Goal: Information Seeking & Learning: Learn about a topic

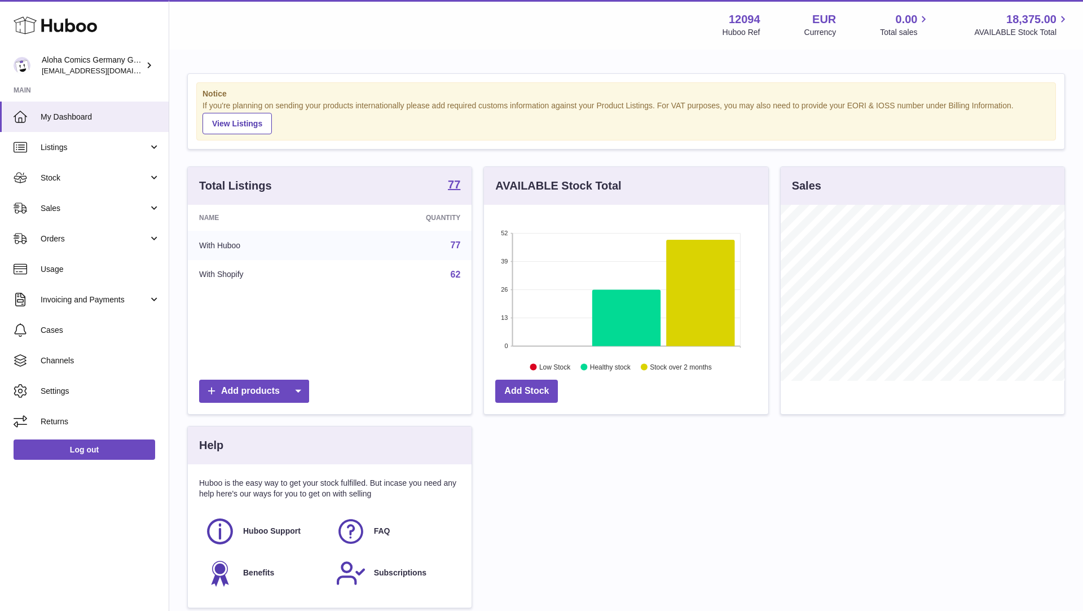
scroll to position [176, 284]
click at [95, 213] on span "Sales" at bounding box center [95, 208] width 108 height 11
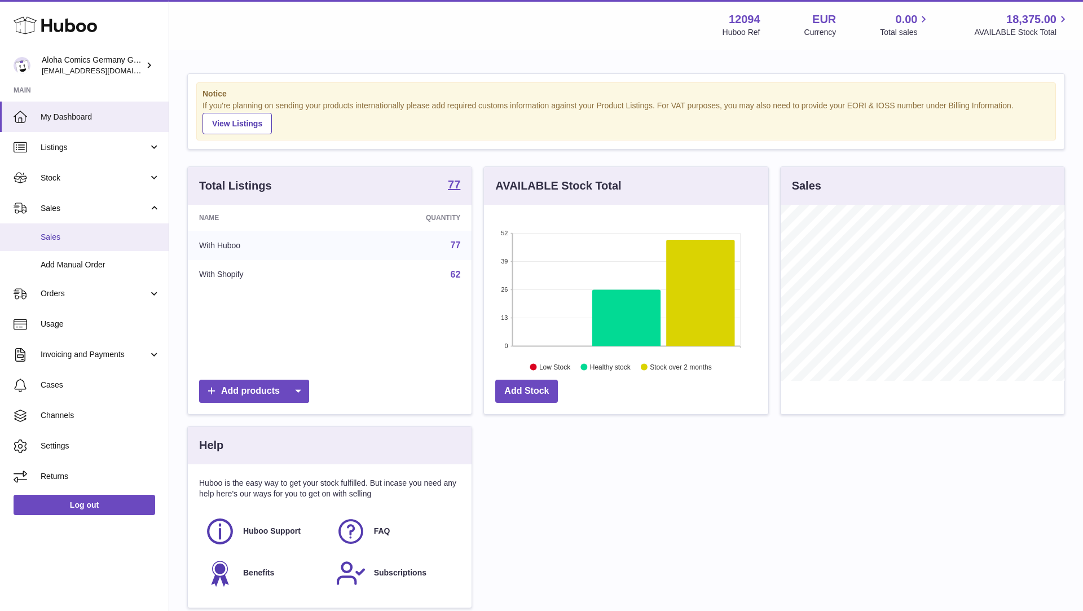
click at [95, 237] on span "Sales" at bounding box center [101, 237] width 120 height 11
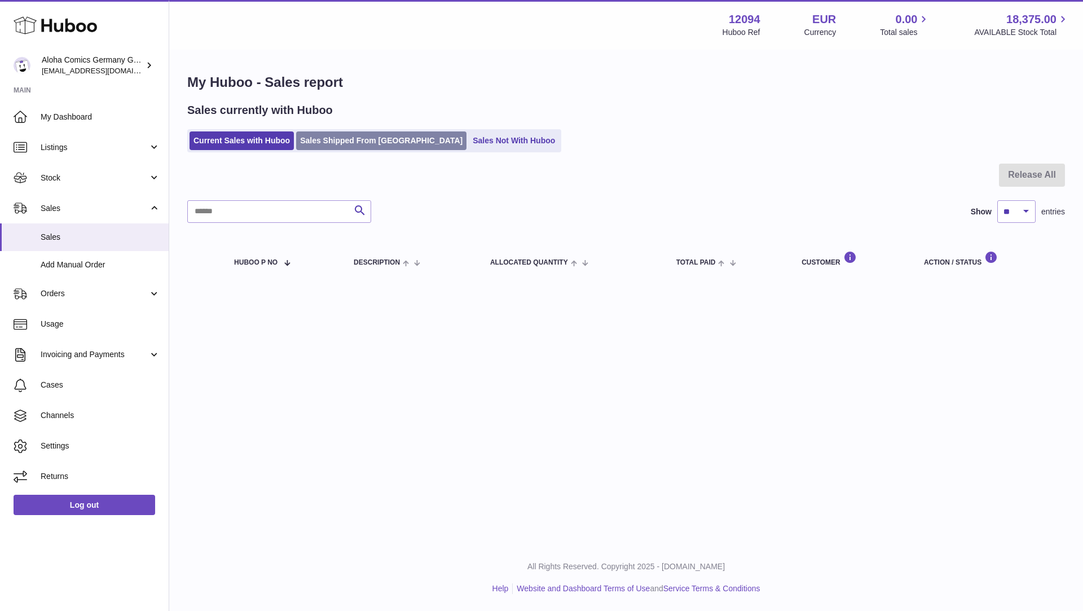
click at [355, 144] on link "Sales Shipped From [GEOGRAPHIC_DATA]" at bounding box center [381, 140] width 170 height 19
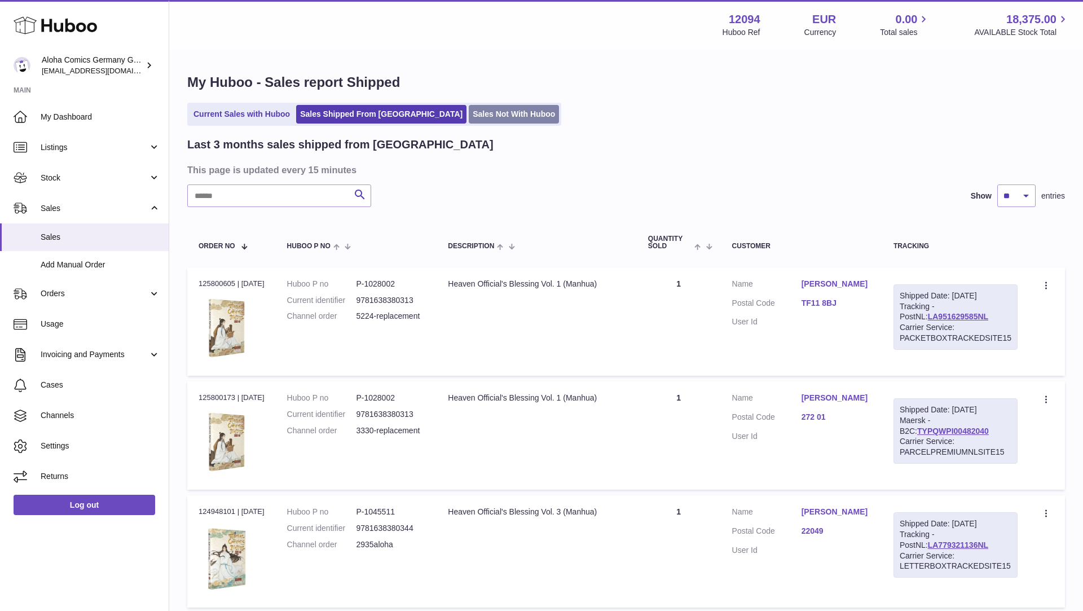
click at [469, 109] on link "Sales Not With Huboo" at bounding box center [514, 114] width 90 height 19
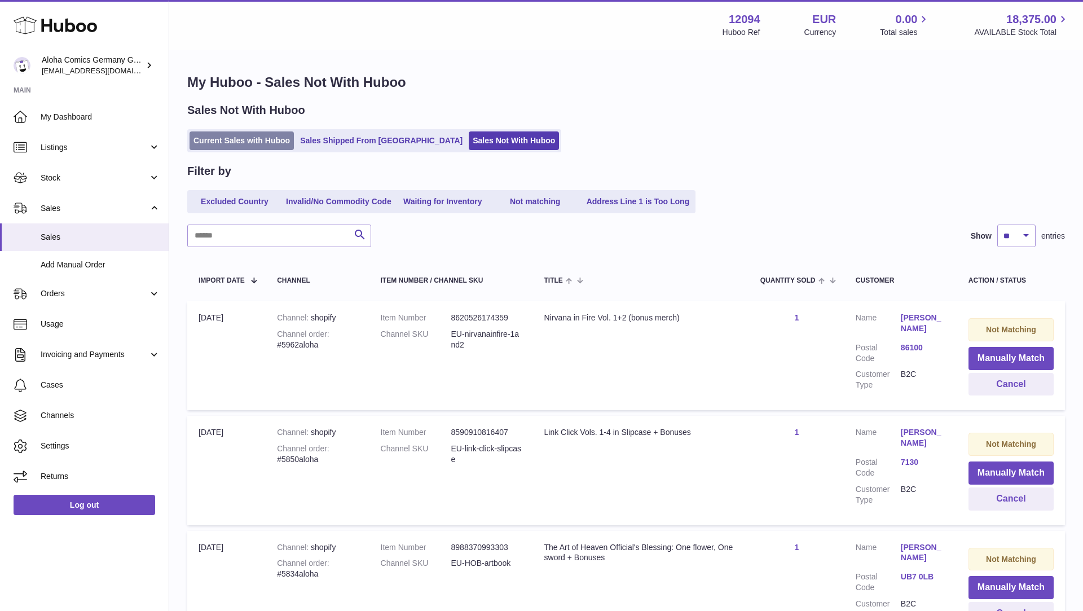
click at [224, 143] on link "Current Sales with Huboo" at bounding box center [241, 140] width 104 height 19
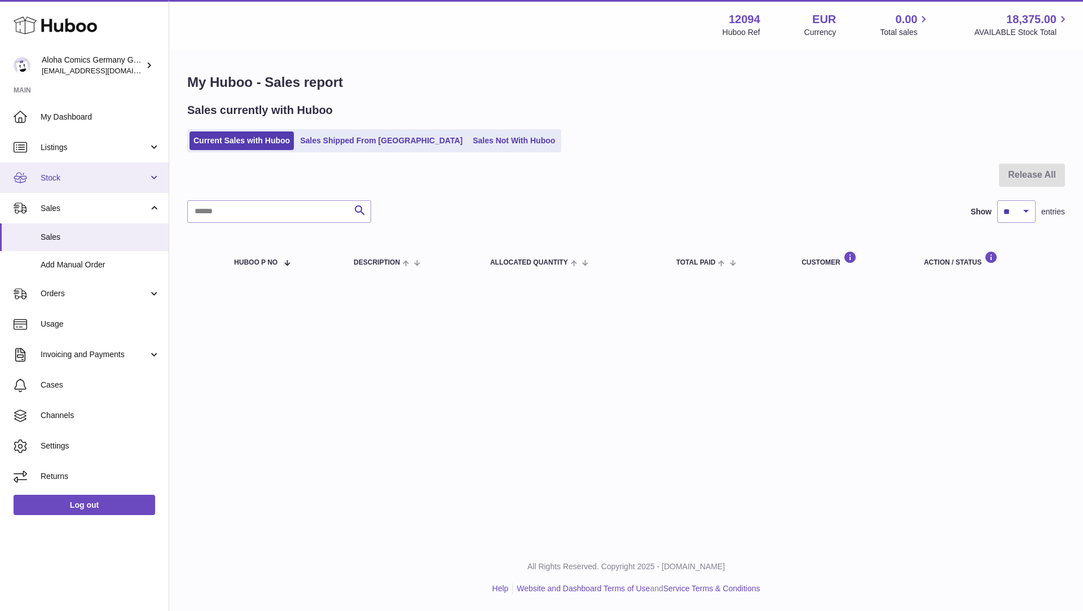
click at [78, 183] on link "Stock" at bounding box center [84, 177] width 169 height 30
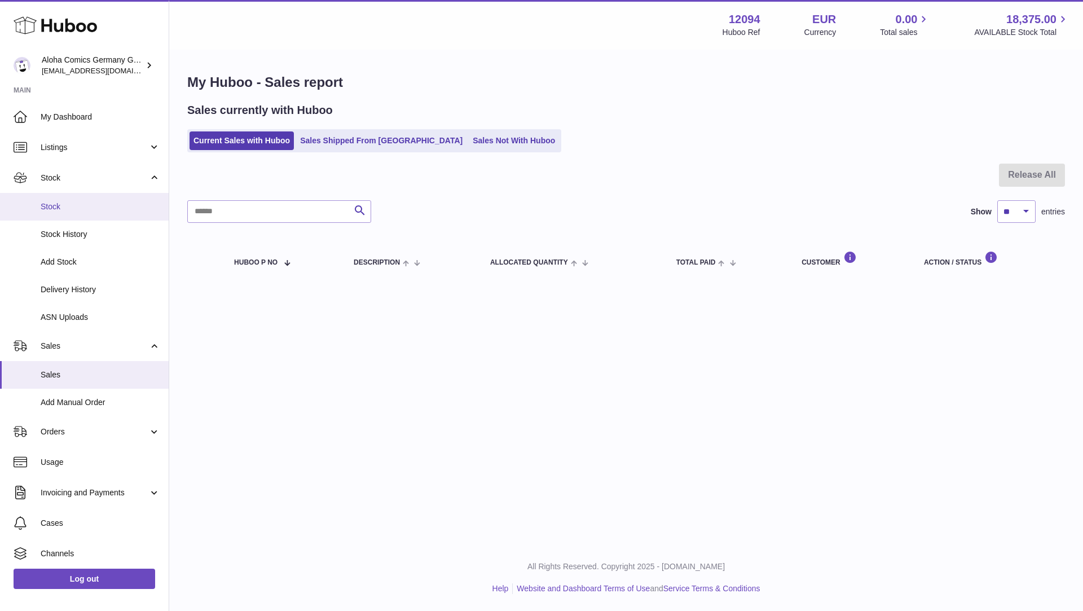
click at [80, 202] on span "Stock" at bounding box center [101, 206] width 120 height 11
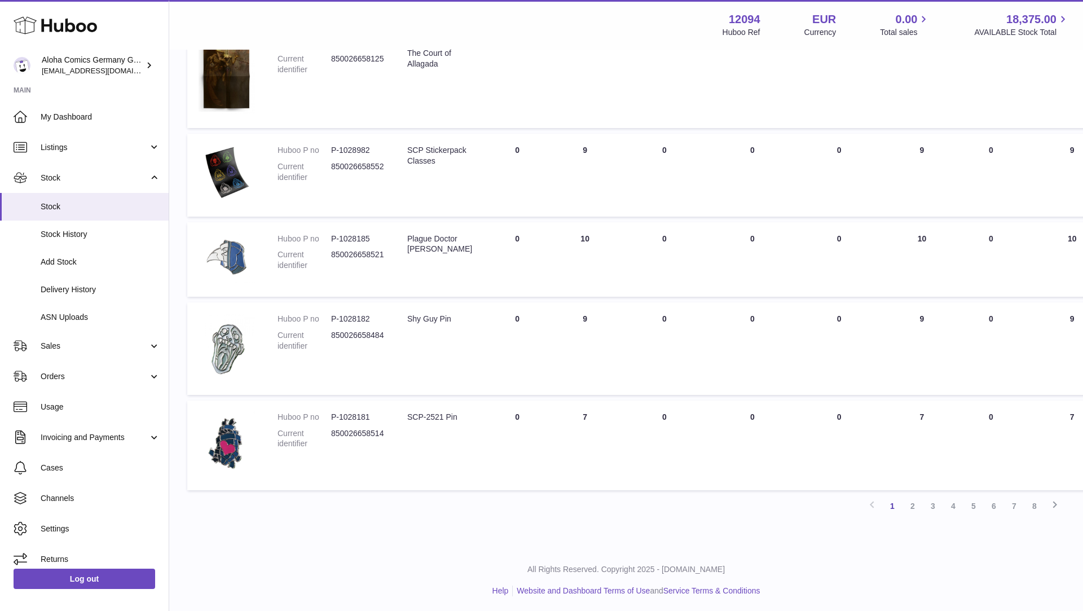
scroll to position [694, 0]
click at [907, 508] on link "2" at bounding box center [912, 503] width 20 height 20
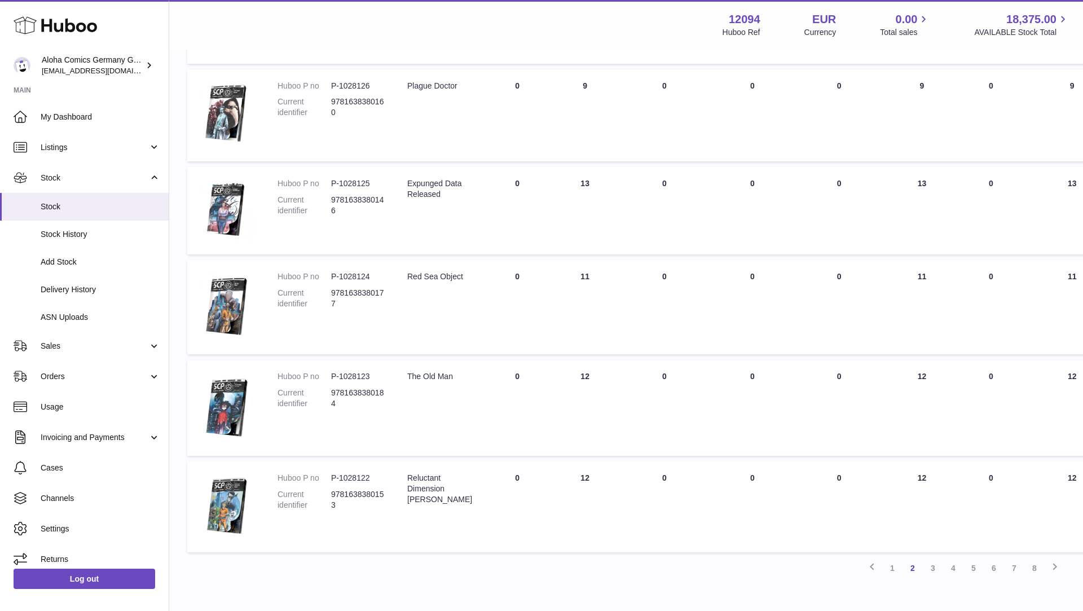
scroll to position [598, 0]
click at [935, 567] on link "3" at bounding box center [933, 566] width 20 height 20
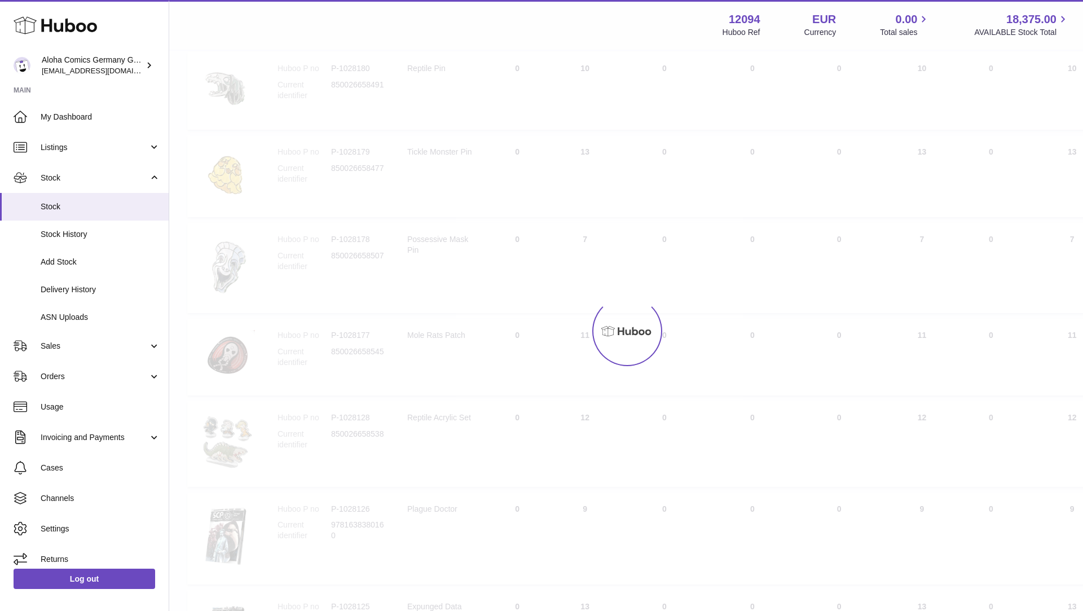
scroll to position [51, 0]
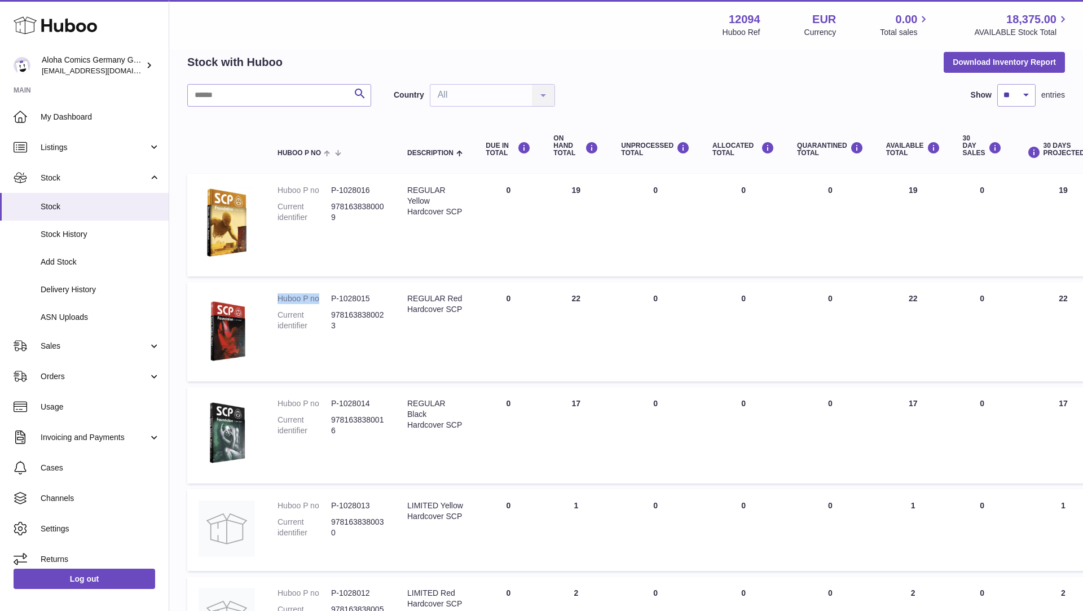
drag, startPoint x: 271, startPoint y: 298, endPoint x: 318, endPoint y: 301, distance: 46.9
click at [318, 301] on td "Huboo P no P-1028015 Current identifier 9781638380023" at bounding box center [331, 331] width 130 height 99
copy dt "Huboo P no"
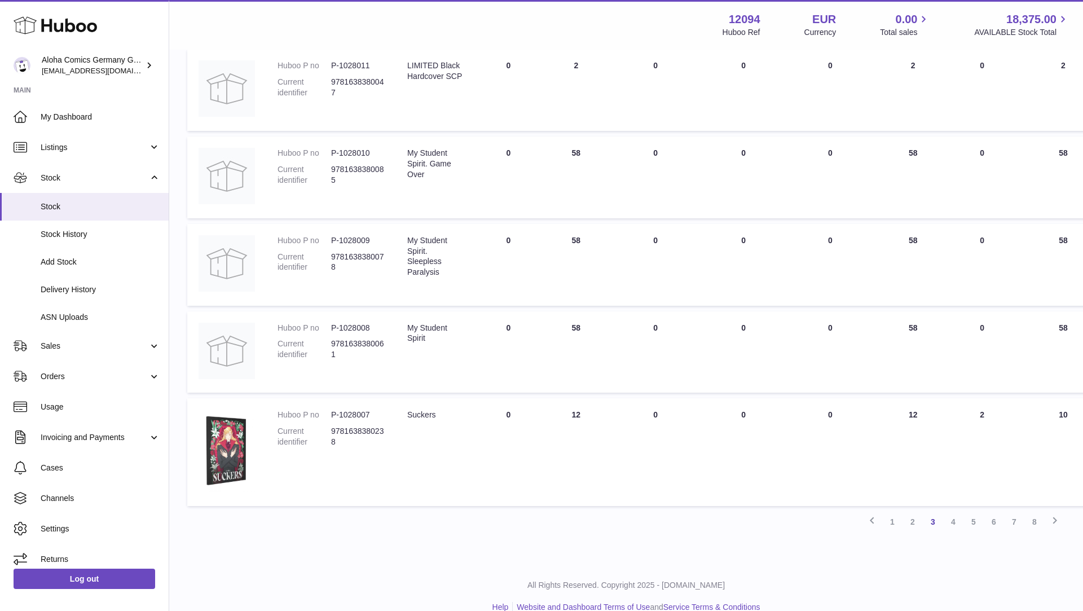
scroll to position [684, 0]
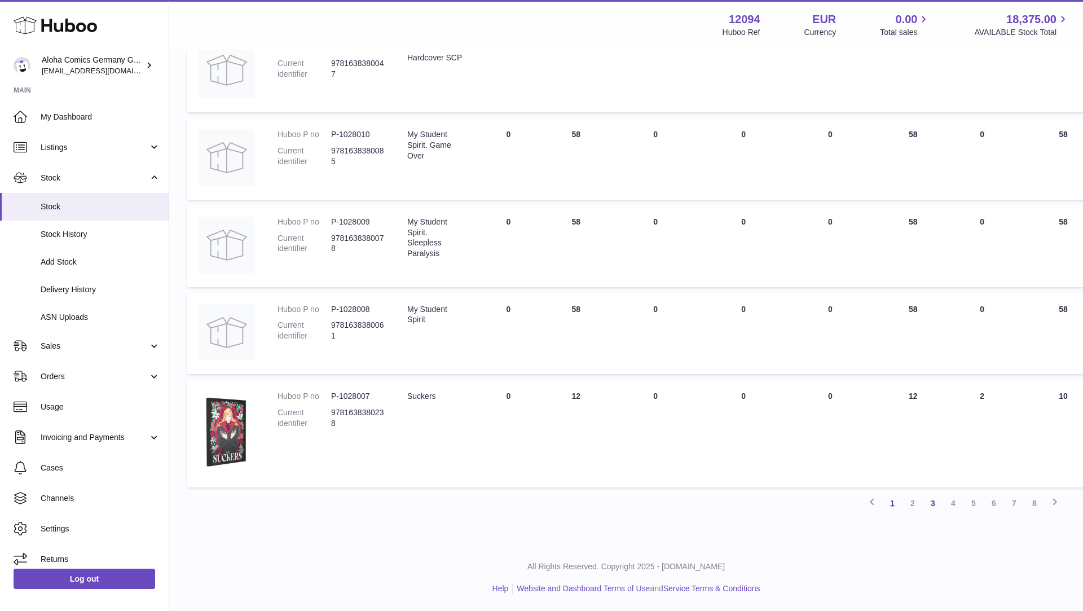
click at [891, 508] on link "1" at bounding box center [892, 503] width 20 height 20
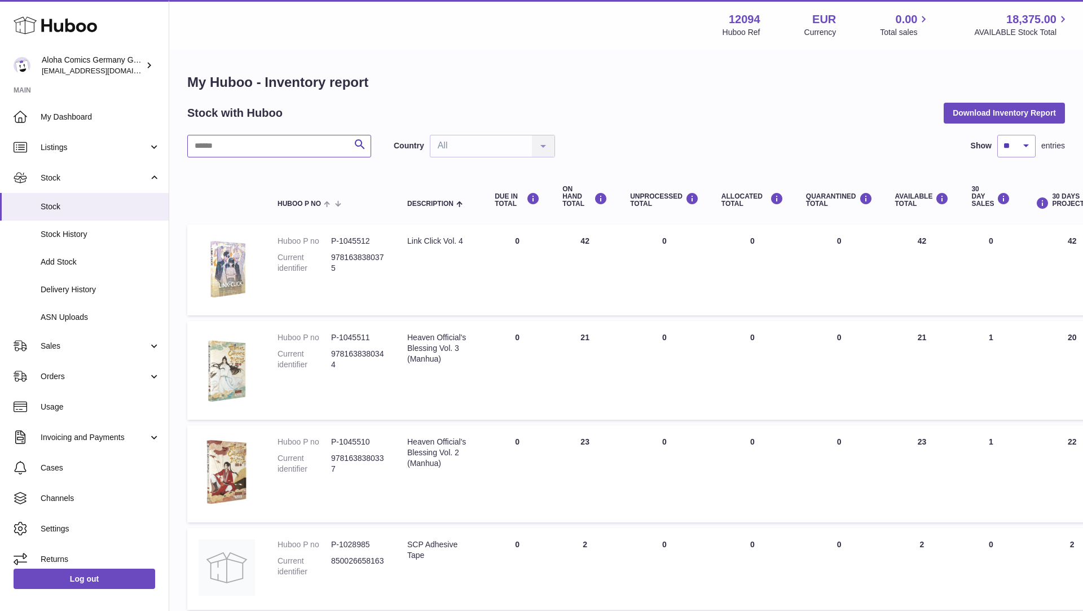
click at [306, 147] on input "text" at bounding box center [279, 146] width 184 height 23
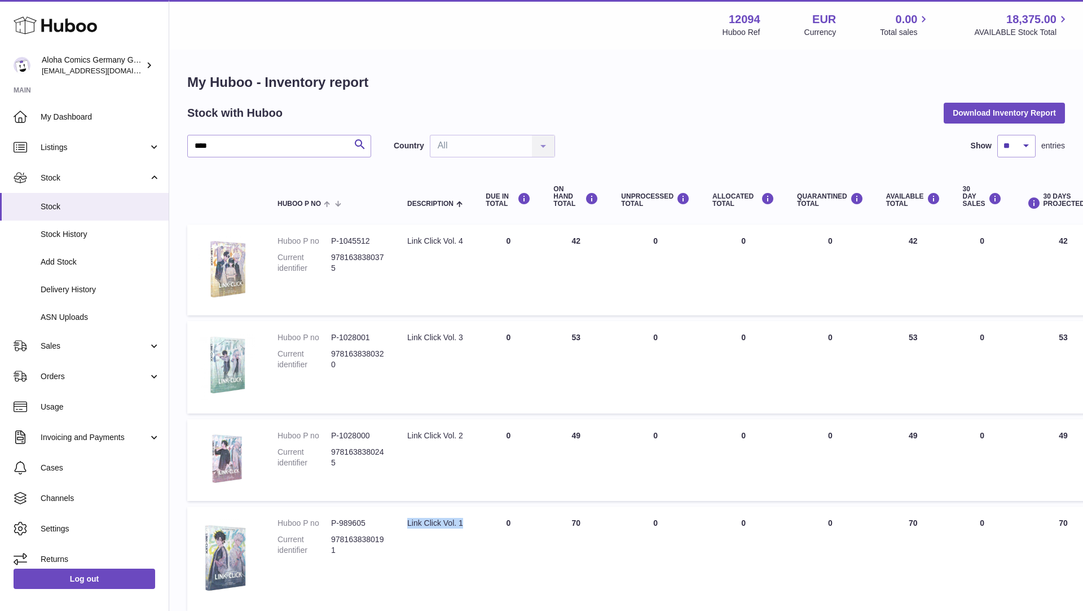
drag, startPoint x: 469, startPoint y: 525, endPoint x: 404, endPoint y: 525, distance: 64.9
click at [404, 525] on td "Description Link Click Vol. 1" at bounding box center [435, 558] width 78 height 104
copy div "Link Click Vol. 1"
drag, startPoint x: 338, startPoint y: 550, endPoint x: 329, endPoint y: 545, distance: 10.6
click at [329, 545] on dl "Huboo P no P-989605 Current identifier 9781638380191" at bounding box center [330, 539] width 107 height 43
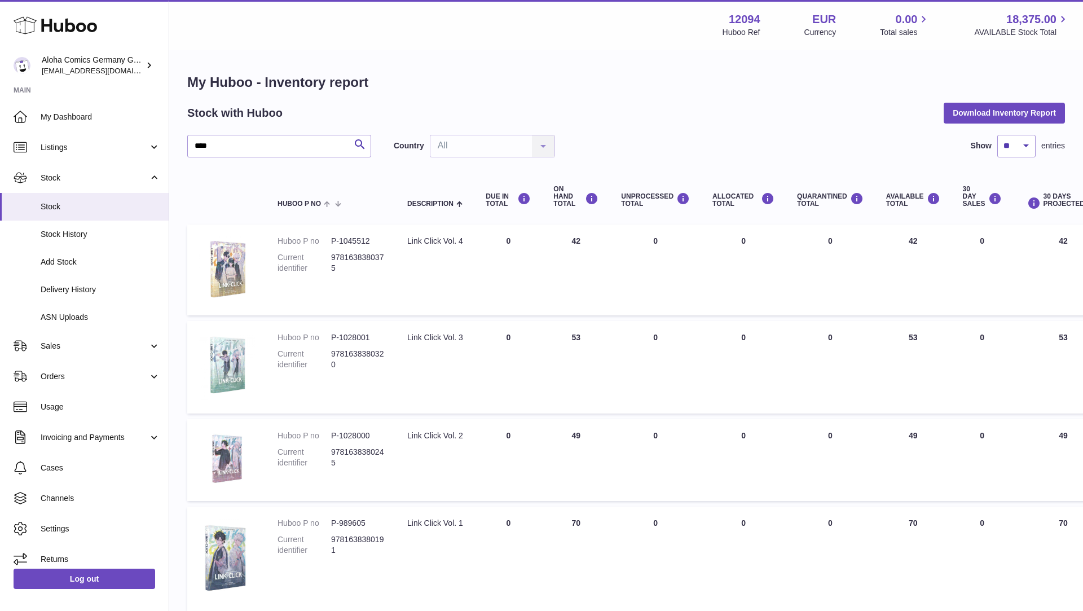
click at [337, 550] on dd "9781638380191" at bounding box center [358, 544] width 54 height 21
click at [331, 542] on dd "9781638380191" at bounding box center [358, 544] width 54 height 21
copy dd "9781638380191"
drag, startPoint x: 374, startPoint y: 526, endPoint x: 328, endPoint y: 526, distance: 46.8
click at [328, 526] on dl "Huboo P no P-989605 Current identifier 9781638380191" at bounding box center [330, 539] width 107 height 43
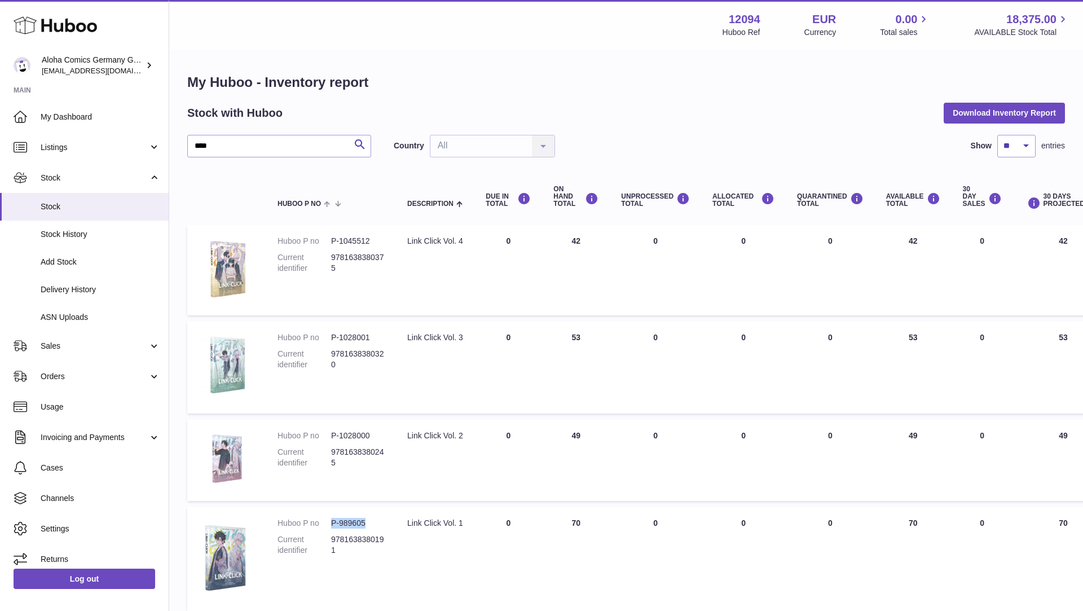
copy dl "P-989605"
drag, startPoint x: 465, startPoint y: 440, endPoint x: 407, endPoint y: 438, distance: 58.1
click at [407, 438] on td "Description Link Click Vol. 2" at bounding box center [435, 460] width 78 height 82
copy div "Link Click Vol. 2"
drag, startPoint x: 345, startPoint y: 463, endPoint x: 330, endPoint y: 453, distance: 17.5
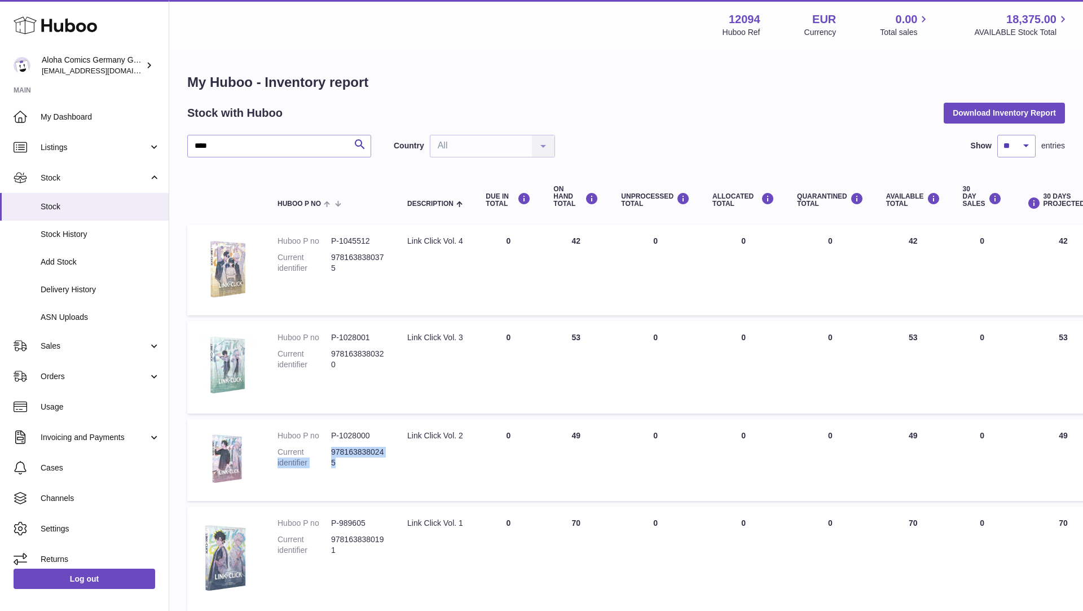
click at [331, 453] on dd "9781638380245" at bounding box center [358, 457] width 54 height 21
copy dl "identifier 9781638380245"
click at [347, 469] on dl "Huboo P no P-1028000 Current identifier 9781638380245" at bounding box center [330, 451] width 107 height 43
drag, startPoint x: 340, startPoint y: 466, endPoint x: 330, endPoint y: 455, distance: 14.4
click at [331, 455] on dd "9781638380245" at bounding box center [358, 457] width 54 height 21
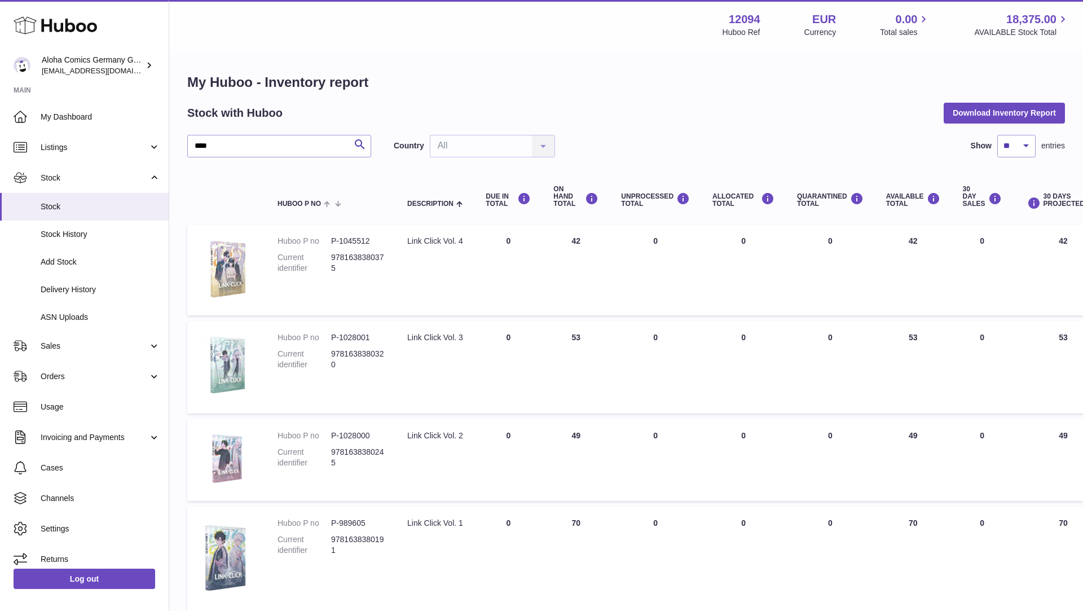
click at [349, 471] on dl "Huboo P no P-1028000 Current identifier 9781638380245" at bounding box center [330, 451] width 107 height 43
drag, startPoint x: 337, startPoint y: 462, endPoint x: 331, endPoint y: 455, distance: 9.6
click at [331, 455] on dd "9781638380245" at bounding box center [358, 457] width 54 height 21
copy dd "9781638380245"
drag, startPoint x: 371, startPoint y: 434, endPoint x: 330, endPoint y: 435, distance: 41.2
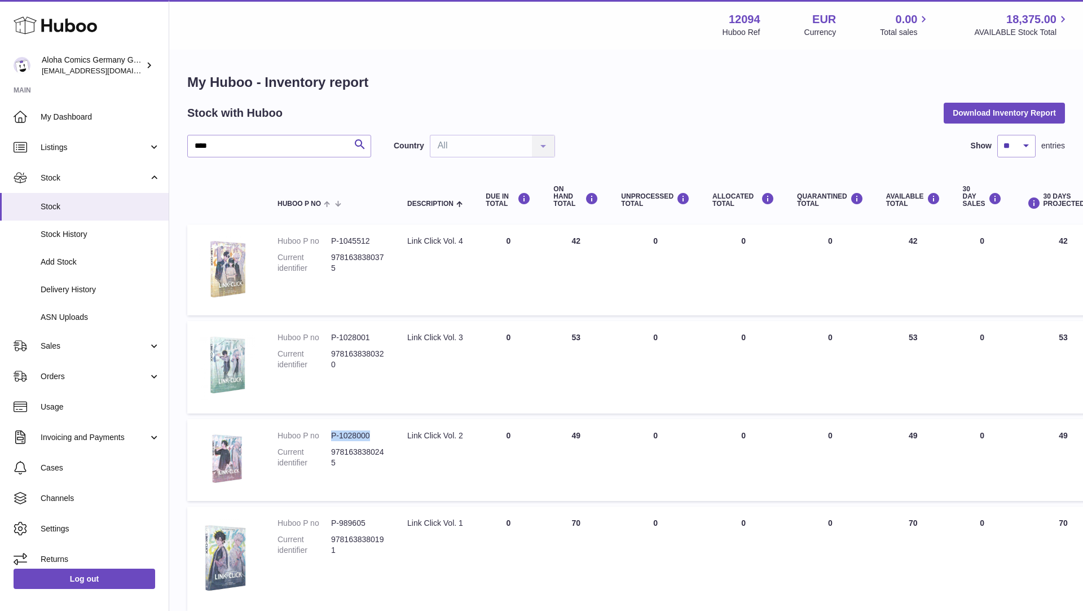
click at [330, 436] on dl "Huboo P no P-1028000 Current identifier 9781638380245" at bounding box center [330, 451] width 107 height 43
copy dl "P-1028000"
drag, startPoint x: 465, startPoint y: 338, endPoint x: 405, endPoint y: 338, distance: 59.8
click at [405, 338] on td "Description Link Click Vol. 3" at bounding box center [435, 367] width 78 height 92
copy div "Link Click Vol. 3"
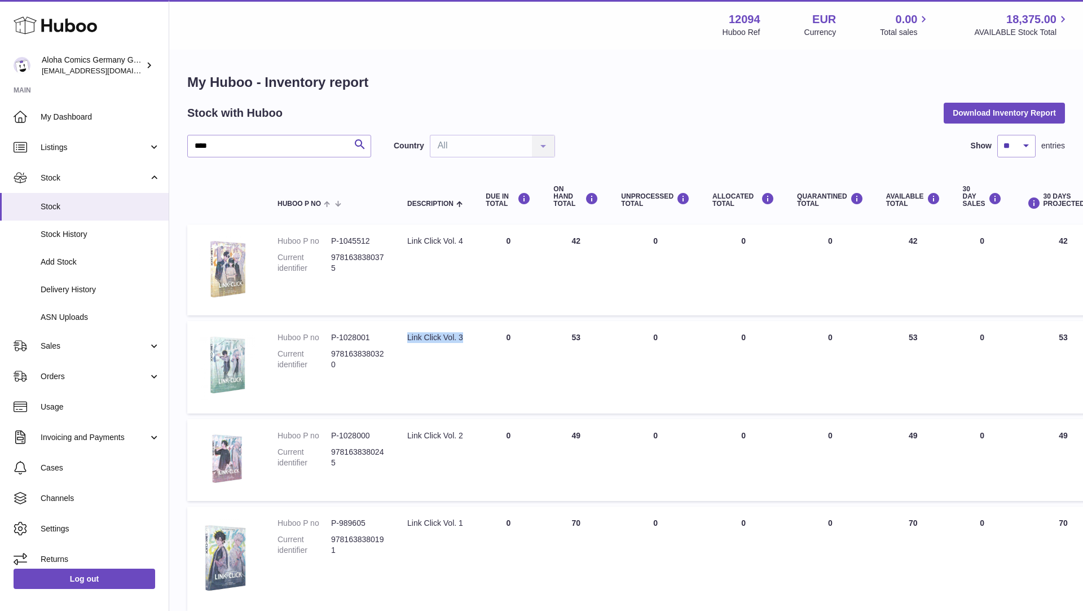
copy div "Link Click Vol. 3"
drag, startPoint x: 337, startPoint y: 364, endPoint x: 332, endPoint y: 358, distance: 7.6
click at [332, 358] on dd "9781638380320" at bounding box center [358, 359] width 54 height 21
drag, startPoint x: 367, startPoint y: 338, endPoint x: 336, endPoint y: 338, distance: 30.5
click at [336, 338] on dd "P-1028001" at bounding box center [358, 337] width 54 height 11
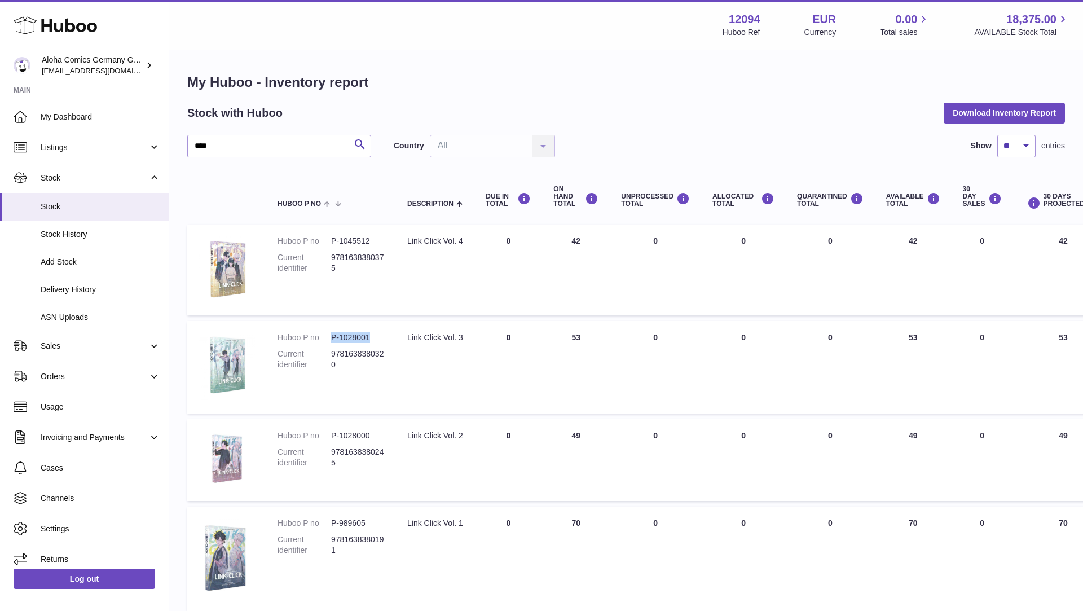
drag, startPoint x: 331, startPoint y: 338, endPoint x: 368, endPoint y: 338, distance: 36.7
click at [368, 338] on dd "P-1028001" at bounding box center [358, 337] width 54 height 11
drag, startPoint x: 466, startPoint y: 244, endPoint x: 402, endPoint y: 242, distance: 63.8
click at [402, 242] on td "Description Link Click Vol. 4" at bounding box center [435, 269] width 78 height 91
drag, startPoint x: 335, startPoint y: 268, endPoint x: 330, endPoint y: 262, distance: 7.6
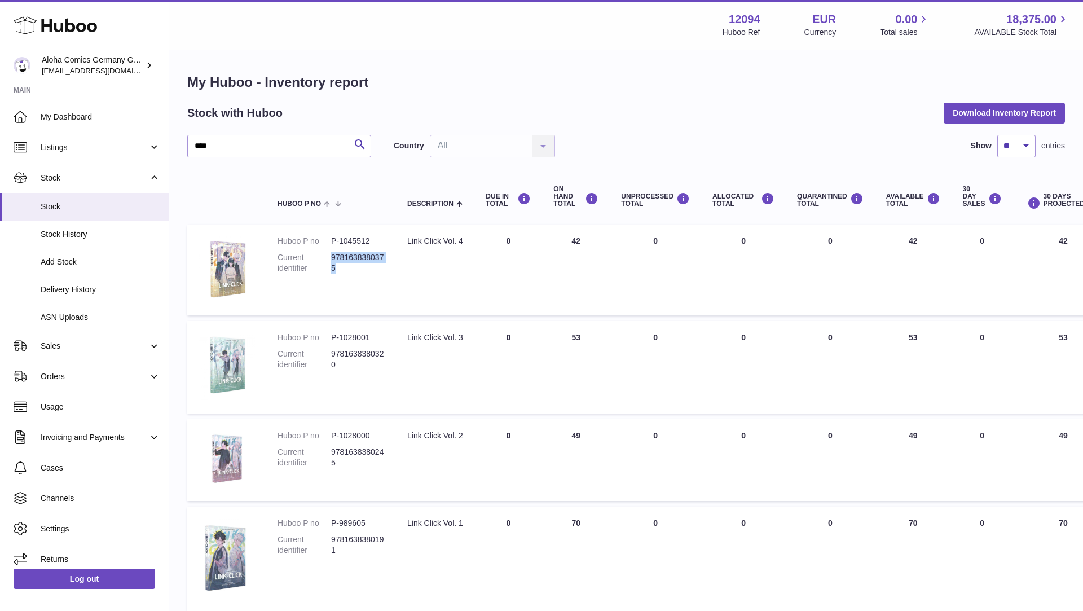
click at [330, 262] on dl "Huboo P no P-1045512 Current identifier 9781638380375" at bounding box center [330, 257] width 107 height 43
drag, startPoint x: 369, startPoint y: 241, endPoint x: 329, endPoint y: 240, distance: 39.5
click at [329, 240] on dl "Huboo P no P-1045512 Current identifier 9781638380375" at bounding box center [330, 257] width 107 height 43
click at [281, 145] on input "****" at bounding box center [279, 146] width 184 height 23
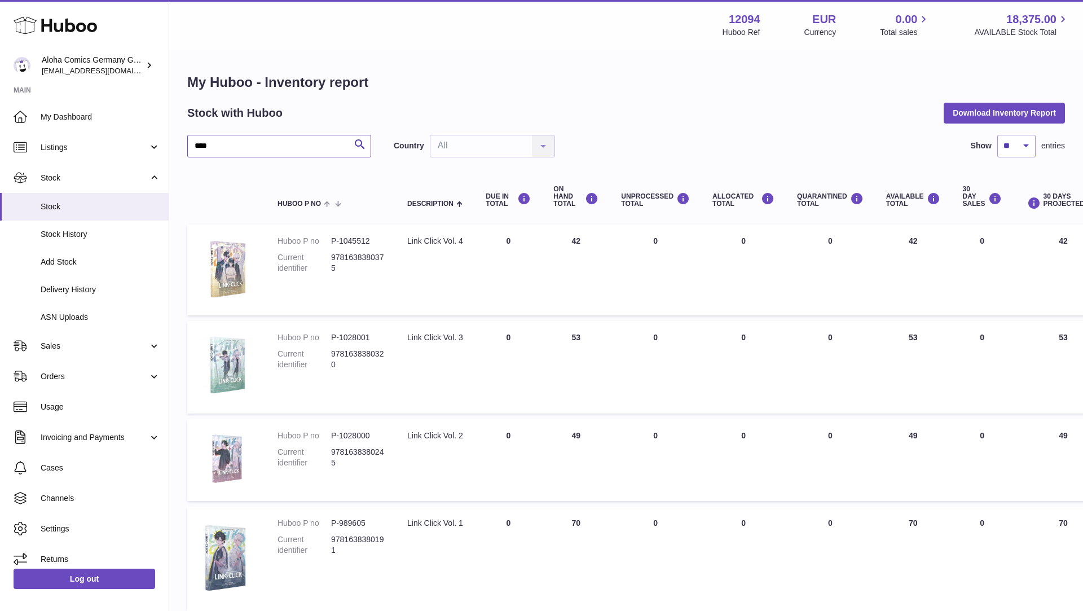
type input "****"
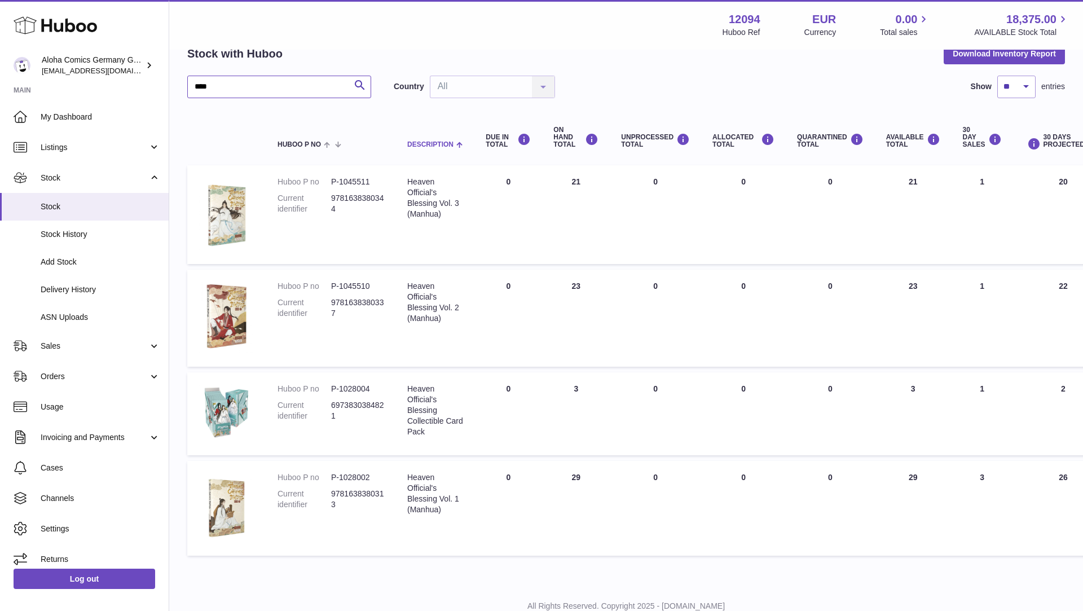
scroll to position [99, 0]
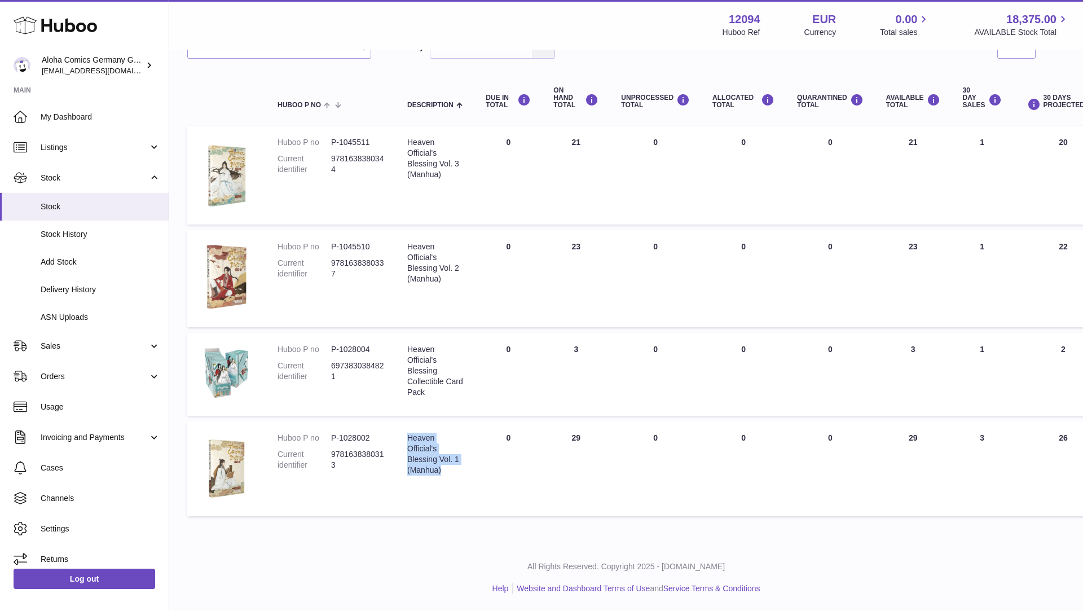
drag, startPoint x: 447, startPoint y: 470, endPoint x: 405, endPoint y: 440, distance: 50.5
click at [405, 440] on td "Description Heaven Official's Blessing Vol. 1 (Manhua)" at bounding box center [435, 468] width 78 height 95
drag, startPoint x: 349, startPoint y: 462, endPoint x: 332, endPoint y: 458, distance: 17.5
click at [332, 458] on dd "9781638380313" at bounding box center [358, 459] width 54 height 21
drag, startPoint x: 371, startPoint y: 439, endPoint x: 329, endPoint y: 438, distance: 41.7
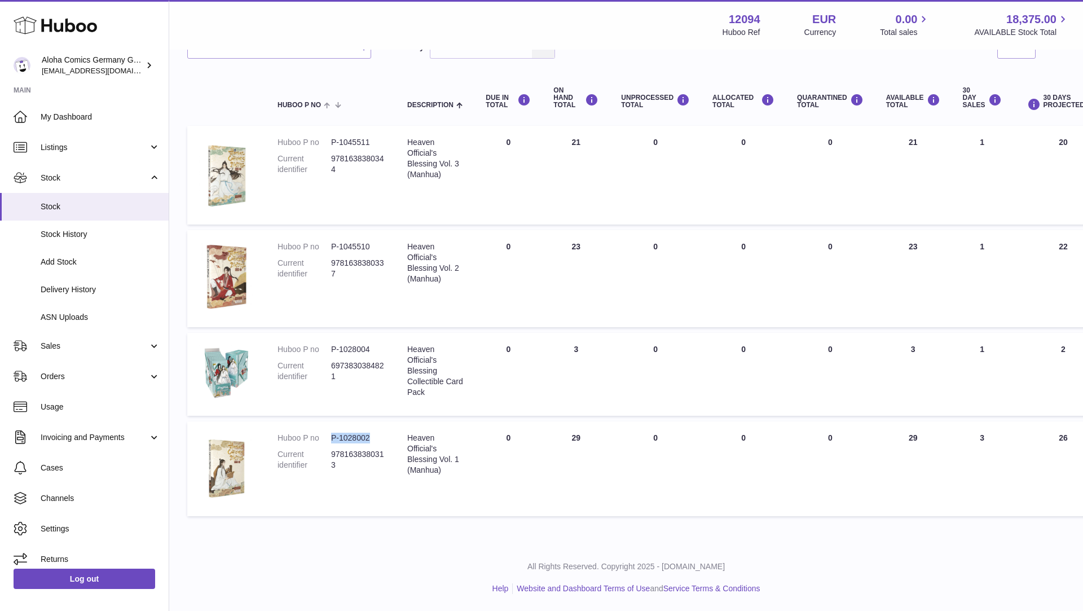
click at [329, 439] on dl "Huboo P no P-1028002 Current identifier 9781638380313" at bounding box center [330, 454] width 107 height 43
drag, startPoint x: 448, startPoint y: 280, endPoint x: 407, endPoint y: 246, distance: 53.3
click at [407, 246] on div "Heaven Official's Blessing Vol. 2 (Manhua)" at bounding box center [435, 262] width 56 height 43
drag, startPoint x: 445, startPoint y: 177, endPoint x: 407, endPoint y: 142, distance: 51.5
click at [407, 142] on div "Heaven Official's Blessing Vol. 3 (Manhua)" at bounding box center [435, 158] width 56 height 43
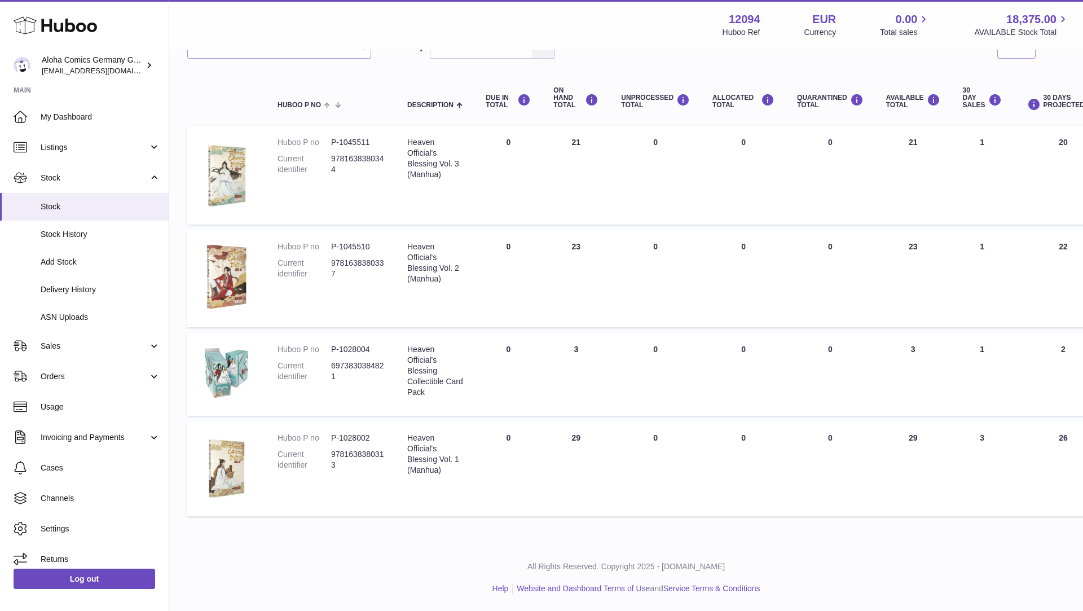
click at [341, 170] on dd "9781638380344" at bounding box center [358, 163] width 54 height 21
click at [345, 464] on dd "9781638380313" at bounding box center [358, 459] width 54 height 21
drag, startPoint x: 340, startPoint y: 271, endPoint x: 327, endPoint y: 261, distance: 16.1
click at [327, 261] on dl "Huboo P no P-1045510 Current identifier 9781638380337" at bounding box center [330, 262] width 107 height 43
click at [337, 273] on dd "9781638380337" at bounding box center [358, 268] width 54 height 21
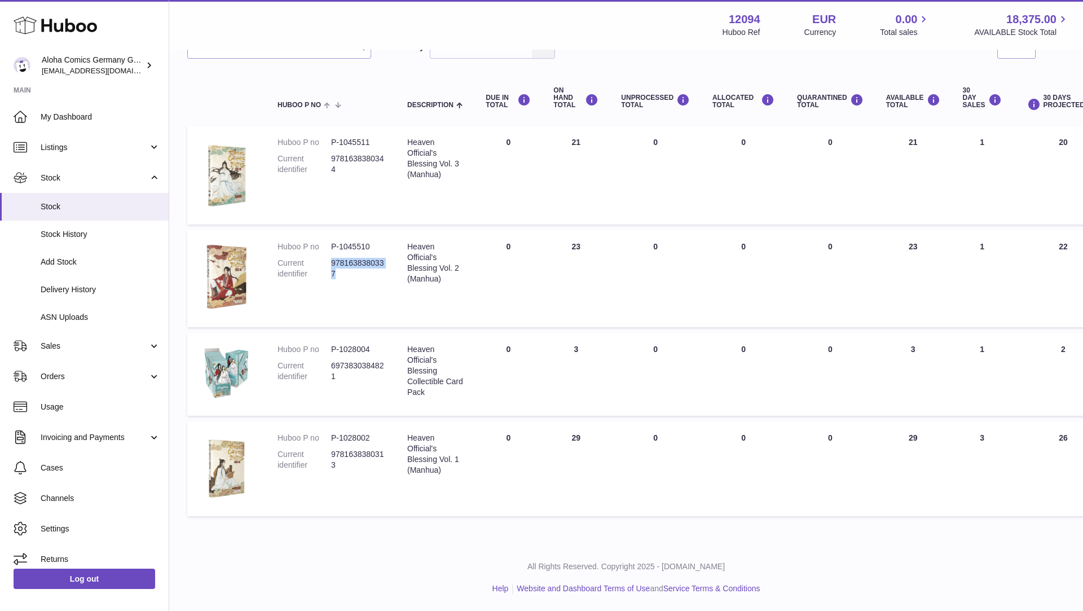
drag, startPoint x: 338, startPoint y: 274, endPoint x: 332, endPoint y: 266, distance: 10.0
click at [332, 266] on dd "9781638380337" at bounding box center [358, 268] width 54 height 21
drag, startPoint x: 369, startPoint y: 246, endPoint x: 330, endPoint y: 247, distance: 39.5
click at [330, 247] on dl "Huboo P no P-1045510 Current identifier 9781638380337" at bounding box center [330, 262] width 107 height 43
drag, startPoint x: 335, startPoint y: 169, endPoint x: 331, endPoint y: 162, distance: 7.8
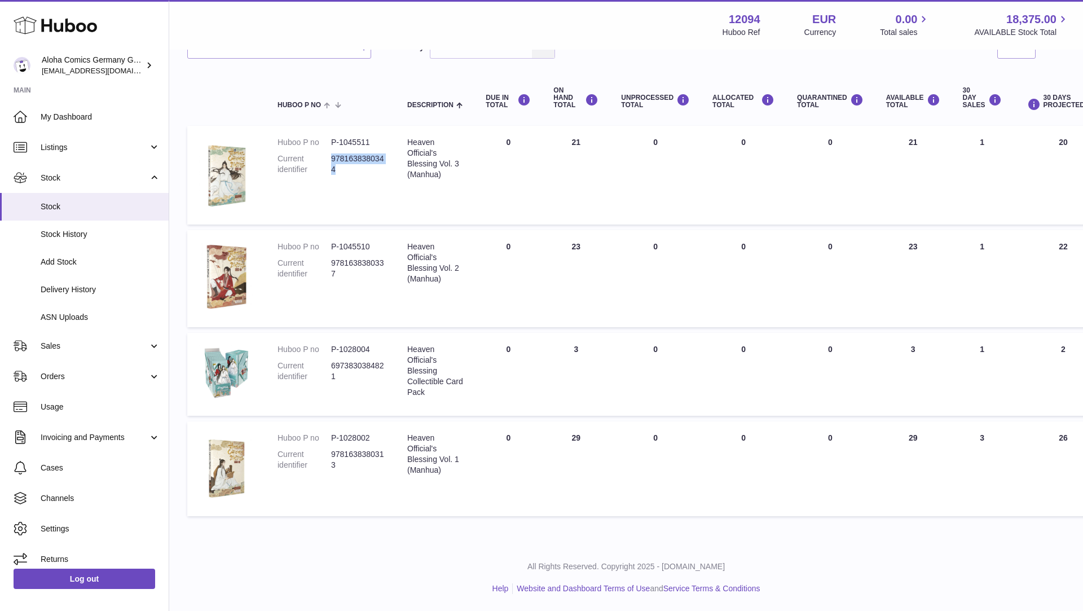
click at [331, 162] on dd "9781638380344" at bounding box center [358, 163] width 54 height 21
drag, startPoint x: 330, startPoint y: 142, endPoint x: 367, endPoint y: 143, distance: 37.2
click at [367, 143] on dl "Huboo P no P-1045511 Current identifier 9781638380344" at bounding box center [330, 158] width 107 height 43
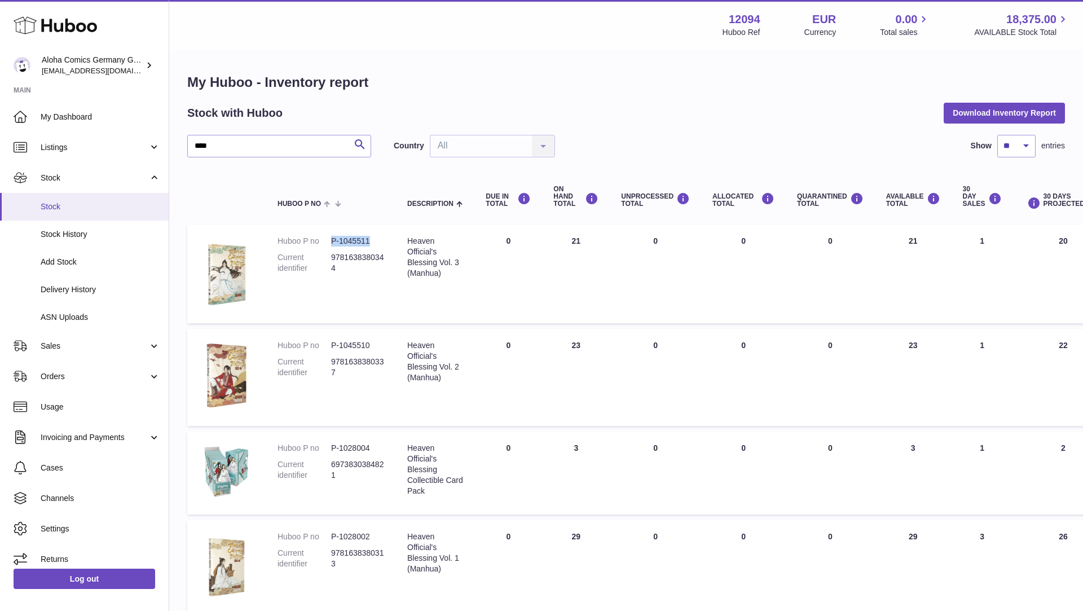
click at [100, 211] on link "Stock" at bounding box center [84, 207] width 169 height 28
click at [249, 149] on input "****" at bounding box center [279, 146] width 184 height 23
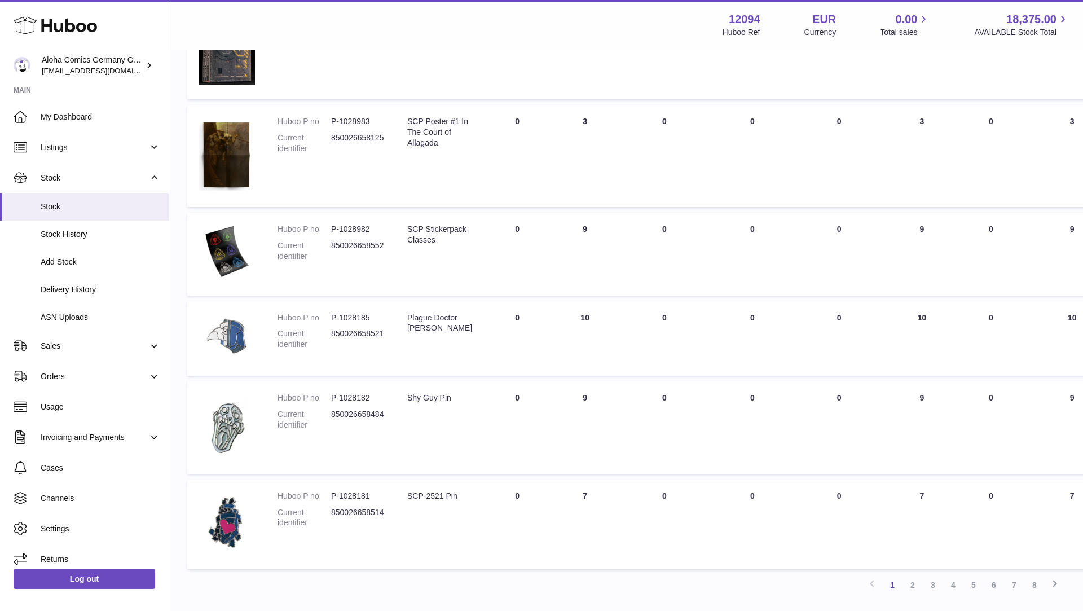
scroll to position [625, 0]
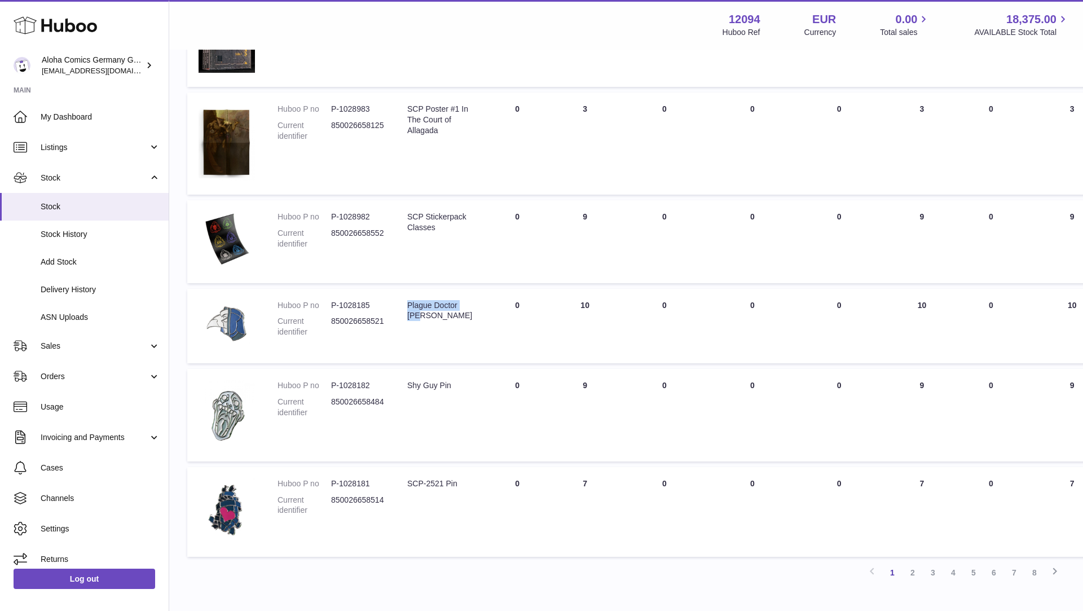
drag, startPoint x: 433, startPoint y: 321, endPoint x: 408, endPoint y: 307, distance: 28.3
click at [408, 307] on td "Description Plague Doctor Pin" at bounding box center [439, 326] width 87 height 74
copy div "Plague Doctor [PERSON_NAME]"
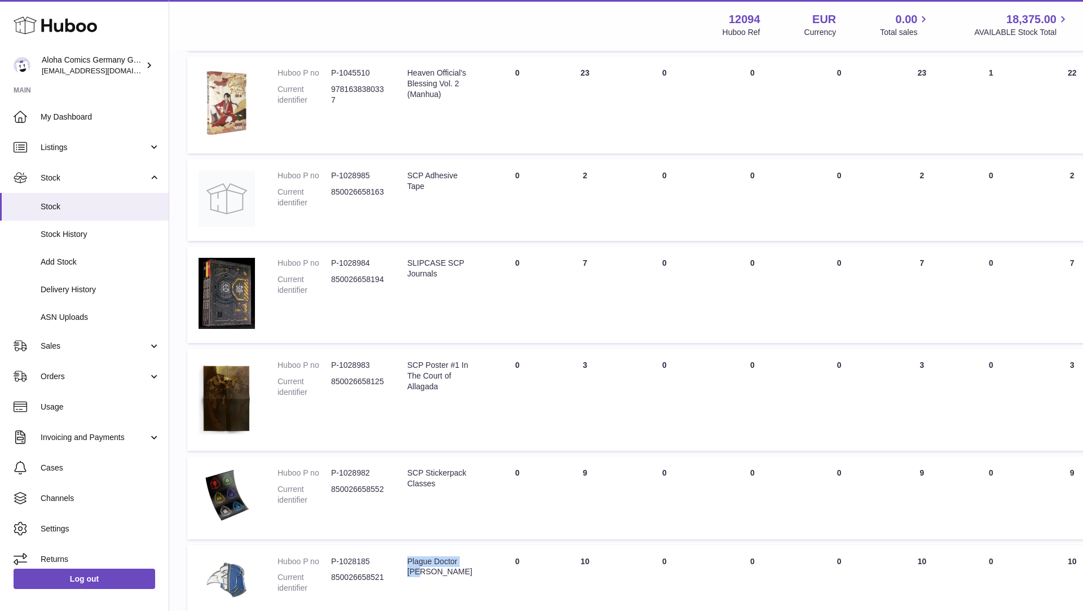
scroll to position [0, 0]
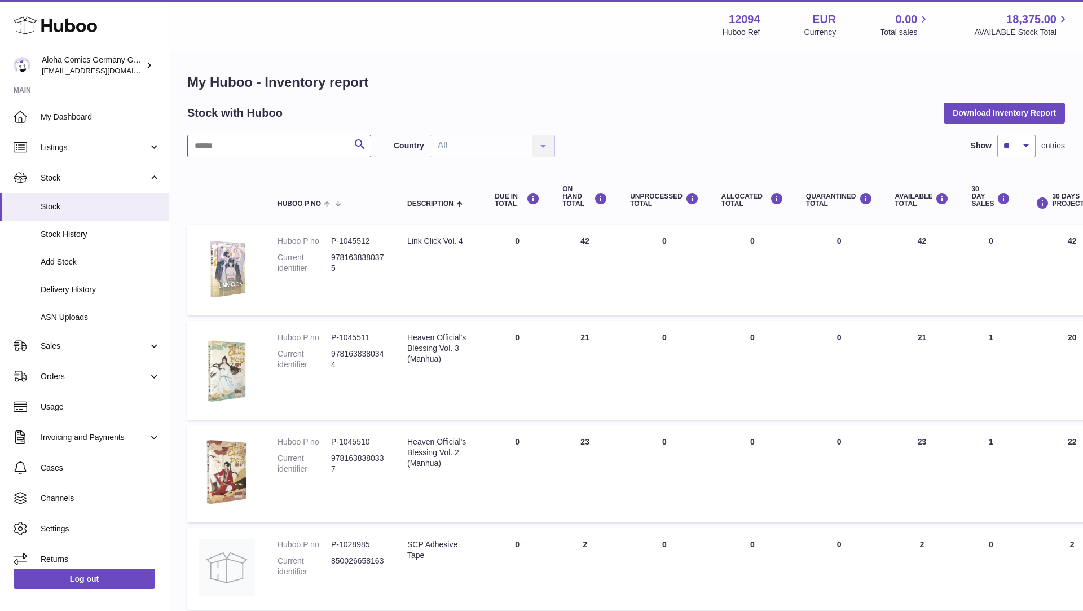
click at [329, 147] on input "text" at bounding box center [279, 146] width 184 height 23
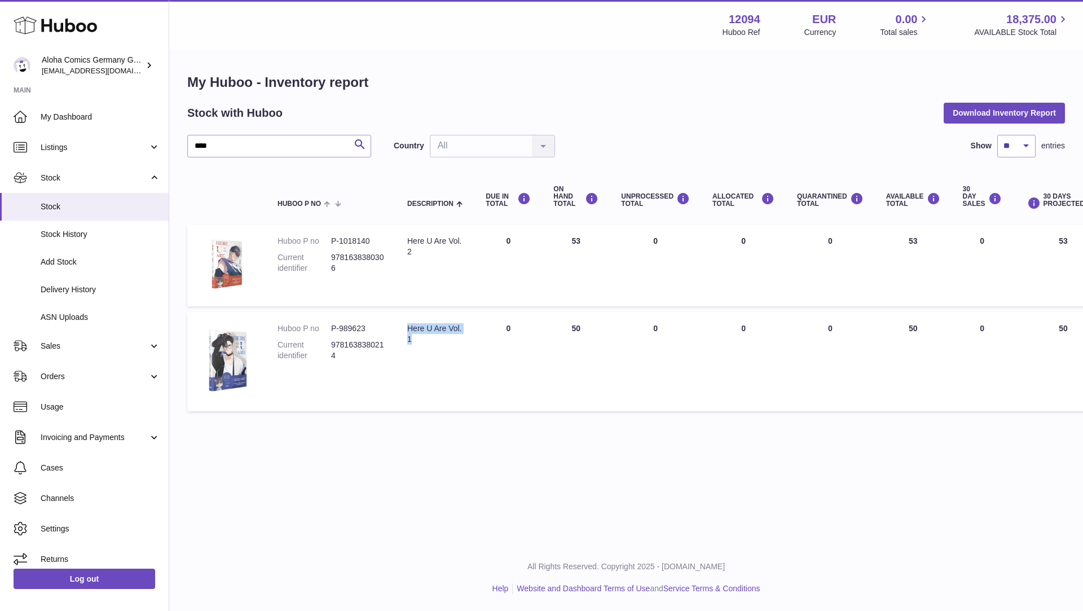
drag, startPoint x: 415, startPoint y: 340, endPoint x: 408, endPoint y: 331, distance: 11.6
click at [408, 331] on div "Here U Are Vol. 1" at bounding box center [435, 333] width 56 height 21
copy div "Here U Are Vol. 1"
drag, startPoint x: 416, startPoint y: 255, endPoint x: 408, endPoint y: 241, distance: 16.2
click at [408, 241] on div "Here U Are Vol. 2" at bounding box center [435, 246] width 56 height 21
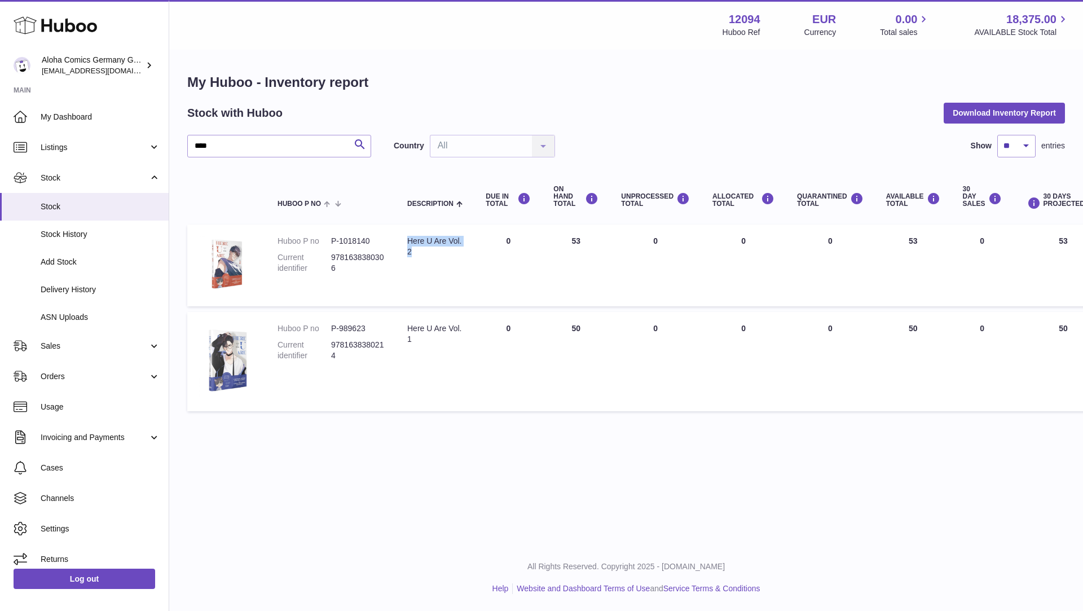
copy div "Here U Are Vol. 2"
drag, startPoint x: 341, startPoint y: 266, endPoint x: 330, endPoint y: 261, distance: 12.6
click at [330, 261] on dl "Huboo P no P-1018140 Current identifier 9781638380306" at bounding box center [330, 257] width 107 height 43
copy dl "identifier 9781638380306"
click at [344, 270] on dd "9781638380306" at bounding box center [358, 262] width 54 height 21
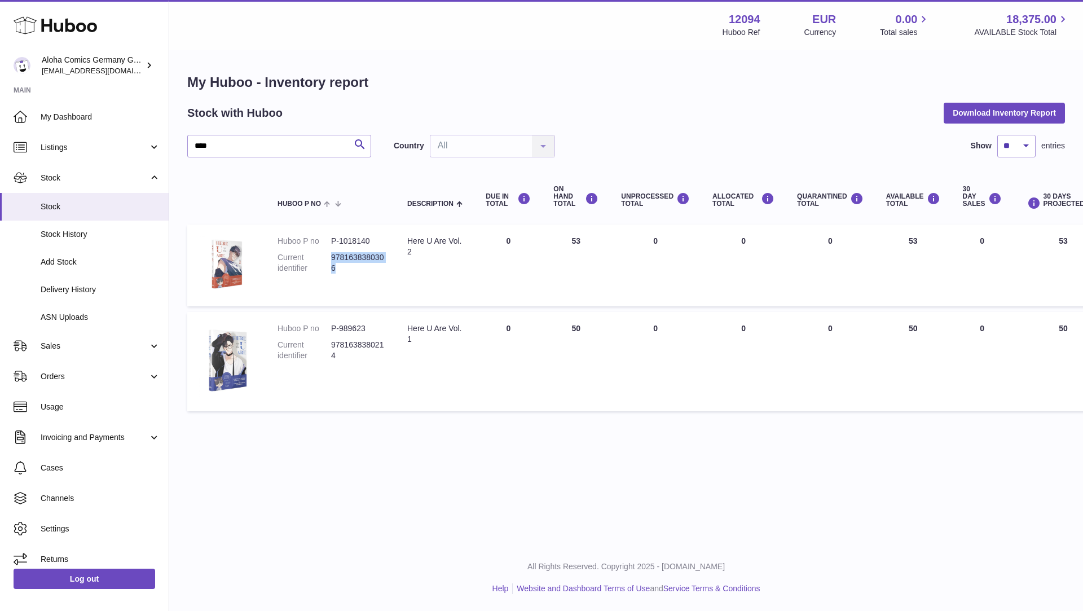
drag, startPoint x: 332, startPoint y: 259, endPoint x: 338, endPoint y: 266, distance: 8.8
click at [338, 266] on dd "9781638380306" at bounding box center [358, 262] width 54 height 21
copy dd "9781638380306"
drag, startPoint x: 330, startPoint y: 343, endPoint x: 338, endPoint y: 353, distance: 12.1
click at [338, 353] on dd "9781638380214" at bounding box center [358, 350] width 54 height 21
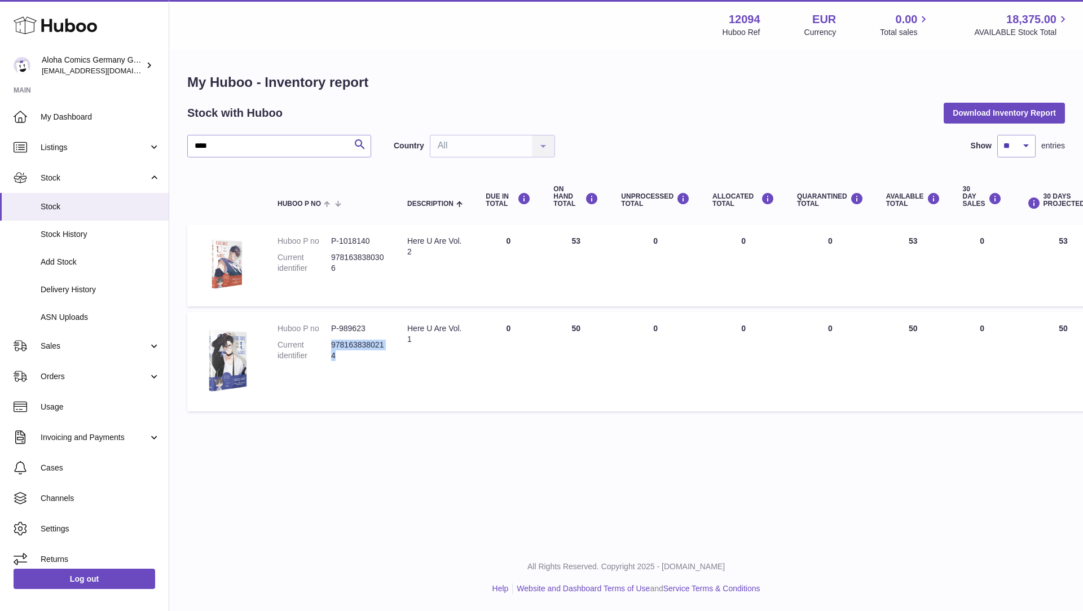
drag, startPoint x: 338, startPoint y: 355, endPoint x: 332, endPoint y: 347, distance: 10.0
click at [332, 347] on dd "9781638380214" at bounding box center [358, 350] width 54 height 21
copy dd "9781638380214"
drag, startPoint x: 365, startPoint y: 328, endPoint x: 332, endPoint y: 328, distance: 33.8
click at [332, 328] on dd "P-989623" at bounding box center [358, 328] width 54 height 11
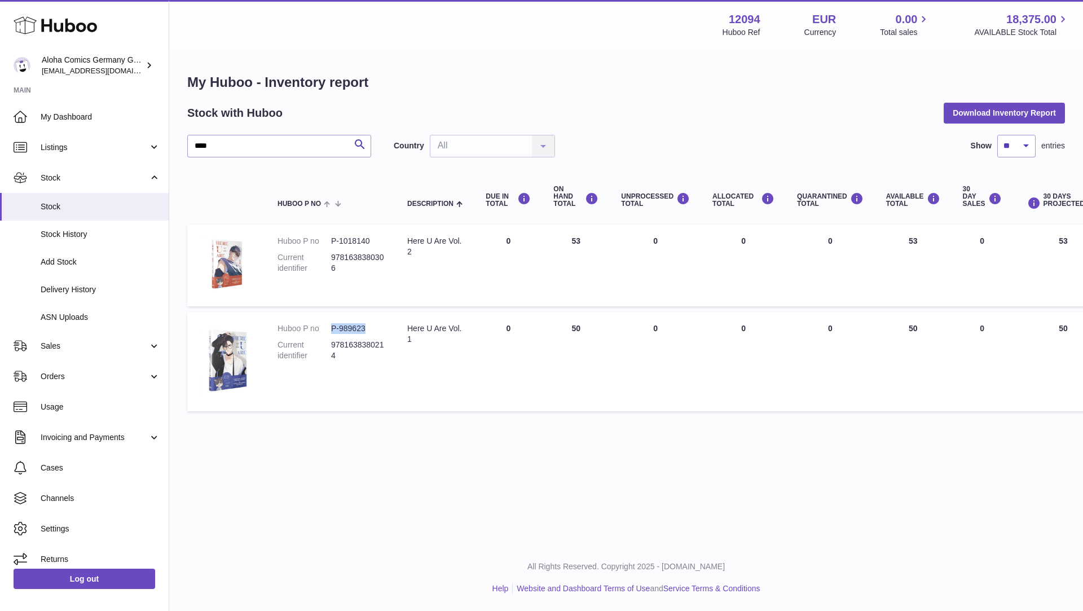
copy dd "P-989623"
drag, startPoint x: 376, startPoint y: 241, endPoint x: 331, endPoint y: 239, distance: 45.1
click at [331, 239] on dd "P-1018140" at bounding box center [358, 241] width 54 height 11
copy dd "P-1018140"
click at [317, 146] on input "****" at bounding box center [279, 146] width 184 height 23
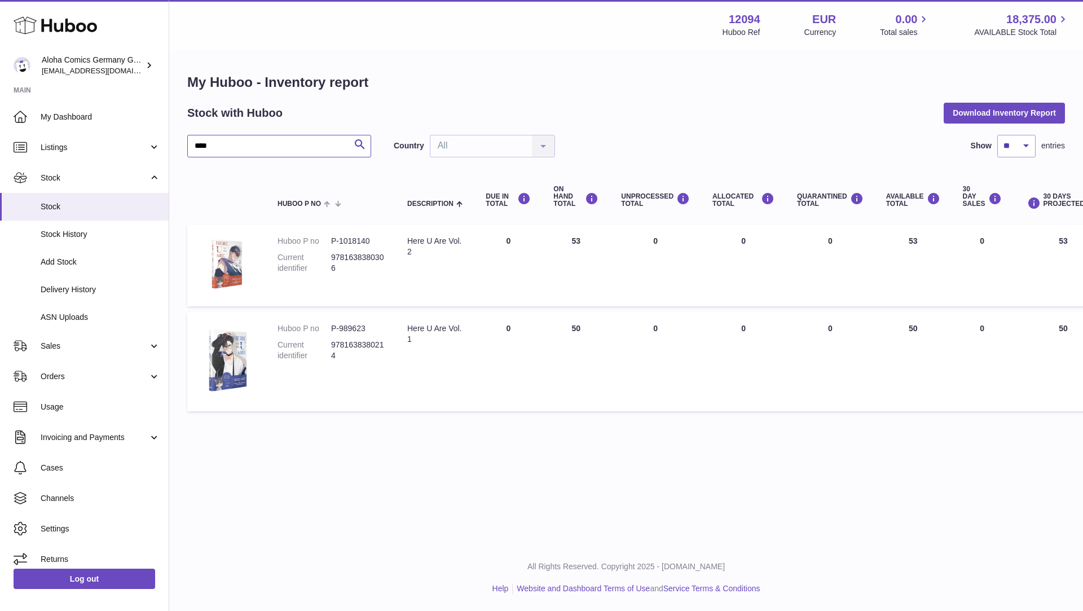
click at [317, 146] on input "****" at bounding box center [279, 146] width 184 height 23
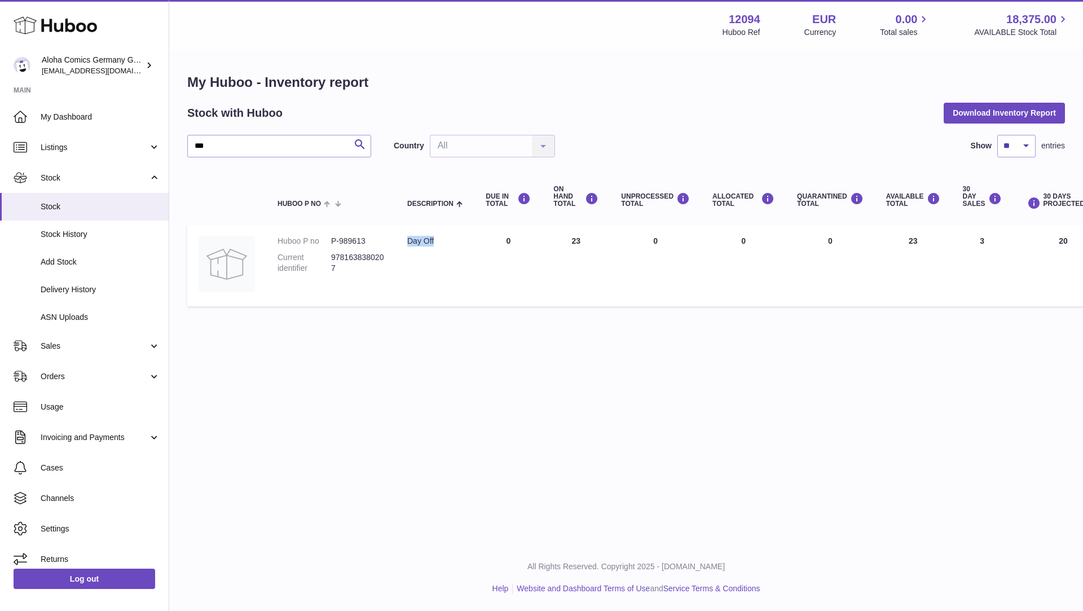
drag, startPoint x: 437, startPoint y: 243, endPoint x: 409, endPoint y: 243, distance: 28.2
click at [409, 243] on div "Day Off" at bounding box center [435, 241] width 56 height 11
copy div "Day Off"
drag, startPoint x: 344, startPoint y: 267, endPoint x: 332, endPoint y: 261, distance: 13.6
click at [332, 261] on dd "9781638380207" at bounding box center [358, 262] width 54 height 21
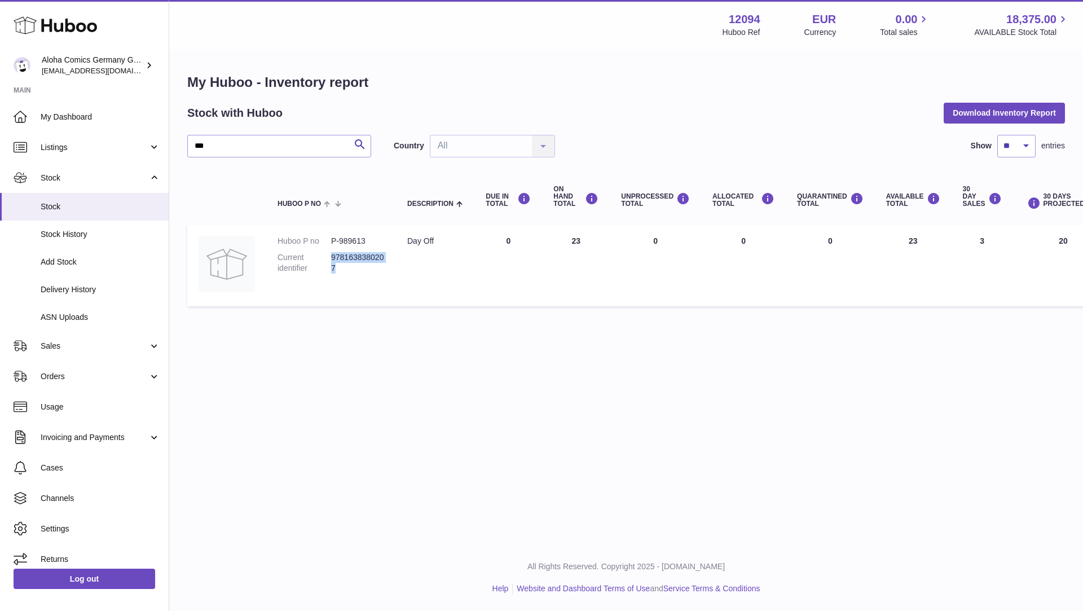
copy dd "9781638380207"
drag, startPoint x: 364, startPoint y: 240, endPoint x: 330, endPoint y: 240, distance: 33.8
click at [330, 240] on dl "Huboo P no P-989613 Current identifier 9781638380207" at bounding box center [330, 257] width 107 height 43
click at [316, 155] on input "***" at bounding box center [279, 146] width 184 height 23
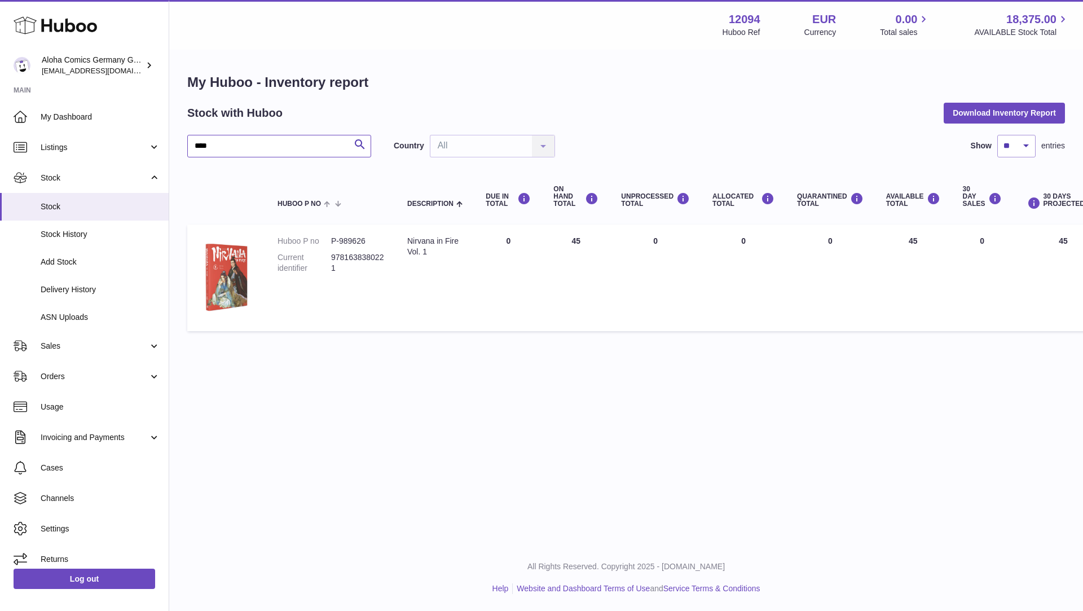
type input "****"
drag, startPoint x: 431, startPoint y: 252, endPoint x: 406, endPoint y: 243, distance: 26.4
click at [406, 243] on td "Description Nirvana in Fire Vol. 1" at bounding box center [435, 277] width 78 height 107
drag, startPoint x: 339, startPoint y: 270, endPoint x: 331, endPoint y: 262, distance: 11.6
click at [331, 262] on dd "9781638380221" at bounding box center [358, 262] width 54 height 21
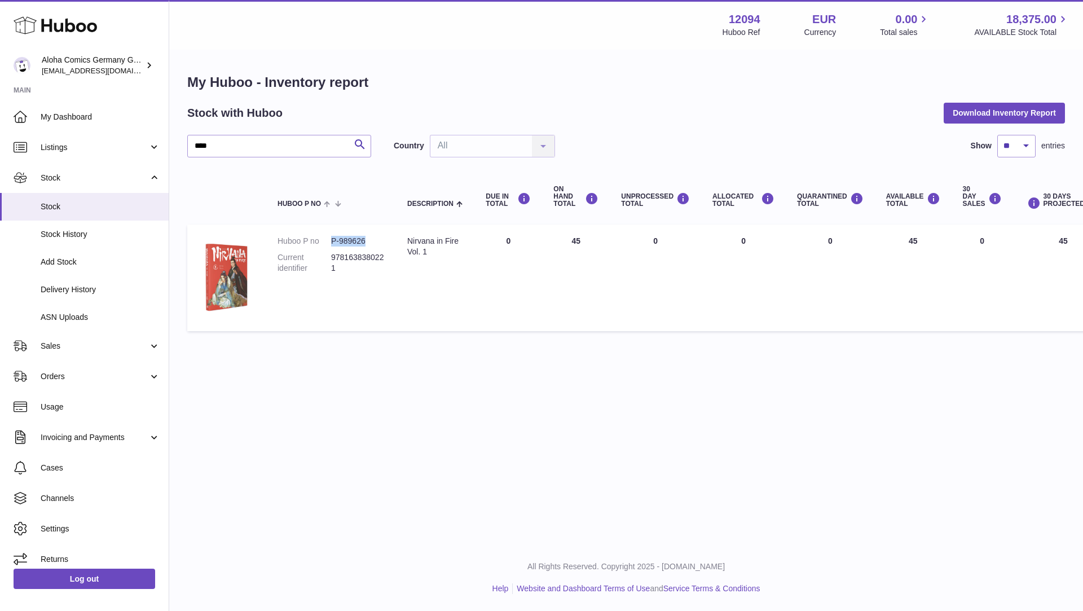
drag, startPoint x: 364, startPoint y: 244, endPoint x: 331, endPoint y: 244, distance: 33.3
click at [331, 244] on dd "P-989626" at bounding box center [358, 241] width 54 height 11
click at [316, 145] on input "****" at bounding box center [279, 146] width 184 height 23
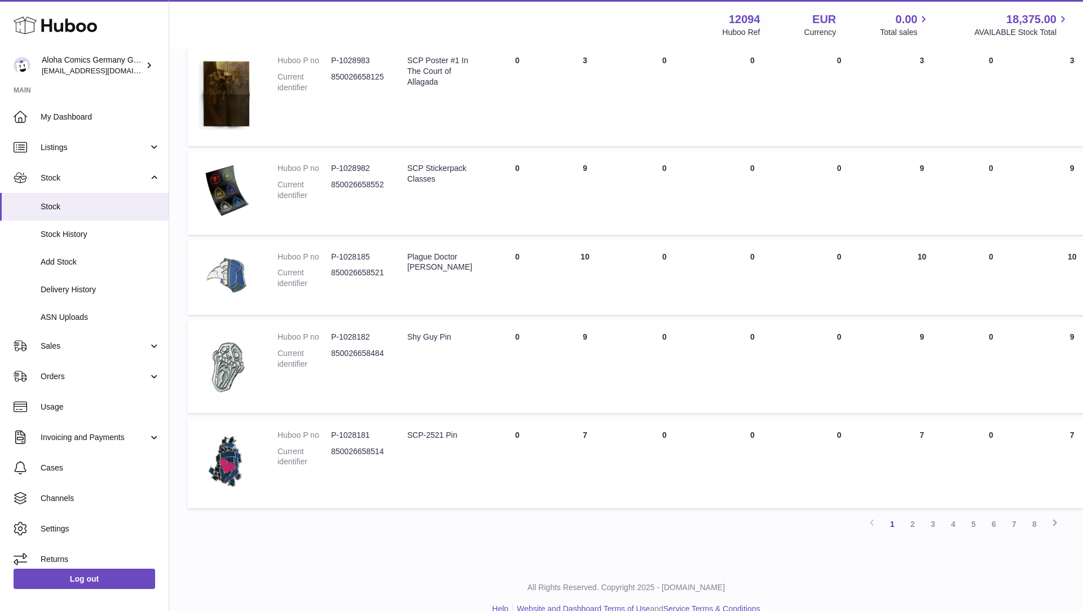
scroll to position [672, 0]
drag, startPoint x: 421, startPoint y: 272, endPoint x: 405, endPoint y: 259, distance: 20.5
click at [405, 259] on td "Description Plague Doctor Pin" at bounding box center [439, 278] width 87 height 74
click at [367, 274] on dd "850026658521" at bounding box center [358, 278] width 54 height 21
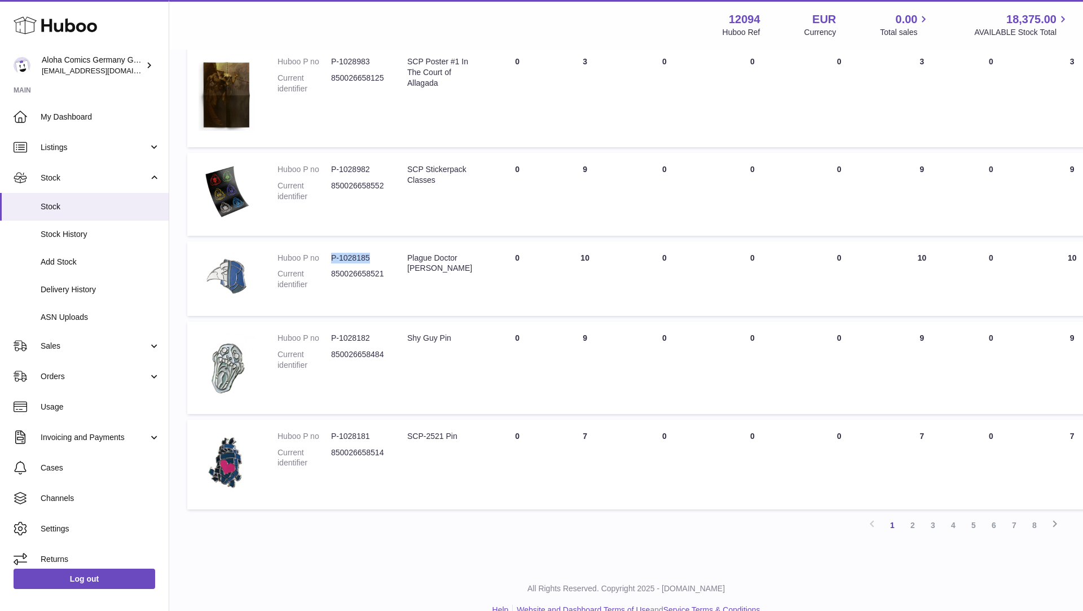
drag, startPoint x: 332, startPoint y: 256, endPoint x: 368, endPoint y: 258, distance: 36.7
click at [368, 258] on dd "P-1028185" at bounding box center [358, 258] width 54 height 11
drag, startPoint x: 451, startPoint y: 341, endPoint x: 409, endPoint y: 341, distance: 41.7
click at [409, 341] on div "Shy Guy Pin" at bounding box center [439, 338] width 65 height 11
click at [370, 352] on dd "850026658484" at bounding box center [358, 359] width 54 height 21
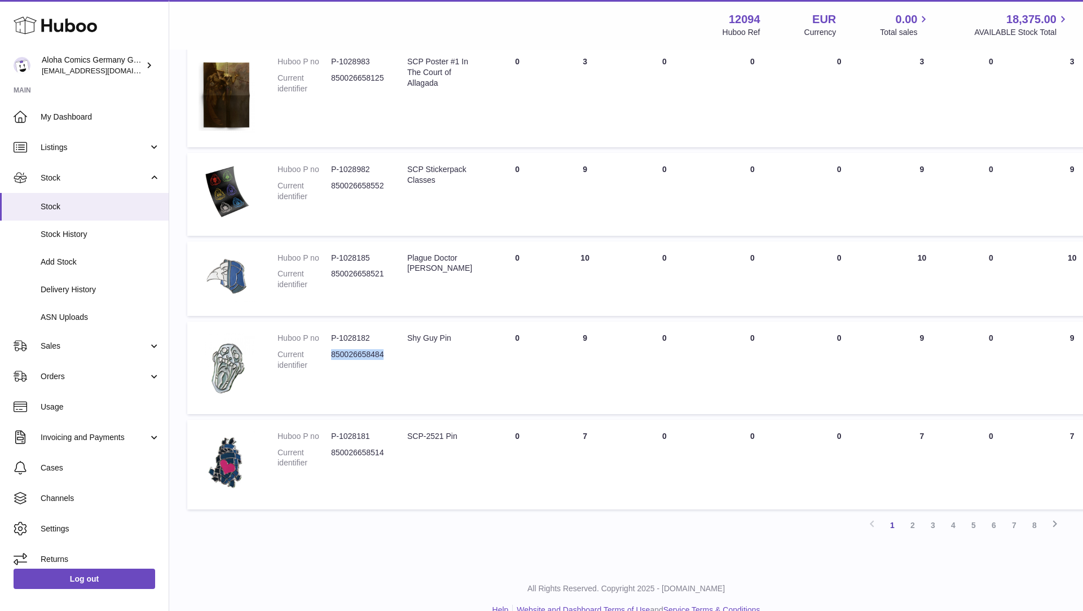
click at [370, 352] on dd "850026658484" at bounding box center [358, 359] width 54 height 21
drag, startPoint x: 373, startPoint y: 336, endPoint x: 331, endPoint y: 335, distance: 41.7
click at [331, 336] on dd "P-1028182" at bounding box center [358, 338] width 54 height 11
drag, startPoint x: 459, startPoint y: 436, endPoint x: 408, endPoint y: 434, distance: 50.2
click at [408, 434] on div "SCP-2521 Pin" at bounding box center [439, 436] width 65 height 11
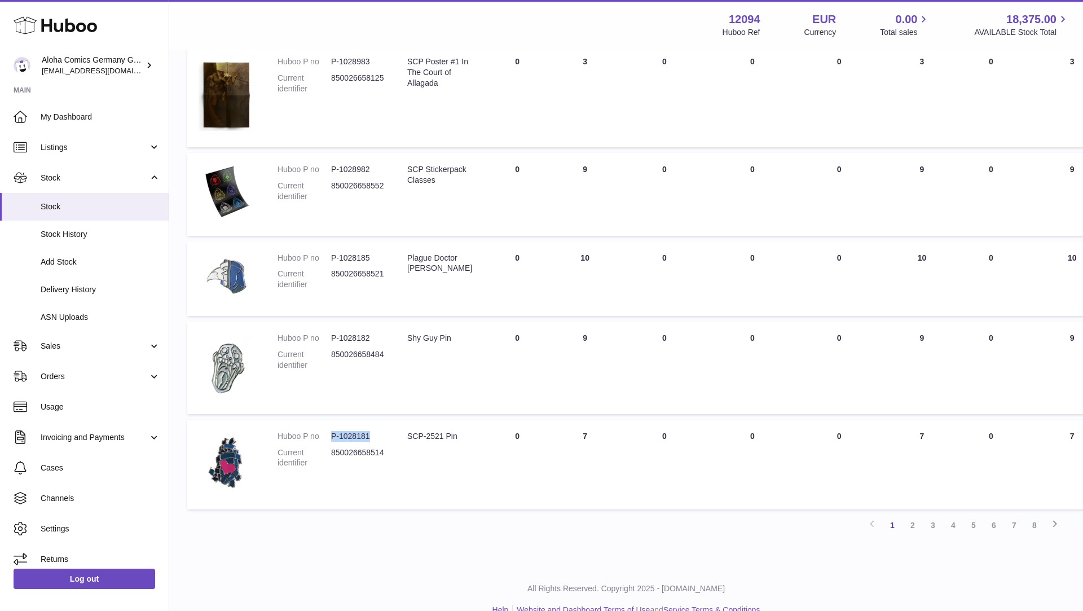
drag, startPoint x: 369, startPoint y: 435, endPoint x: 329, endPoint y: 434, distance: 39.5
click at [329, 435] on dl "Huboo P no P-1028181 Current identifier 850026658514" at bounding box center [330, 452] width 107 height 43
click at [369, 452] on dd "850026658514" at bounding box center [358, 457] width 54 height 21
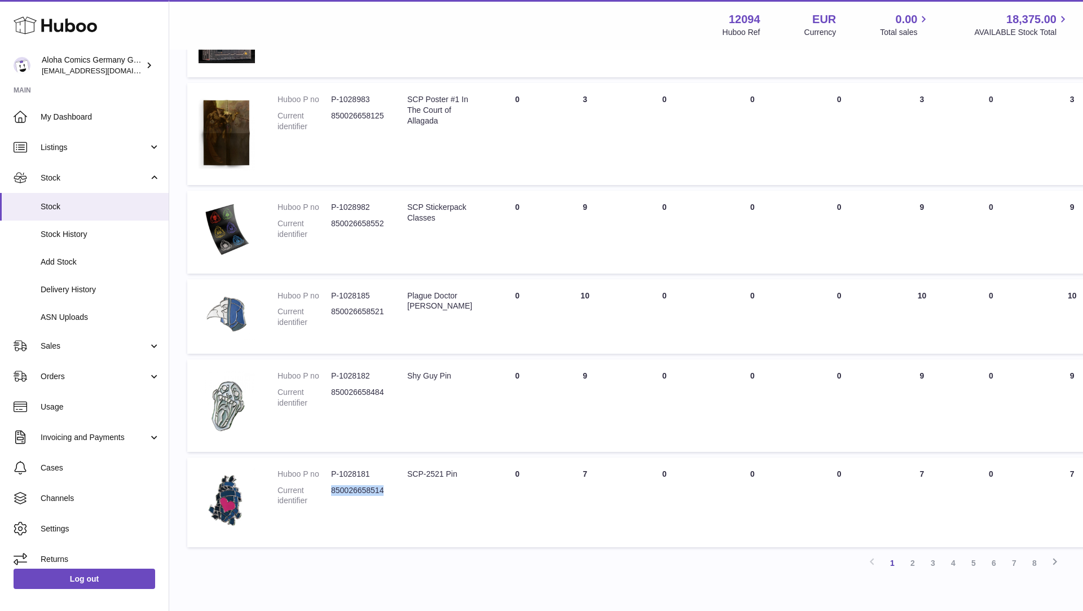
scroll to position [680, 0]
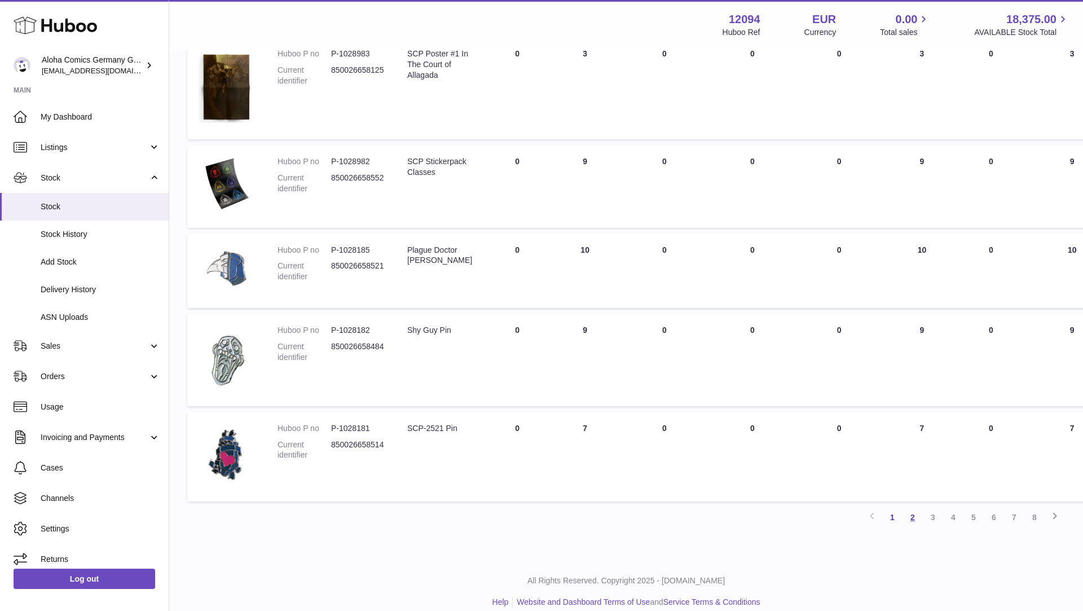
click at [913, 517] on link "2" at bounding box center [912, 517] width 20 height 20
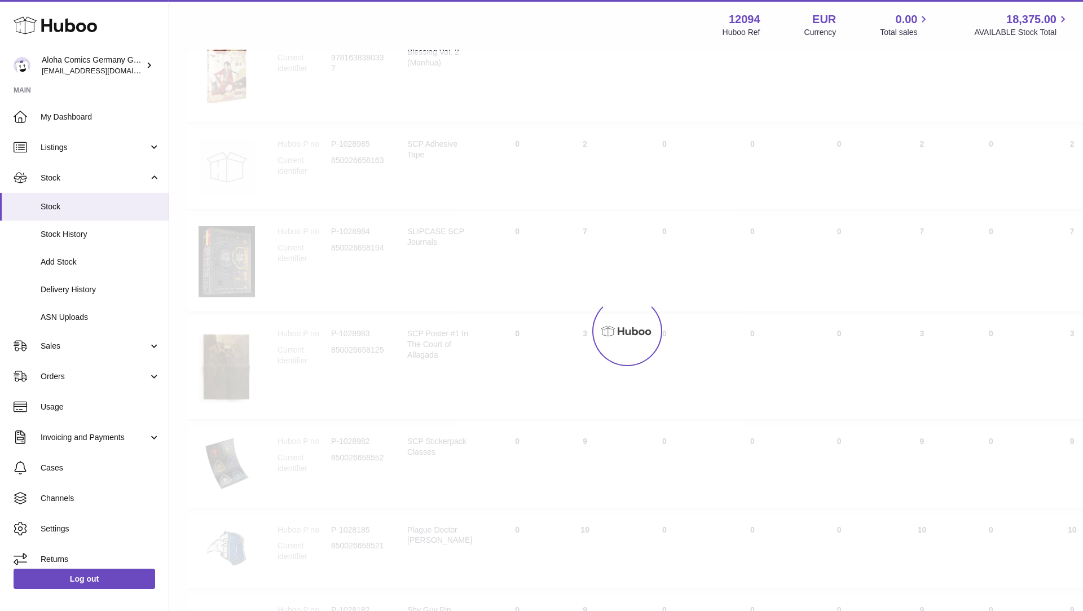
scroll to position [51, 0]
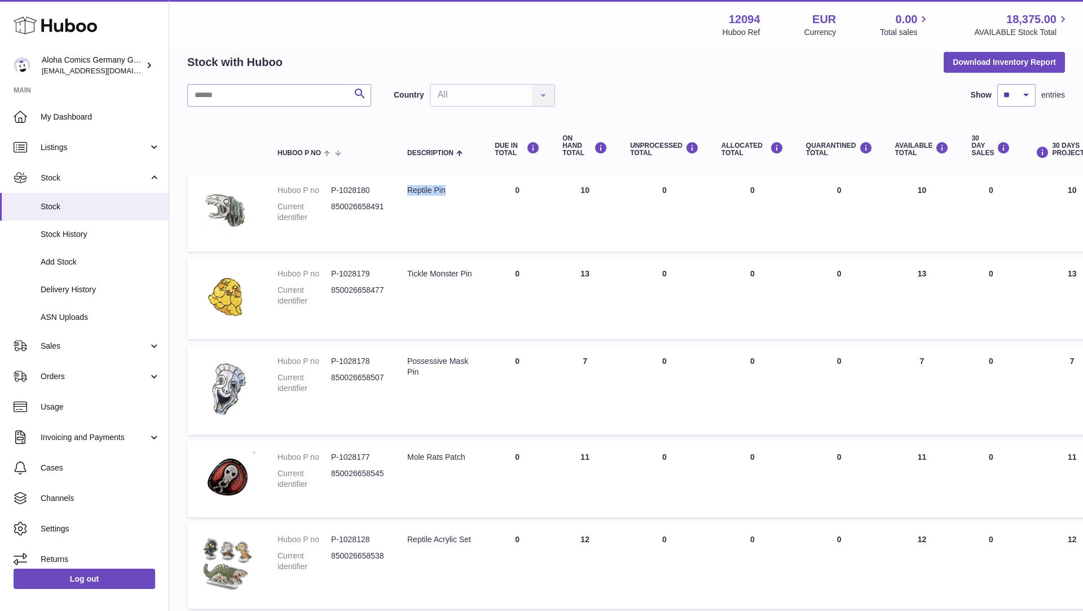
drag, startPoint x: 451, startPoint y: 191, endPoint x: 404, endPoint y: 191, distance: 46.8
click at [404, 191] on td "Description Reptile Pin" at bounding box center [439, 213] width 87 height 78
click at [370, 204] on dd "850026658491" at bounding box center [358, 211] width 54 height 21
drag, startPoint x: 367, startPoint y: 191, endPoint x: 345, endPoint y: 189, distance: 21.5
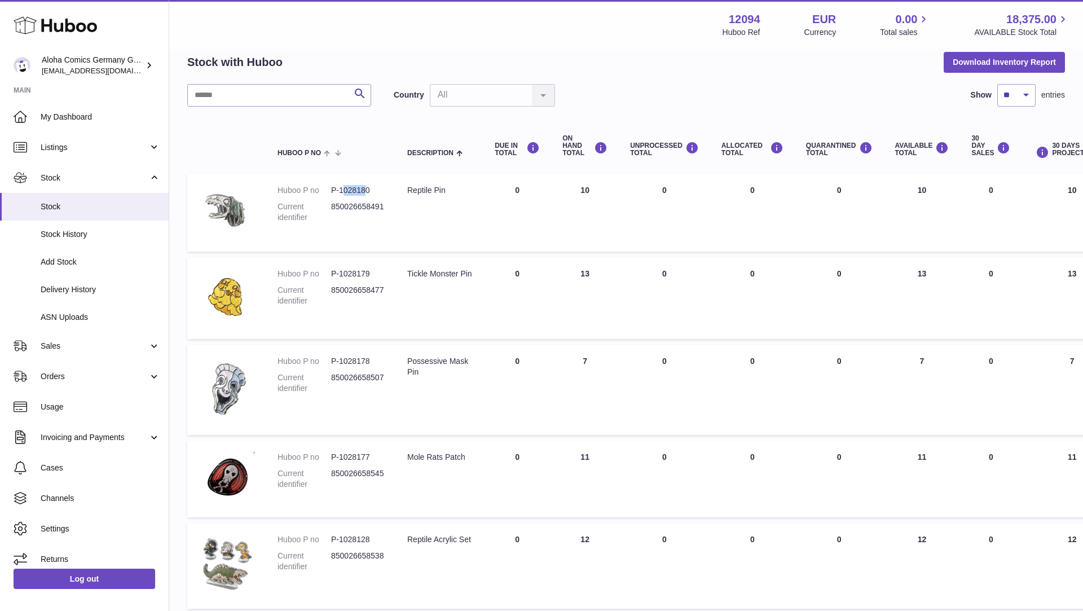
click at [345, 189] on dd "P-1028180" at bounding box center [358, 190] width 54 height 11
drag, startPoint x: 330, startPoint y: 189, endPoint x: 370, endPoint y: 191, distance: 39.5
click at [370, 191] on dl "Huboo P no P-1028180 Current identifier 850026658491" at bounding box center [330, 206] width 107 height 43
drag, startPoint x: 426, startPoint y: 281, endPoint x: 410, endPoint y: 276, distance: 17.0
click at [410, 276] on div "Tickle Monster Pin" at bounding box center [439, 273] width 65 height 11
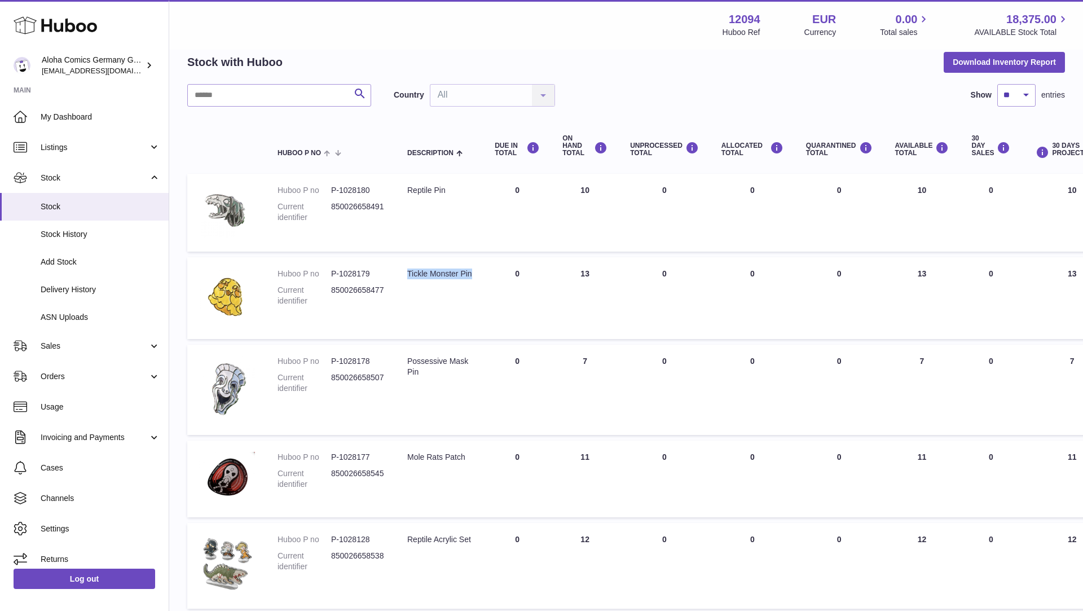
drag, startPoint x: 403, startPoint y: 271, endPoint x: 422, endPoint y: 281, distance: 21.7
click at [422, 283] on td "Description Tickle Monster Pin" at bounding box center [439, 298] width 87 height 82
click at [367, 289] on dd "850026658477" at bounding box center [358, 295] width 54 height 21
drag, startPoint x: 373, startPoint y: 269, endPoint x: 330, endPoint y: 268, distance: 42.3
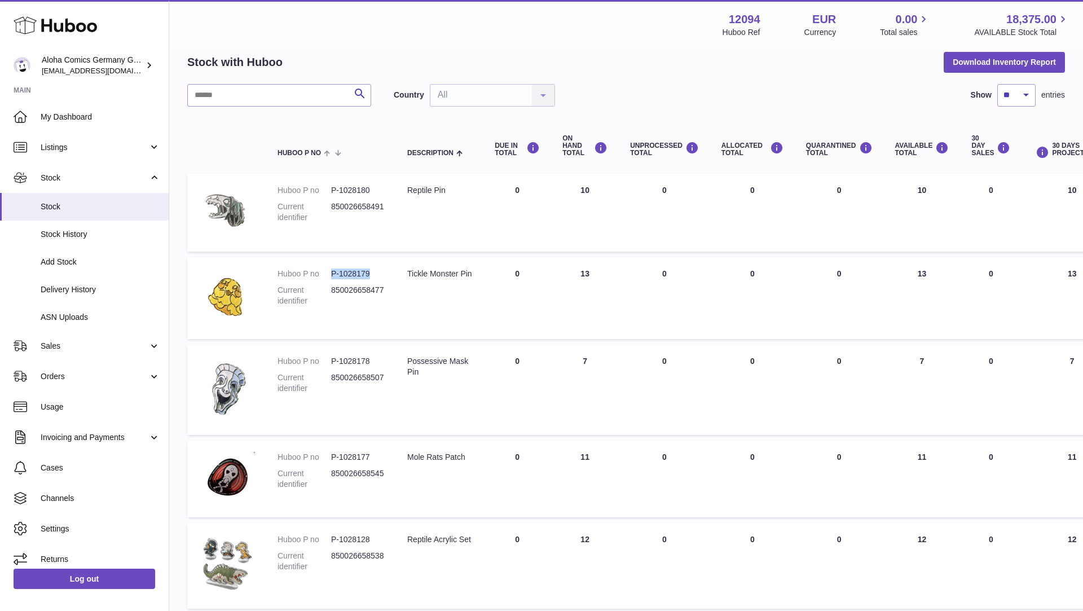
click at [331, 270] on dd "P-1028179" at bounding box center [358, 273] width 54 height 11
click at [578, 275] on td "ON HAND Total 13" at bounding box center [585, 298] width 68 height 82
drag, startPoint x: 448, startPoint y: 372, endPoint x: 406, endPoint y: 364, distance: 43.0
click at [406, 365] on td "Description Possessive Mask Pin" at bounding box center [439, 390] width 87 height 90
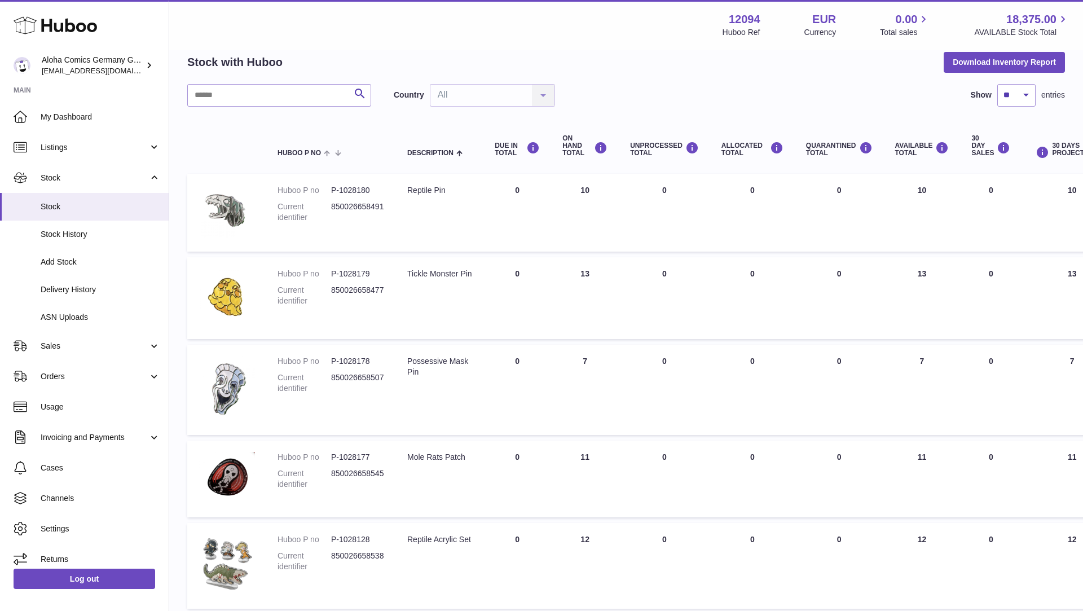
click at [361, 380] on dd "850026658507" at bounding box center [358, 382] width 54 height 21
drag, startPoint x: 374, startPoint y: 361, endPoint x: 331, endPoint y: 360, distance: 42.9
click at [331, 360] on dd "P-1028178" at bounding box center [358, 361] width 54 height 11
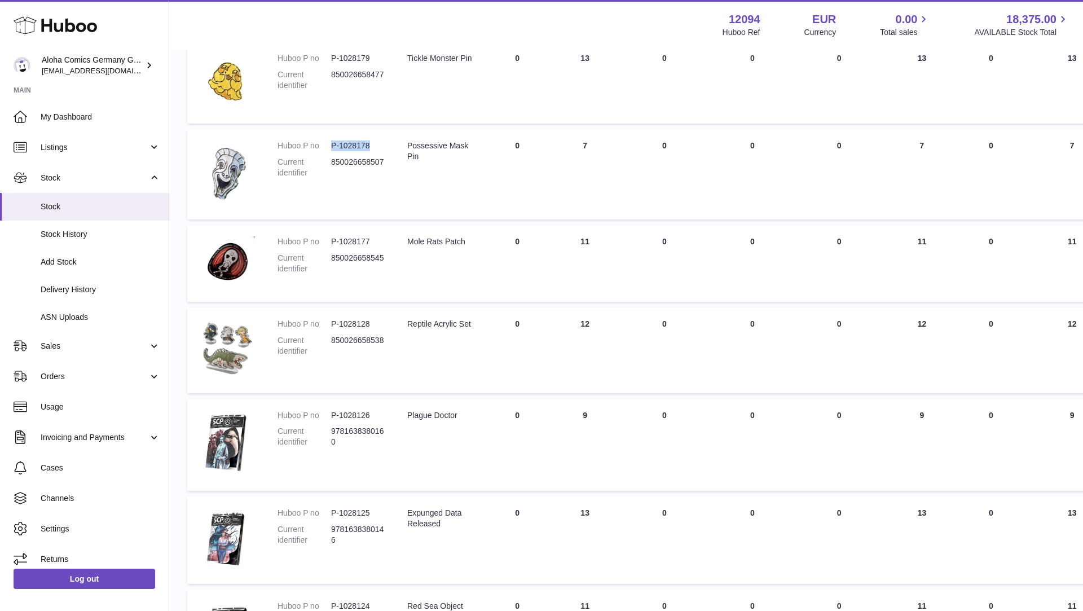
scroll to position [253, 0]
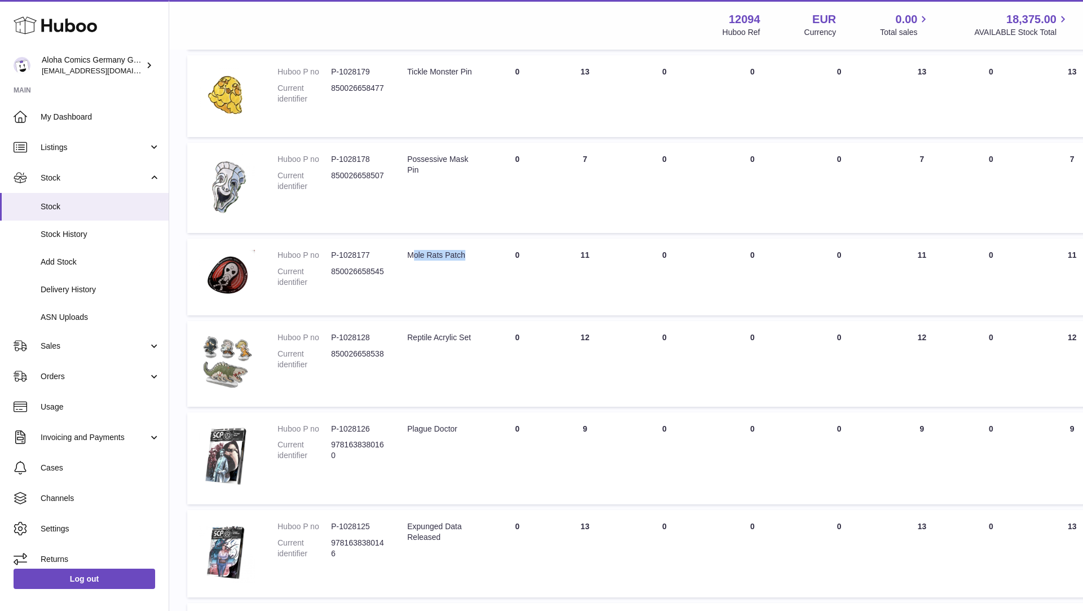
drag, startPoint x: 433, startPoint y: 264, endPoint x: 411, endPoint y: 256, distance: 23.9
click at [411, 256] on div "Mole Rats Patch" at bounding box center [439, 255] width 65 height 11
drag, startPoint x: 405, startPoint y: 253, endPoint x: 431, endPoint y: 264, distance: 28.6
click at [431, 266] on td "Description Mole Rats Patch" at bounding box center [439, 277] width 87 height 77
click at [371, 263] on dl "Huboo P no P-1028177 Current identifier 850026658545" at bounding box center [330, 271] width 107 height 43
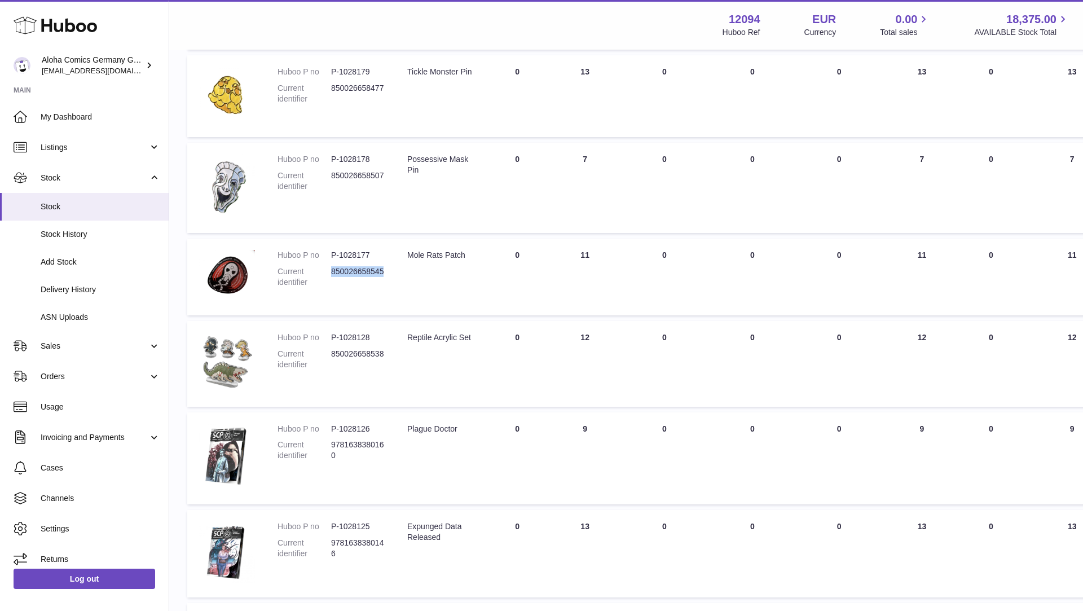
click at [371, 263] on dl "Huboo P no P-1028177 Current identifier 850026658545" at bounding box center [330, 271] width 107 height 43
drag, startPoint x: 371, startPoint y: 252, endPoint x: 330, endPoint y: 252, distance: 40.6
click at [330, 252] on dl "Huboo P no P-1028177 Current identifier 850026658545" at bounding box center [330, 271] width 107 height 43
drag, startPoint x: 426, startPoint y: 347, endPoint x: 406, endPoint y: 339, distance: 21.8
click at [406, 339] on td "Description Reptile Acrylic Set" at bounding box center [439, 364] width 87 height 86
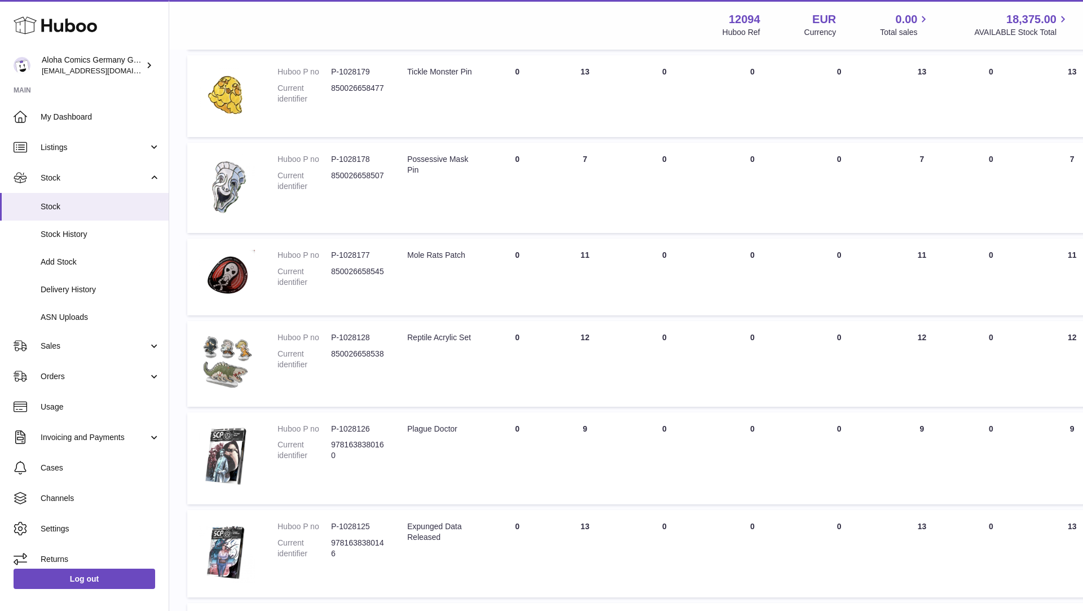
click at [358, 358] on dd "850026658538" at bounding box center [358, 359] width 54 height 21
click at [354, 355] on dd "850026658538" at bounding box center [358, 359] width 54 height 21
drag, startPoint x: 370, startPoint y: 337, endPoint x: 331, endPoint y: 337, distance: 38.9
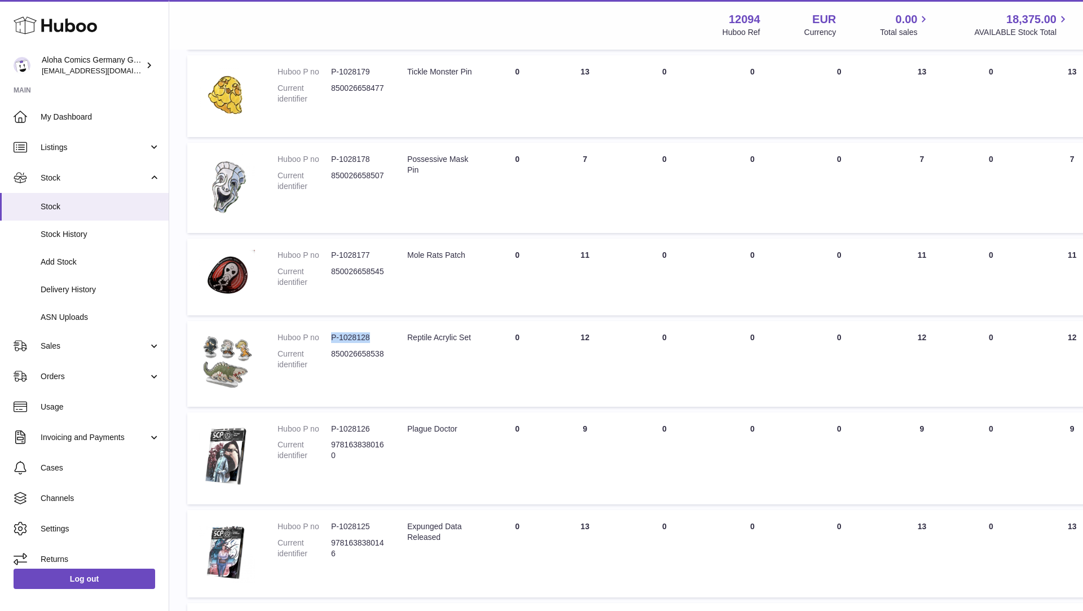
click at [331, 337] on dd "P-1028128" at bounding box center [358, 337] width 54 height 11
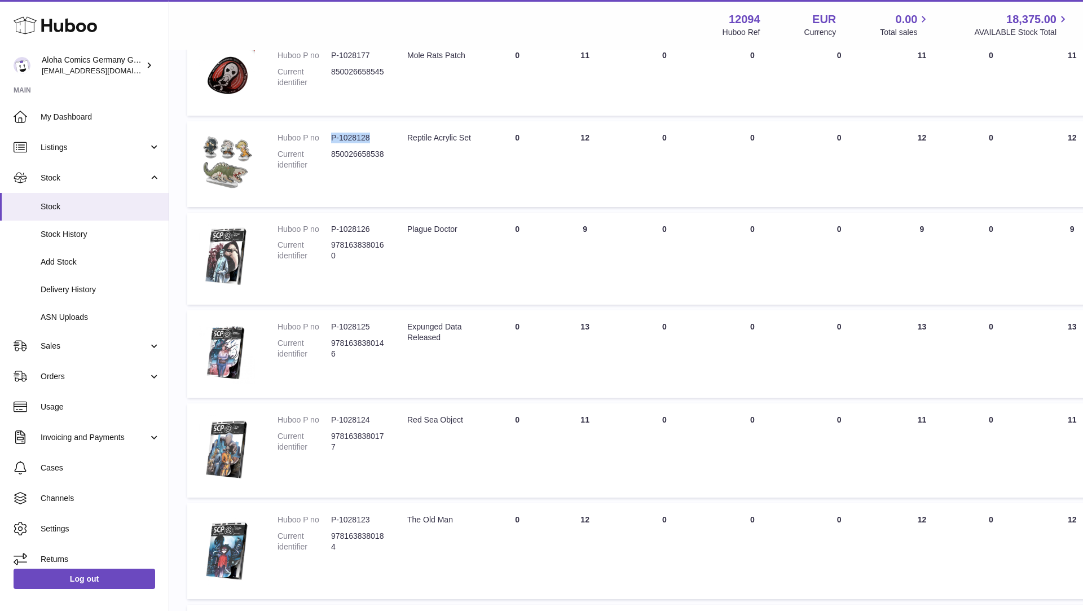
scroll to position [453, 0]
drag, startPoint x: 459, startPoint y: 226, endPoint x: 407, endPoint y: 225, distance: 51.3
click at [407, 226] on div "Plague Doctor" at bounding box center [439, 228] width 65 height 11
drag, startPoint x: 341, startPoint y: 258, endPoint x: 330, endPoint y: 247, distance: 14.8
click at [331, 247] on dd "9781638380160" at bounding box center [358, 249] width 54 height 21
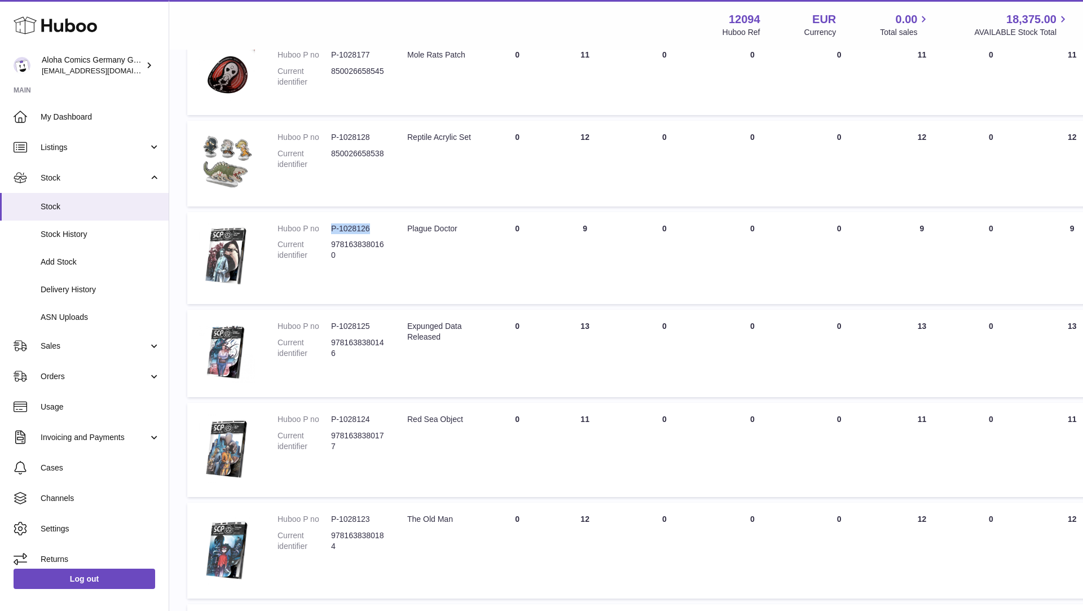
drag, startPoint x: 369, startPoint y: 226, endPoint x: 330, endPoint y: 226, distance: 38.9
click at [331, 226] on dd "P-1028126" at bounding box center [358, 228] width 54 height 11
drag, startPoint x: 453, startPoint y: 337, endPoint x: 408, endPoint y: 328, distance: 46.0
click at [408, 328] on div "Expunged Data Released" at bounding box center [439, 331] width 65 height 21
drag, startPoint x: 337, startPoint y: 352, endPoint x: 331, endPoint y: 347, distance: 7.6
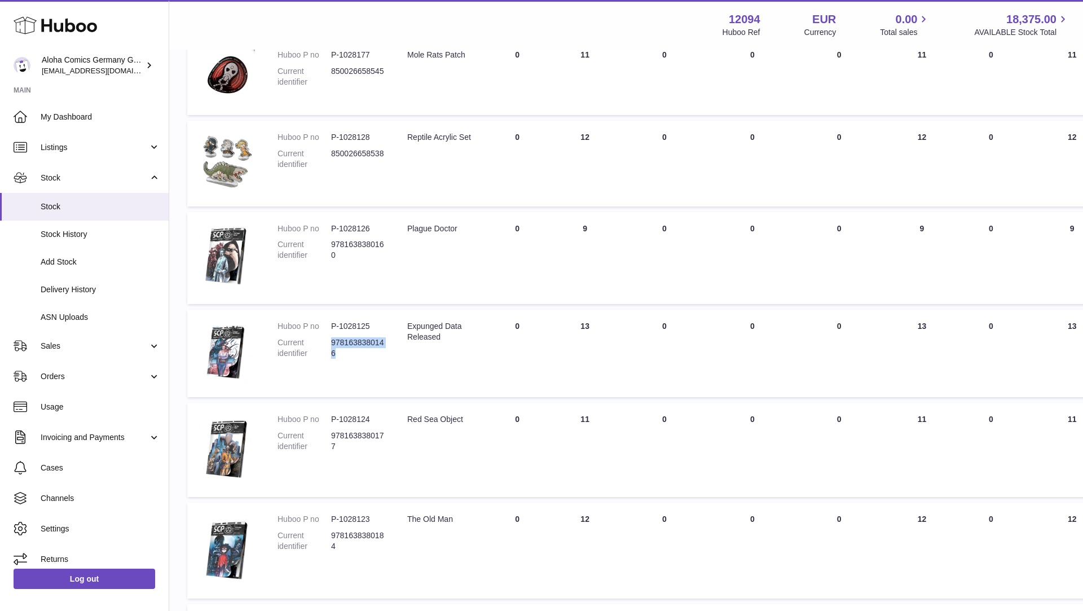
click at [331, 347] on dd "9781638380146" at bounding box center [358, 347] width 54 height 21
drag, startPoint x: 370, startPoint y: 325, endPoint x: 332, endPoint y: 325, distance: 38.4
click at [332, 325] on dd "P-1028125" at bounding box center [358, 326] width 54 height 11
drag, startPoint x: 462, startPoint y: 421, endPoint x: 406, endPoint y: 420, distance: 56.4
click at [406, 421] on td "Description Red Sea Object" at bounding box center [439, 450] width 87 height 94
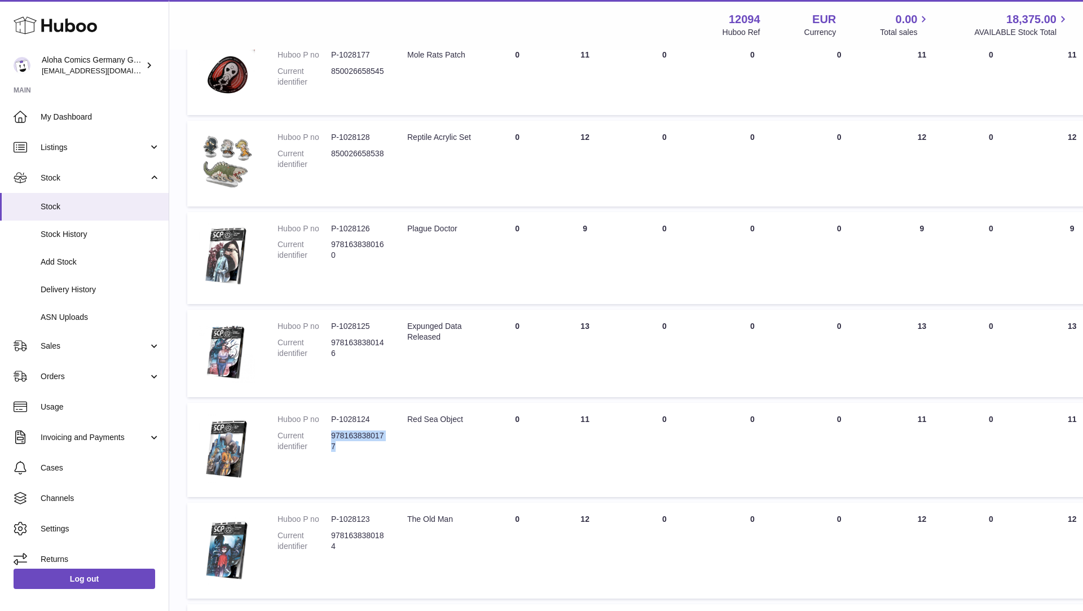
drag, startPoint x: 342, startPoint y: 447, endPoint x: 331, endPoint y: 440, distance: 13.0
click at [331, 440] on dd "9781638380177" at bounding box center [358, 440] width 54 height 21
drag, startPoint x: 370, startPoint y: 416, endPoint x: 330, endPoint y: 416, distance: 39.5
click at [331, 416] on dd "P-1028124" at bounding box center [358, 419] width 54 height 11
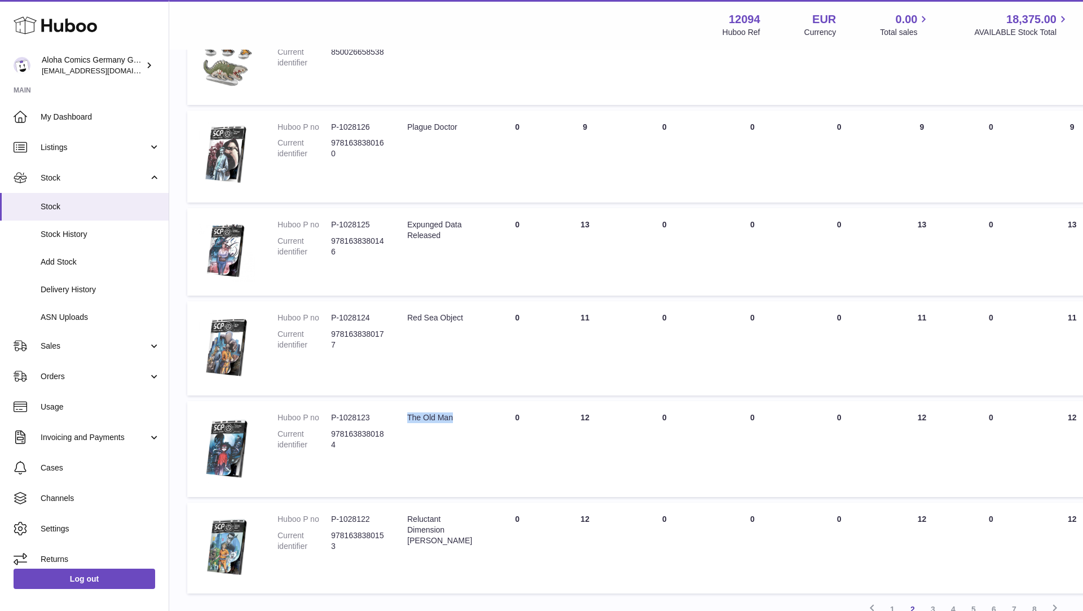
drag, startPoint x: 457, startPoint y: 420, endPoint x: 403, endPoint y: 419, distance: 54.7
click at [403, 420] on td "Description The Old Man" at bounding box center [439, 449] width 87 height 96
drag, startPoint x: 340, startPoint y: 442, endPoint x: 329, endPoint y: 435, distance: 13.5
click at [329, 435] on dl "Huboo P no P-1028123 Current identifier 9781638380184" at bounding box center [330, 433] width 107 height 43
click at [342, 447] on dd "9781638380184" at bounding box center [358, 439] width 54 height 21
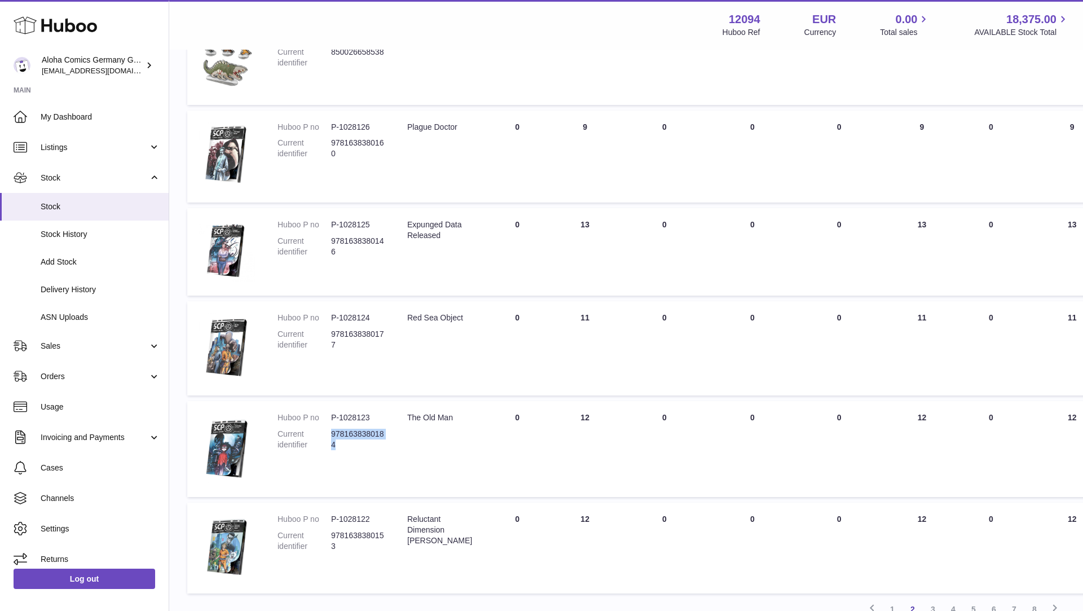
drag, startPoint x: 340, startPoint y: 442, endPoint x: 332, endPoint y: 437, distance: 9.7
click at [332, 437] on dd "9781638380184" at bounding box center [358, 439] width 54 height 21
drag, startPoint x: 368, startPoint y: 418, endPoint x: 328, endPoint y: 418, distance: 40.6
click at [328, 418] on dl "Huboo P no P-1028123 Current identifier 9781638380184" at bounding box center [330, 433] width 107 height 43
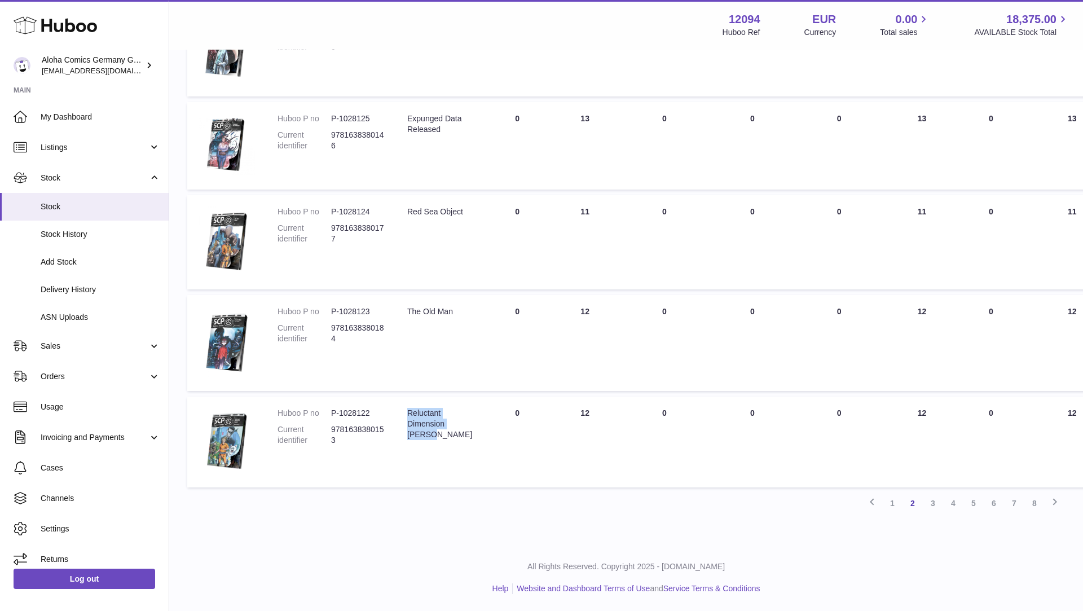
drag, startPoint x: 442, startPoint y: 436, endPoint x: 407, endPoint y: 415, distance: 40.7
click at [407, 415] on td "Description Reluctant Dimension [PERSON_NAME]" at bounding box center [439, 441] width 87 height 91
drag, startPoint x: 346, startPoint y: 442, endPoint x: 331, endPoint y: 433, distance: 17.2
click at [331, 433] on dd "9781638380153" at bounding box center [358, 434] width 54 height 21
drag, startPoint x: 369, startPoint y: 414, endPoint x: 333, endPoint y: 412, distance: 36.1
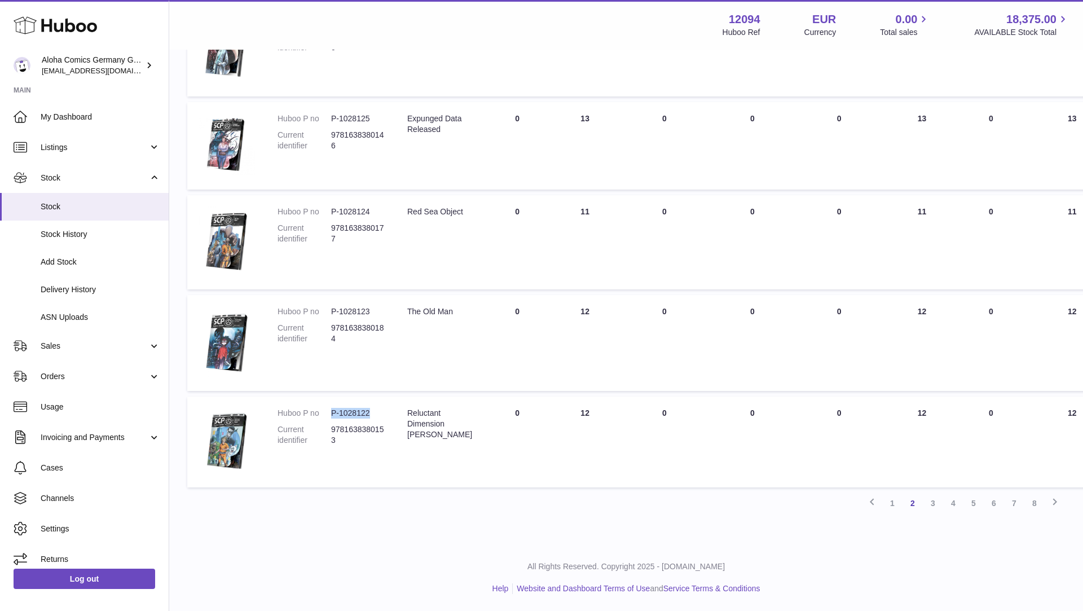
click at [333, 412] on dd "P-1028122" at bounding box center [358, 413] width 54 height 11
click at [937, 503] on link "3" at bounding box center [933, 503] width 20 height 20
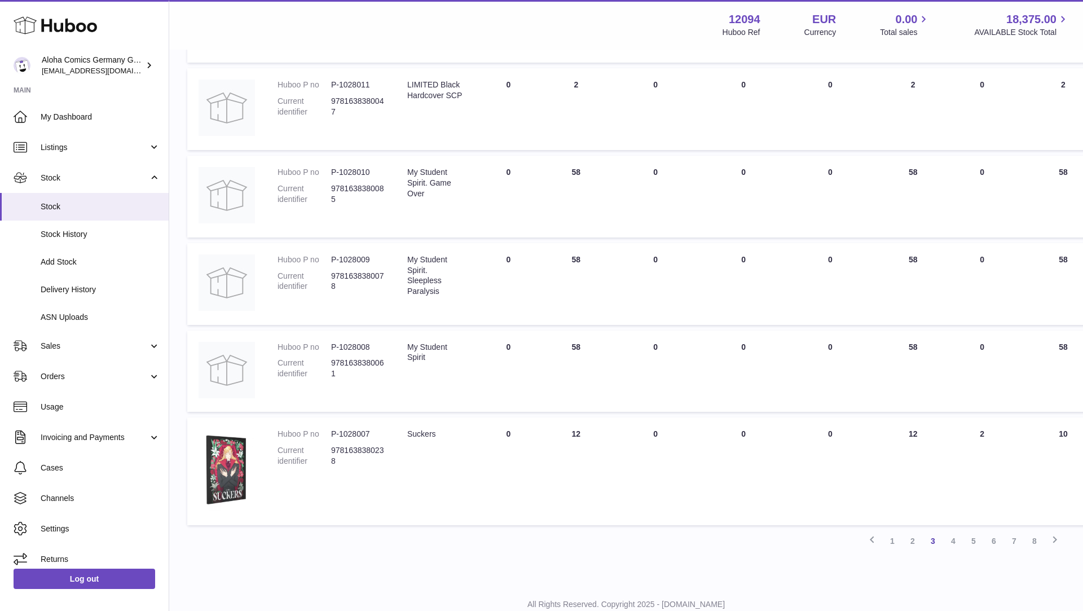
scroll to position [647, 0]
drag, startPoint x: 443, startPoint y: 433, endPoint x: 408, endPoint y: 431, distance: 35.0
click at [408, 433] on div "Suckers" at bounding box center [435, 433] width 56 height 11
click at [578, 436] on td "ON HAND Total 12" at bounding box center [576, 470] width 68 height 107
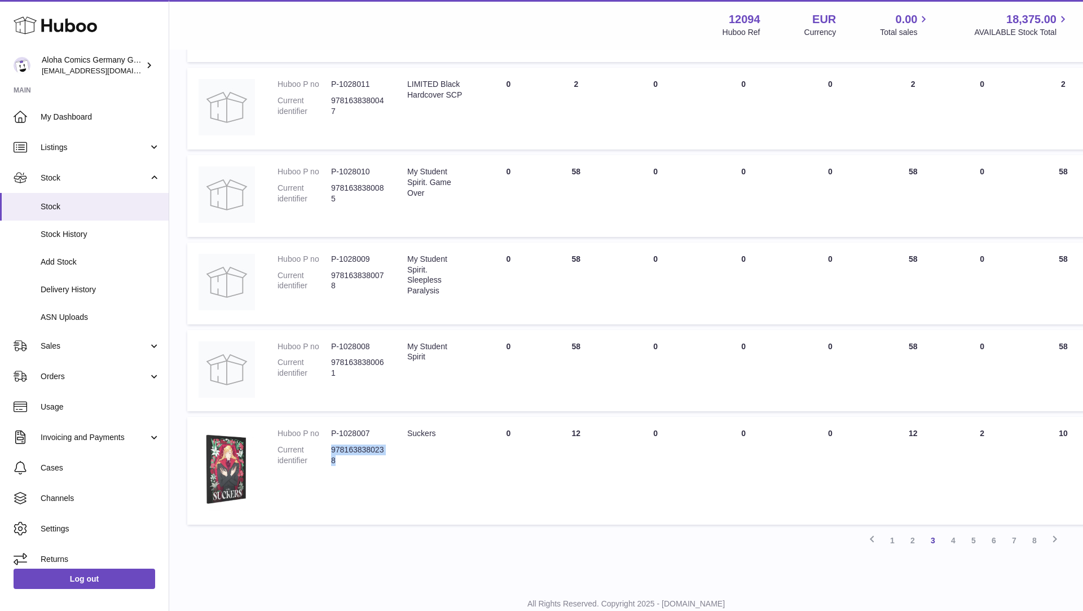
drag, startPoint x: 342, startPoint y: 462, endPoint x: 329, endPoint y: 456, distance: 13.9
click at [329, 456] on dl "Huboo P no P-1028007 Current identifier 9781638380238" at bounding box center [330, 449] width 107 height 43
drag, startPoint x: 374, startPoint y: 430, endPoint x: 332, endPoint y: 431, distance: 42.9
click at [332, 431] on dd "P-1028007" at bounding box center [358, 433] width 54 height 11
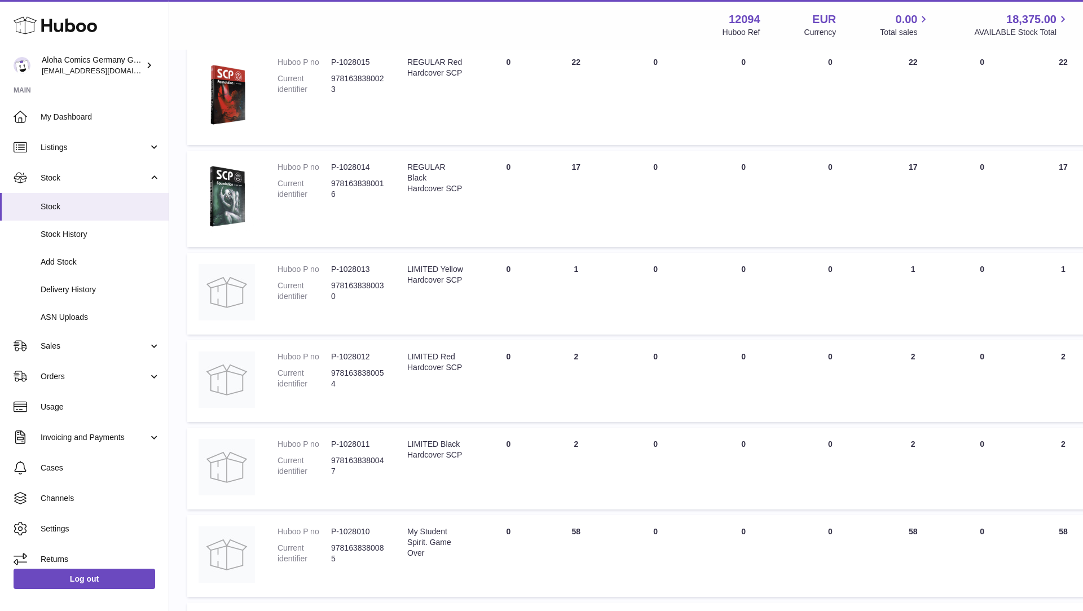
scroll to position [684, 0]
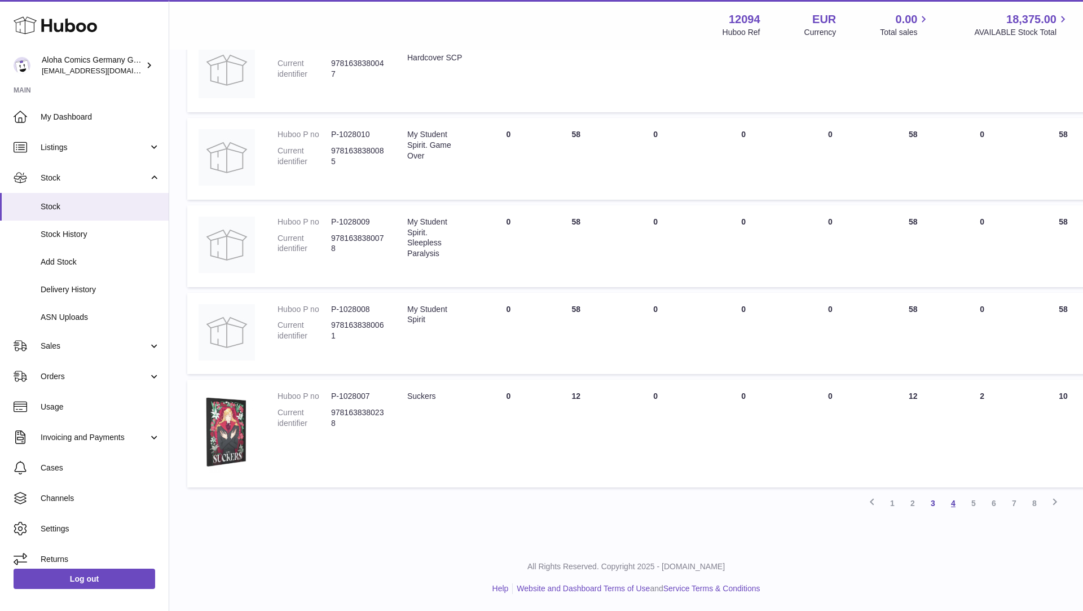
click at [955, 505] on link "4" at bounding box center [953, 503] width 20 height 20
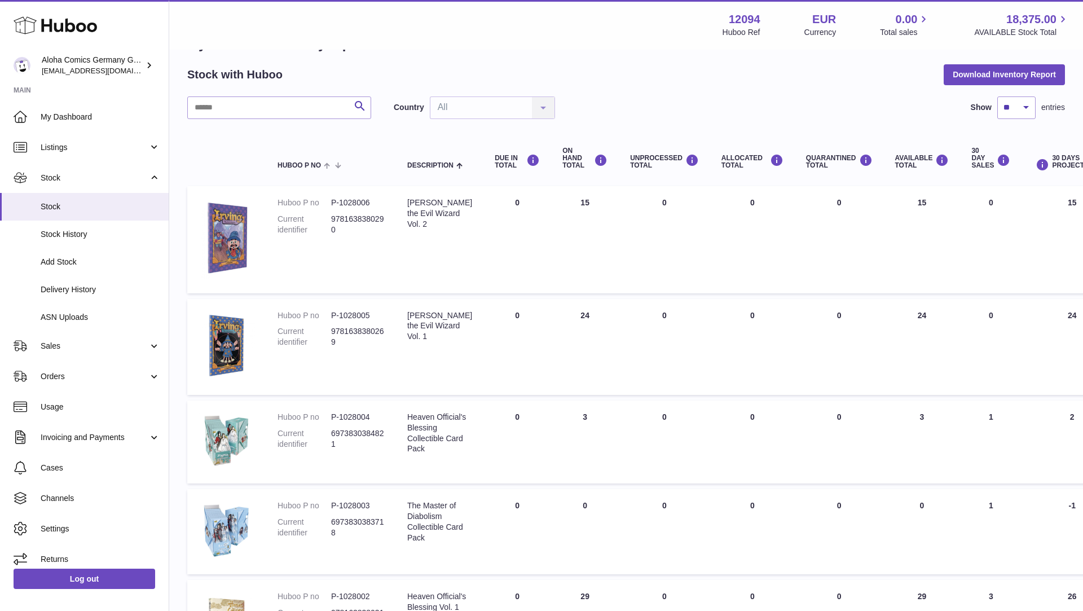
scroll to position [37, 0]
drag, startPoint x: 457, startPoint y: 332, endPoint x: 408, endPoint y: 315, distance: 52.4
click at [408, 316] on td "Description [PERSON_NAME] the Evil Wizard Vol. 1" at bounding box center [439, 348] width 87 height 96
drag, startPoint x: 341, startPoint y: 341, endPoint x: 330, endPoint y: 333, distance: 13.0
click at [330, 333] on dl "Huboo P no P-1028005 Current identifier 9781638380269" at bounding box center [330, 332] width 107 height 43
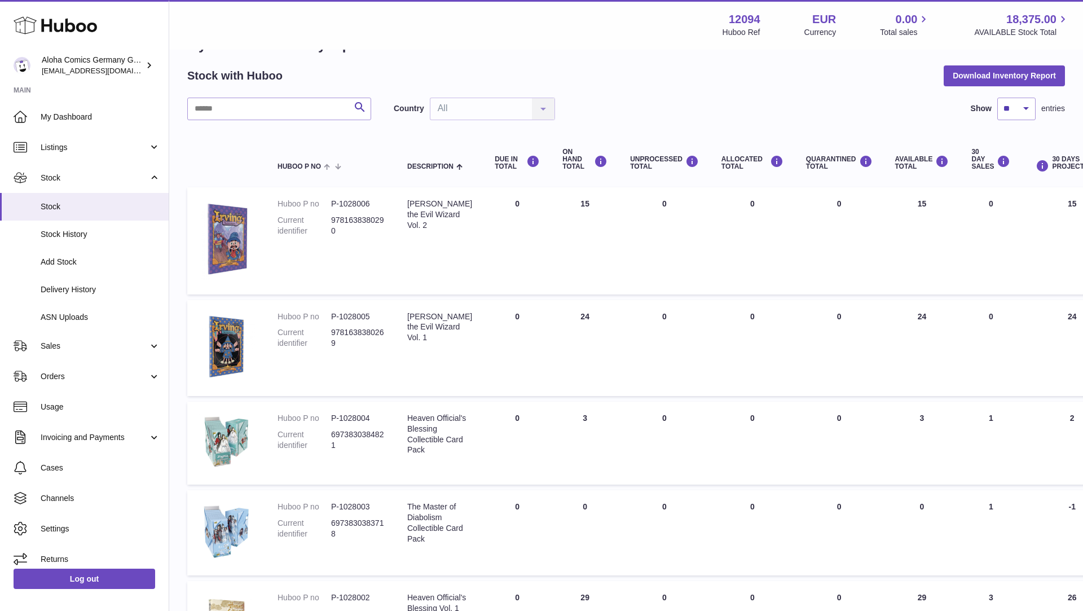
click at [337, 345] on dd "9781638380269" at bounding box center [358, 337] width 54 height 21
drag, startPoint x: 339, startPoint y: 343, endPoint x: 332, endPoint y: 336, distance: 10.0
click at [332, 336] on dd "9781638380269" at bounding box center [358, 337] width 54 height 21
drag, startPoint x: 373, startPoint y: 312, endPoint x: 332, endPoint y: 312, distance: 40.6
click at [332, 312] on dd "P-1028005" at bounding box center [358, 316] width 54 height 11
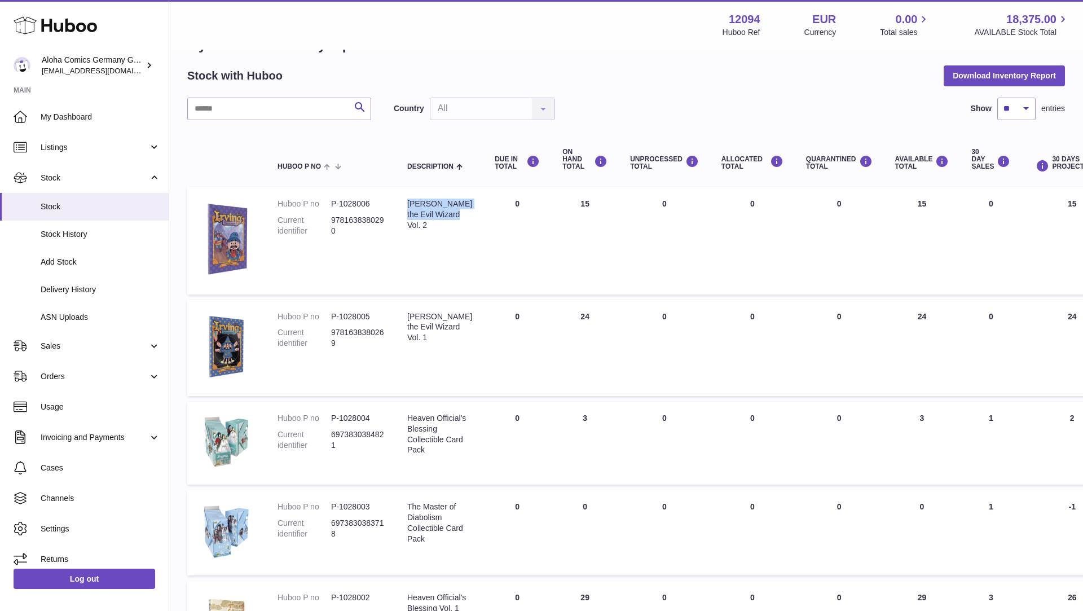
drag, startPoint x: 455, startPoint y: 218, endPoint x: 408, endPoint y: 208, distance: 47.9
click at [408, 208] on div "[PERSON_NAME] the Evil Wizard Vol. 2" at bounding box center [439, 215] width 65 height 32
drag, startPoint x: 336, startPoint y: 230, endPoint x: 329, endPoint y: 223, distance: 9.6
click at [329, 223] on dl "Huboo P no P-1028006 Current identifier 9781638380290" at bounding box center [330, 220] width 107 height 43
drag, startPoint x: 339, startPoint y: 227, endPoint x: 333, endPoint y: 223, distance: 7.4
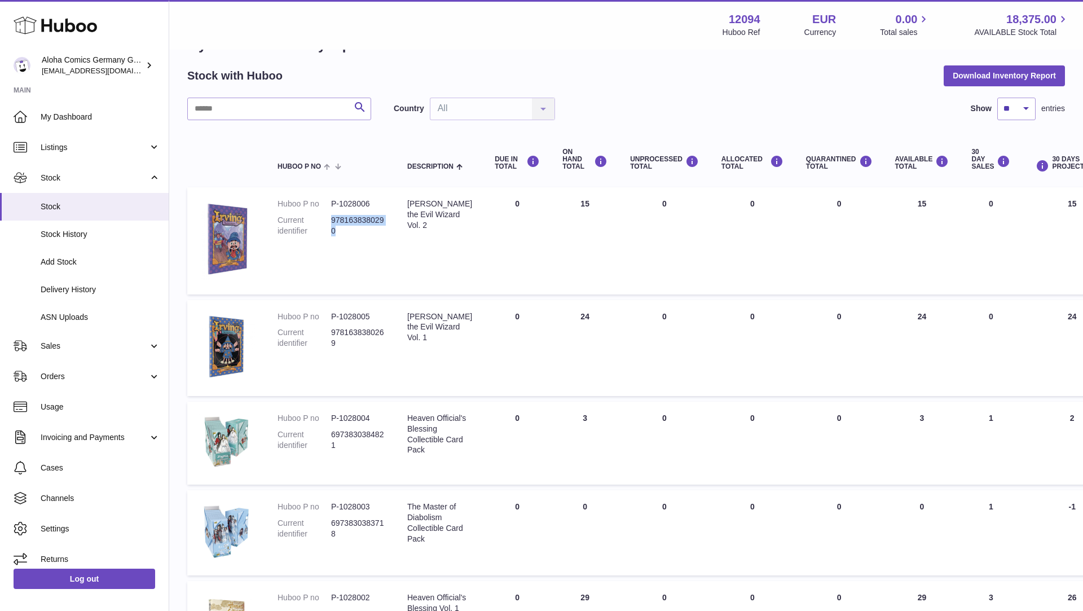
click at [333, 223] on dd "9781638380290" at bounding box center [358, 225] width 54 height 21
drag, startPoint x: 332, startPoint y: 201, endPoint x: 368, endPoint y: 204, distance: 36.8
click at [368, 204] on dd "P-1028006" at bounding box center [358, 204] width 54 height 11
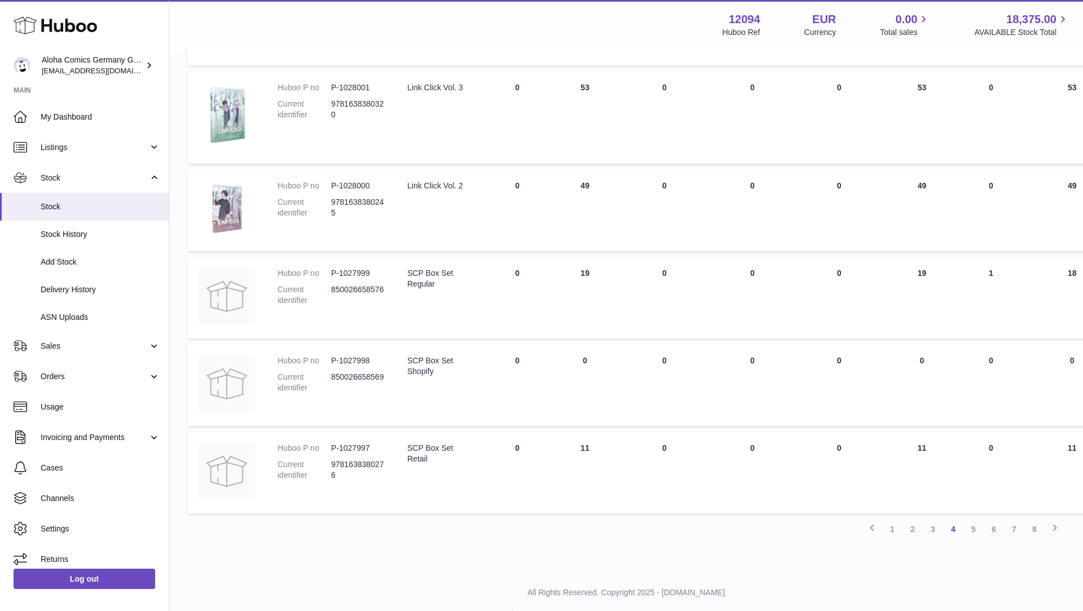
scroll to position [673, 0]
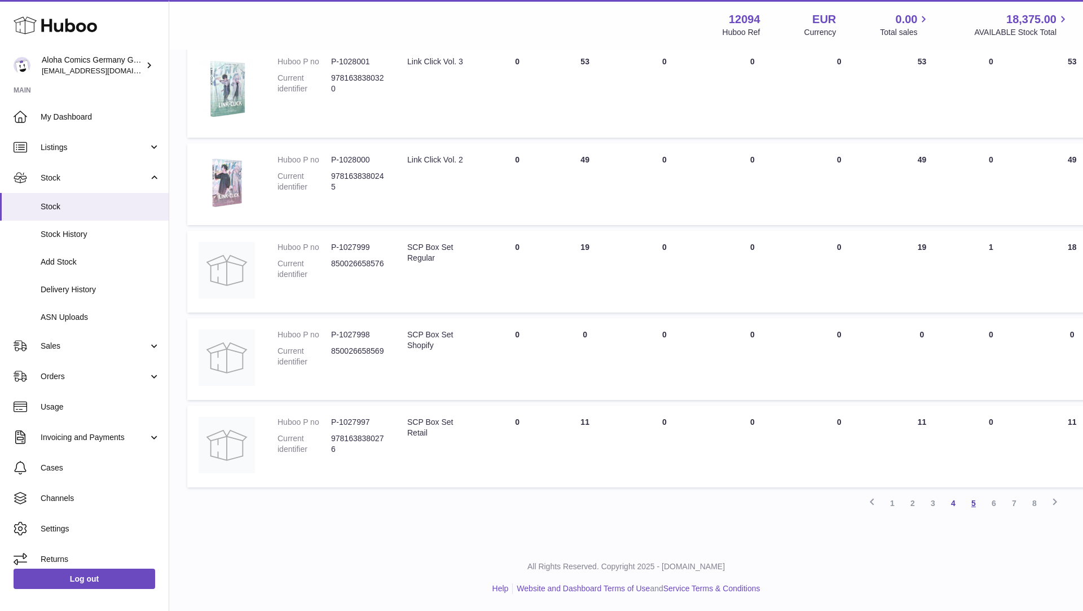
click at [971, 506] on link "5" at bounding box center [973, 503] width 20 height 20
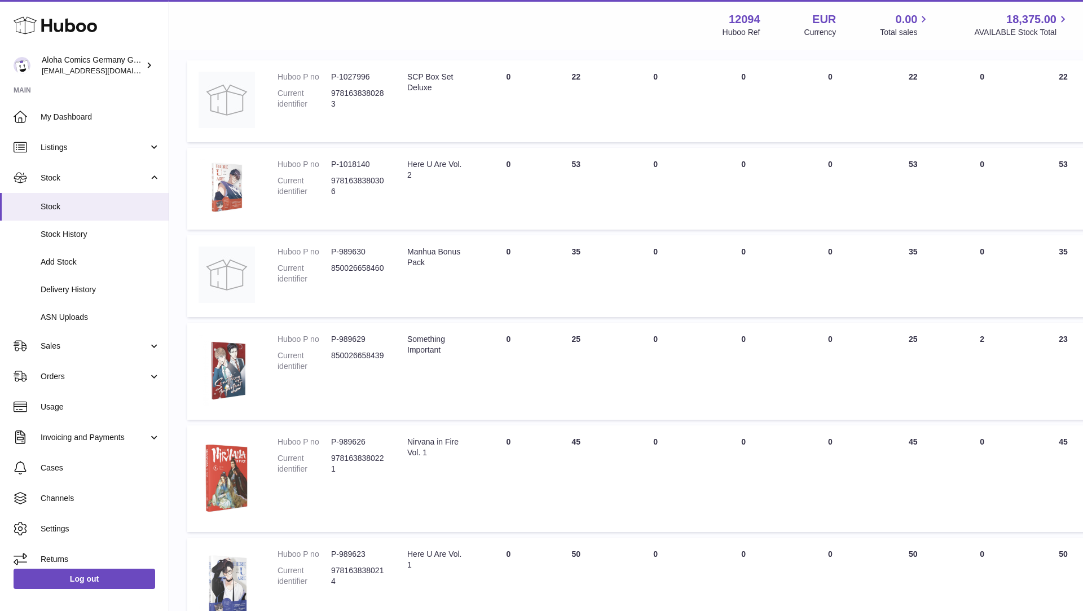
scroll to position [166, 0]
drag, startPoint x: 450, startPoint y: 349, endPoint x: 404, endPoint y: 340, distance: 46.7
click at [404, 340] on td "Description Something Important" at bounding box center [435, 369] width 78 height 98
click at [371, 350] on dd "850026658439" at bounding box center [358, 358] width 54 height 21
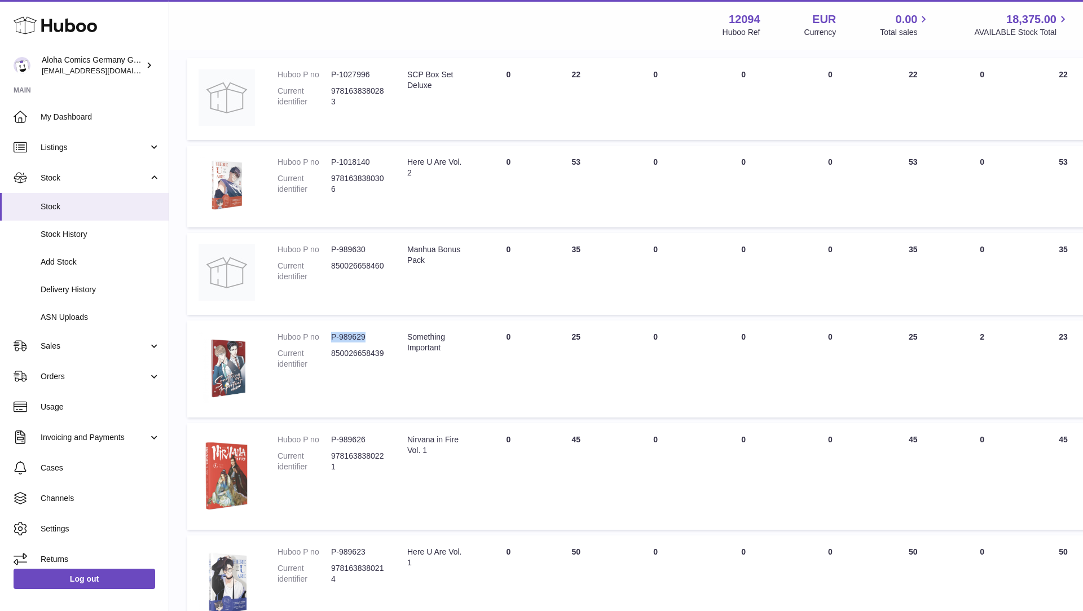
drag, startPoint x: 365, startPoint y: 333, endPoint x: 330, endPoint y: 333, distance: 35.0
click at [330, 334] on dl "Huboo P no P-989629 Current identifier 850026658439" at bounding box center [330, 353] width 107 height 43
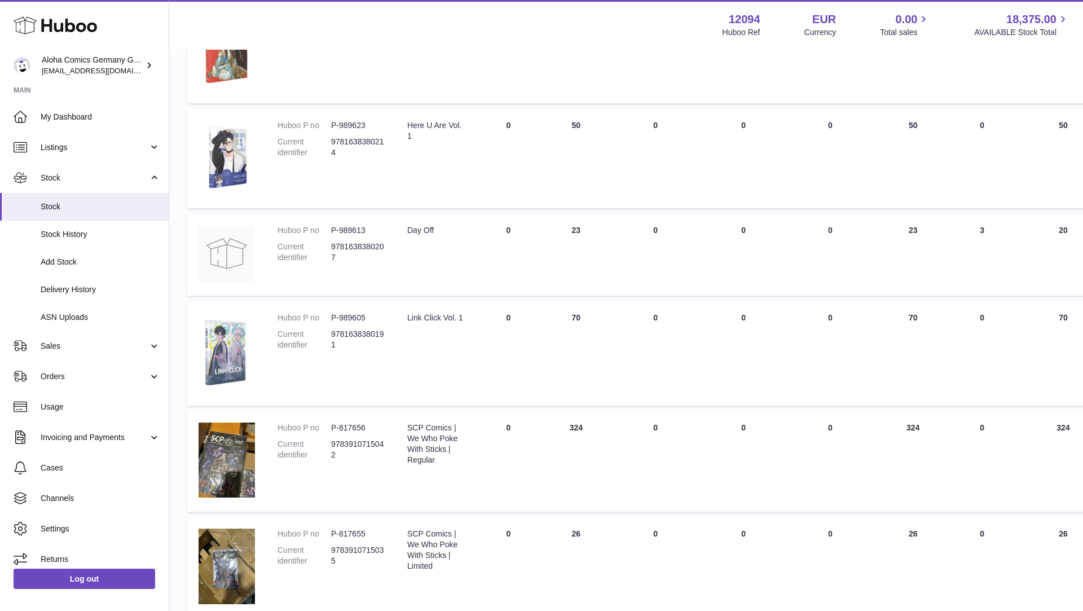
scroll to position [723, 0]
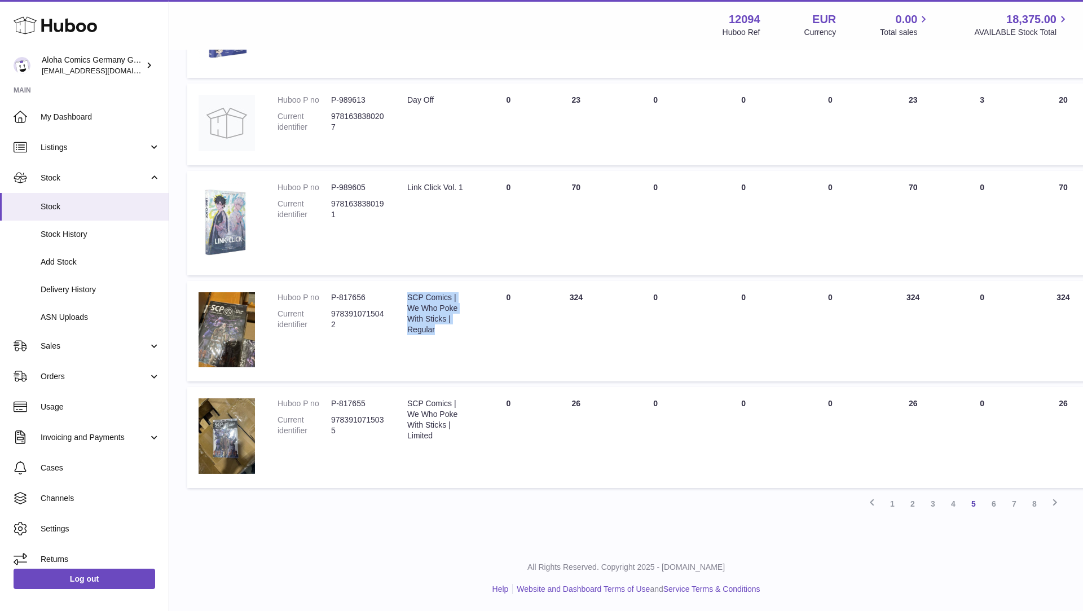
drag, startPoint x: 446, startPoint y: 329, endPoint x: 406, endPoint y: 299, distance: 49.5
click at [406, 299] on td "Description SCP Comics | We Who Poke With Sticks | Regular" at bounding box center [435, 331] width 78 height 100
drag, startPoint x: 337, startPoint y: 328, endPoint x: 329, endPoint y: 315, distance: 14.4
click at [329, 315] on dl "Huboo P no P-817656 Current identifier 9783910715042" at bounding box center [330, 313] width 107 height 43
click at [343, 324] on dd "9783910715042" at bounding box center [358, 318] width 54 height 21
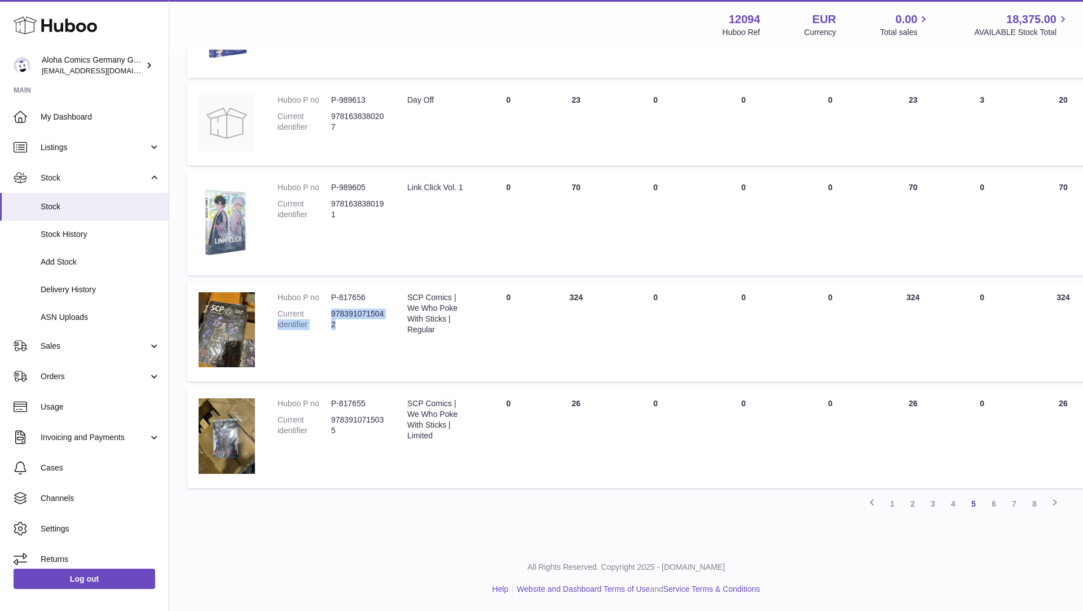
drag, startPoint x: 330, startPoint y: 313, endPoint x: 340, endPoint y: 321, distance: 12.8
click at [340, 321] on dl "Huboo P no P-817656 Current identifier 9783910715042" at bounding box center [330, 313] width 107 height 43
click at [340, 321] on dd "9783910715042" at bounding box center [358, 318] width 54 height 21
drag, startPoint x: 340, startPoint y: 322, endPoint x: 331, endPoint y: 316, distance: 10.5
click at [331, 316] on dd "9783910715042" at bounding box center [358, 318] width 54 height 21
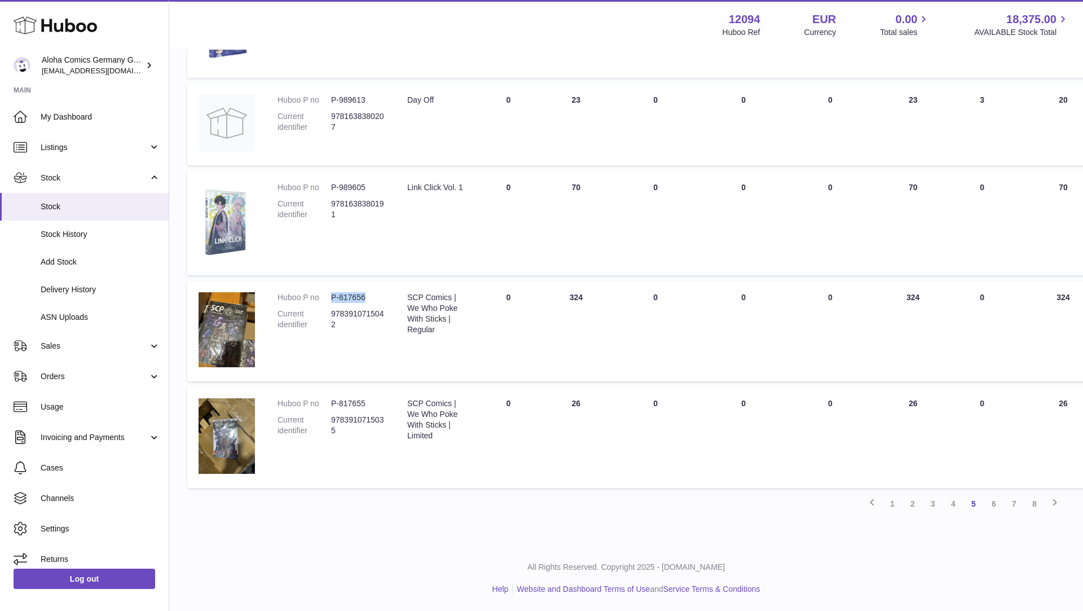
drag, startPoint x: 366, startPoint y: 294, endPoint x: 330, endPoint y: 298, distance: 35.7
click at [331, 298] on dd "P-817656" at bounding box center [358, 297] width 54 height 11
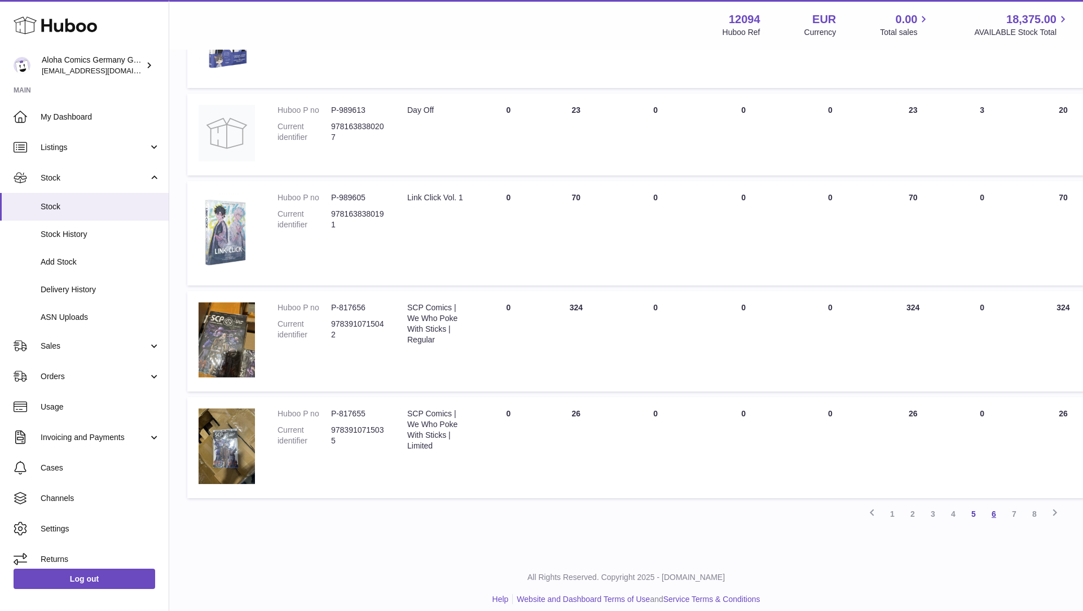
click at [989, 514] on link "6" at bounding box center [994, 514] width 20 height 20
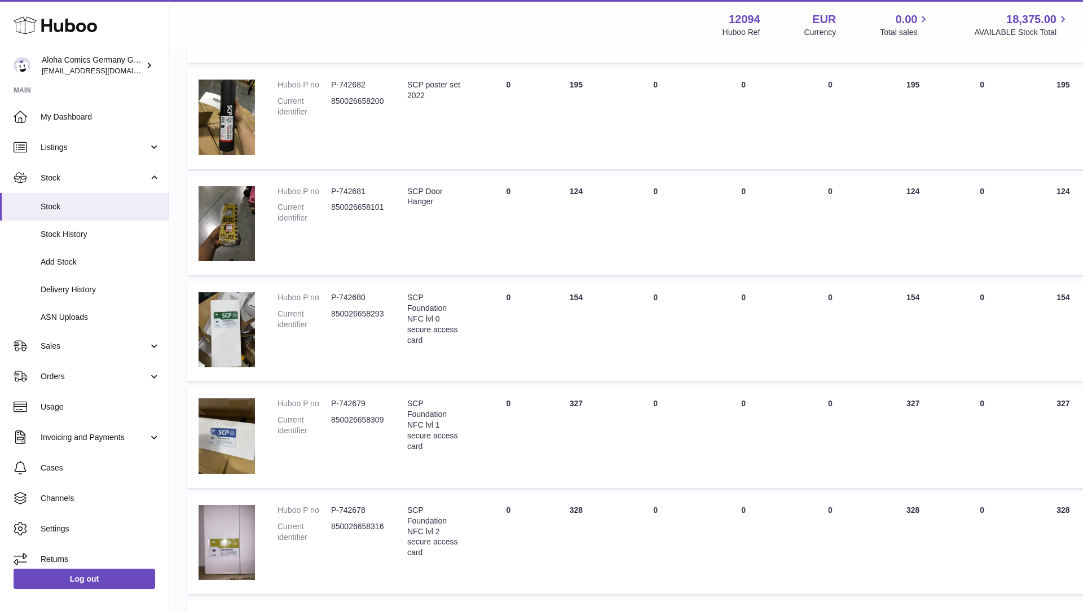
scroll to position [705, 0]
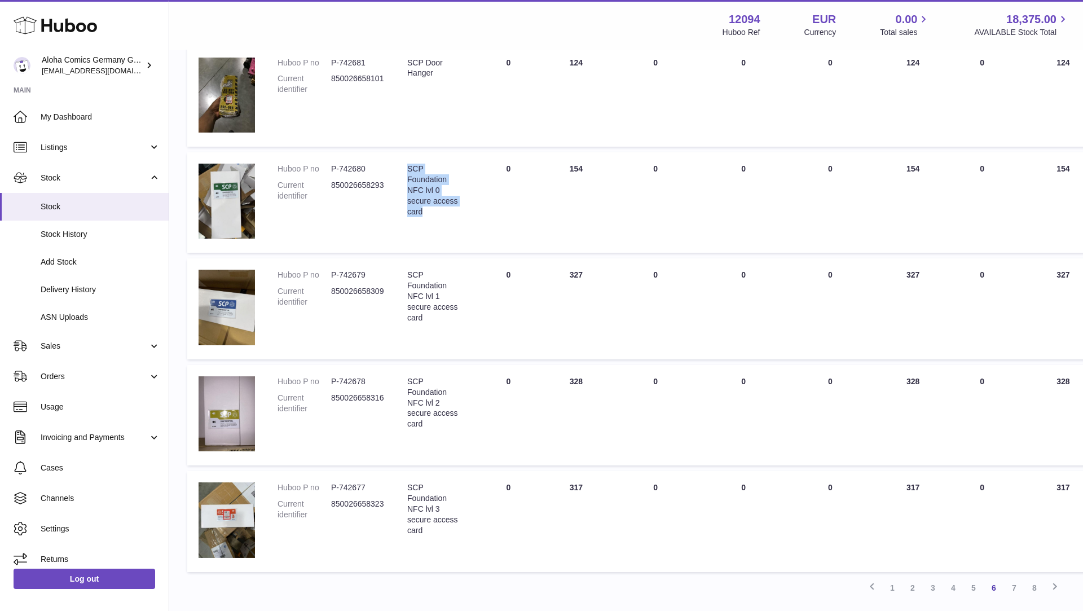
drag, startPoint x: 432, startPoint y: 210, endPoint x: 402, endPoint y: 171, distance: 49.5
click at [402, 171] on td "Description SCP Foundation NFC lvl 0 secure access card" at bounding box center [435, 202] width 78 height 100
drag, startPoint x: 430, startPoint y: 320, endPoint x: 406, endPoint y: 278, distance: 48.0
click at [406, 278] on td "Description SCP Foundation NFC lvl 1 secure access card" at bounding box center [435, 308] width 78 height 100
drag, startPoint x: 424, startPoint y: 425, endPoint x: 405, endPoint y: 385, distance: 44.7
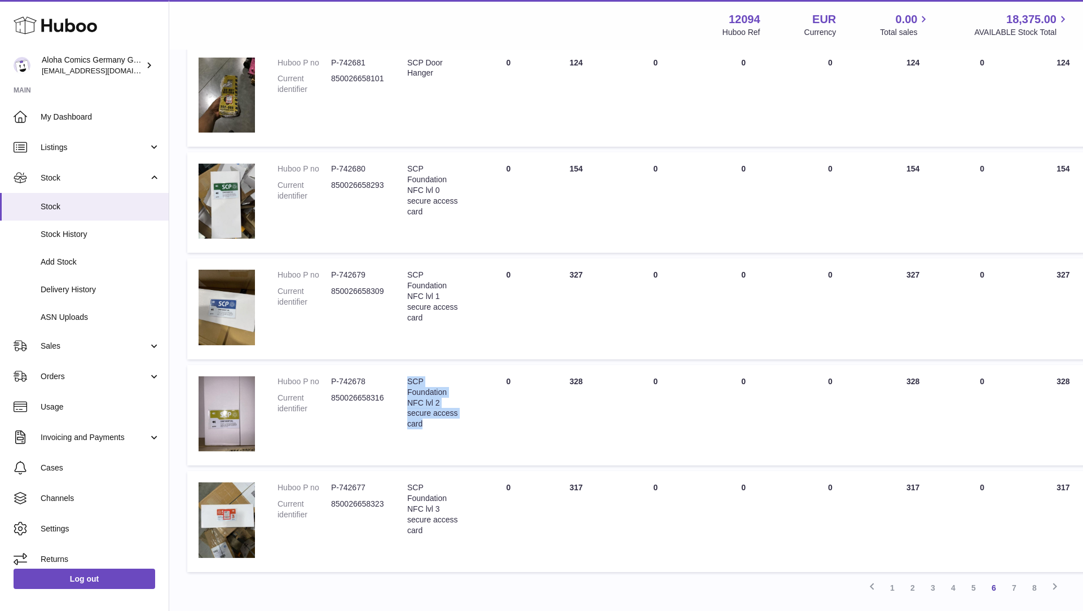
click at [405, 385] on td "Description SCP Foundation NFC lvl 2 secure access card" at bounding box center [435, 415] width 78 height 100
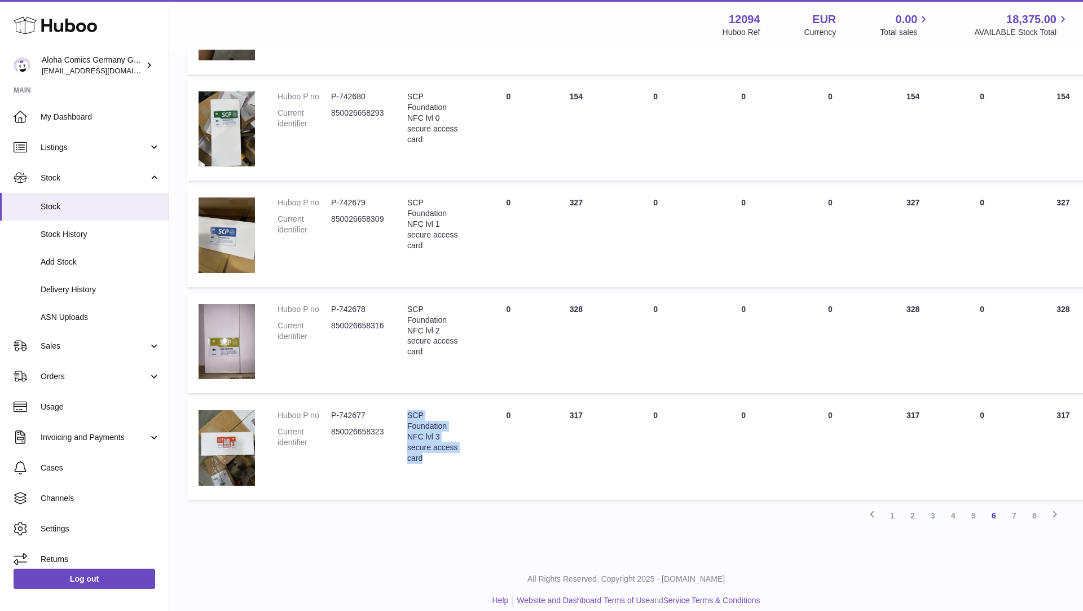
drag, startPoint x: 428, startPoint y: 457, endPoint x: 405, endPoint y: 420, distance: 43.0
click at [405, 420] on td "Description SCP Foundation NFC lvl 3 secure access card" at bounding box center [435, 449] width 78 height 100
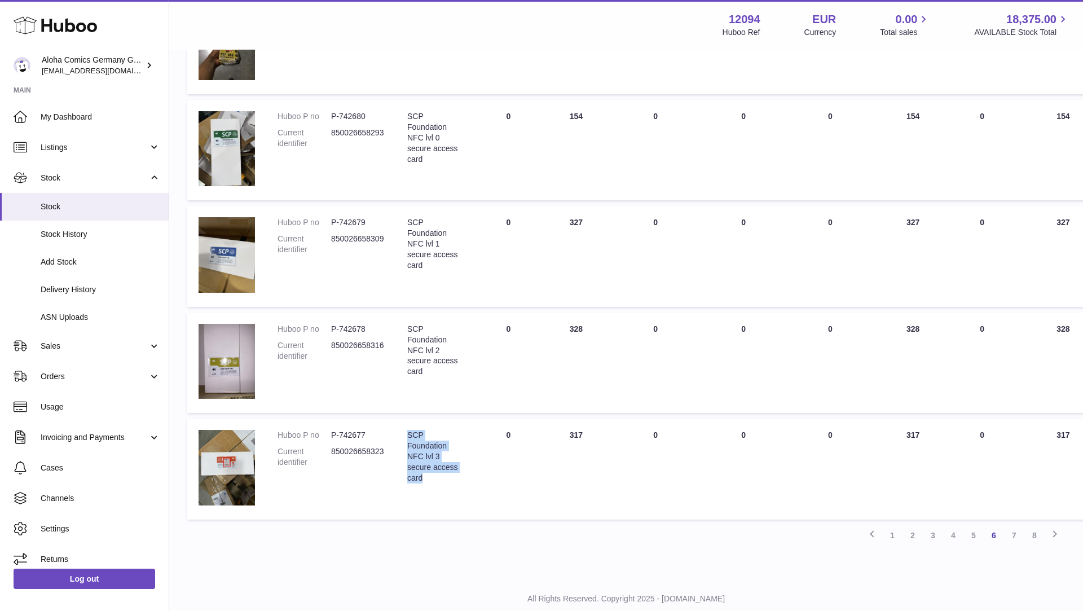
scroll to position [746, 0]
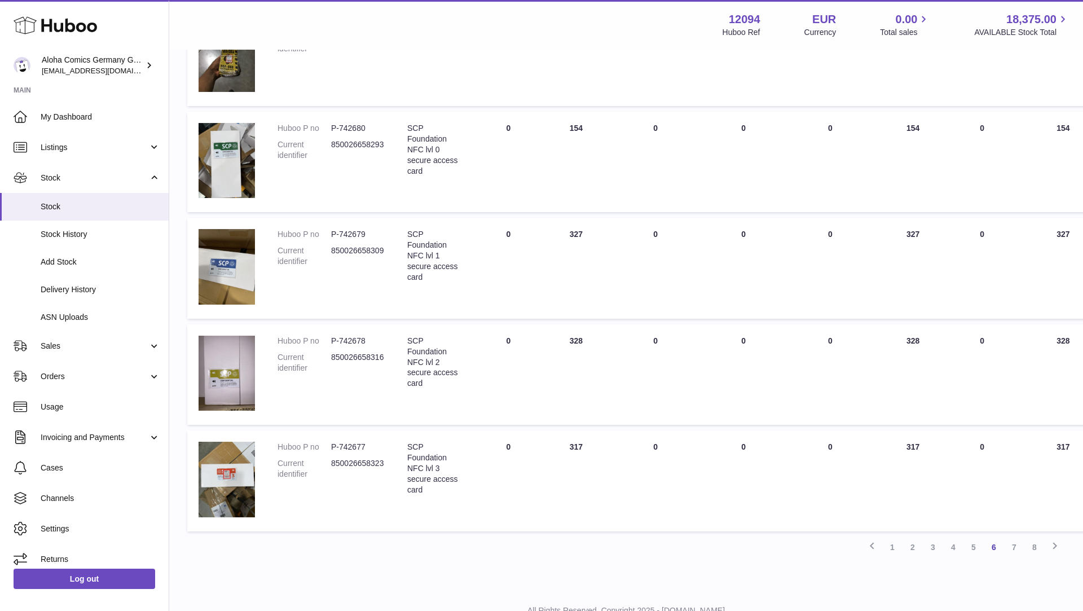
click at [350, 143] on dd "850026658293" at bounding box center [358, 149] width 54 height 21
click at [365, 244] on dl "Huboo P no P-742679 Current identifier 850026658309" at bounding box center [330, 250] width 107 height 43
click at [377, 358] on dd "850026658316" at bounding box center [358, 362] width 54 height 21
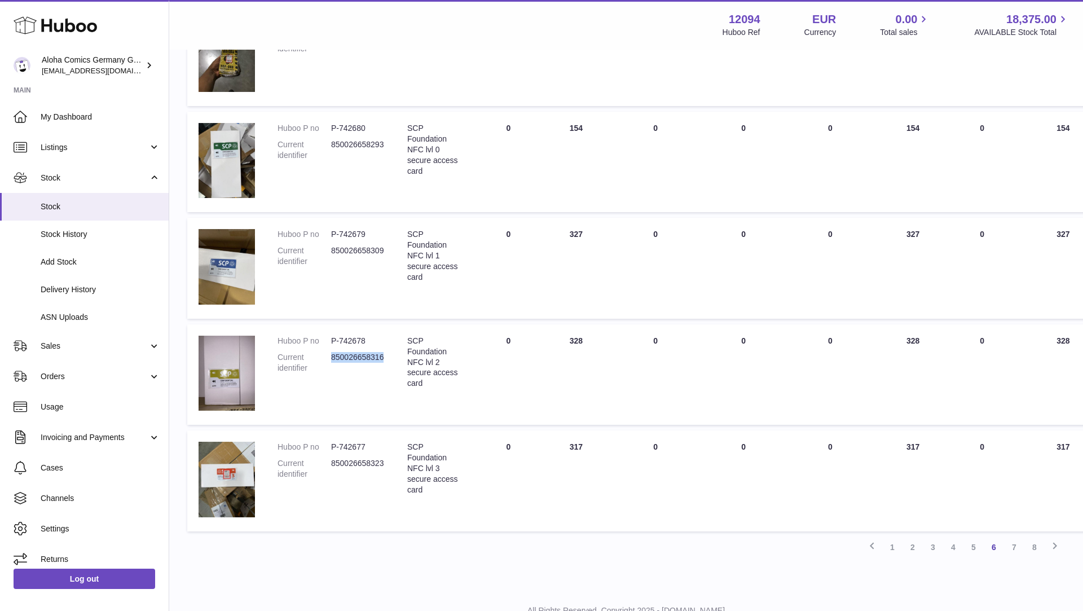
click at [377, 358] on dd "850026658316" at bounding box center [358, 362] width 54 height 21
click at [373, 464] on dd "850026658323" at bounding box center [358, 468] width 54 height 21
drag, startPoint x: 328, startPoint y: 123, endPoint x: 361, endPoint y: 125, distance: 33.4
click at [361, 125] on dl "Huboo P no P-742680 Current identifier 850026658293" at bounding box center [330, 144] width 107 height 43
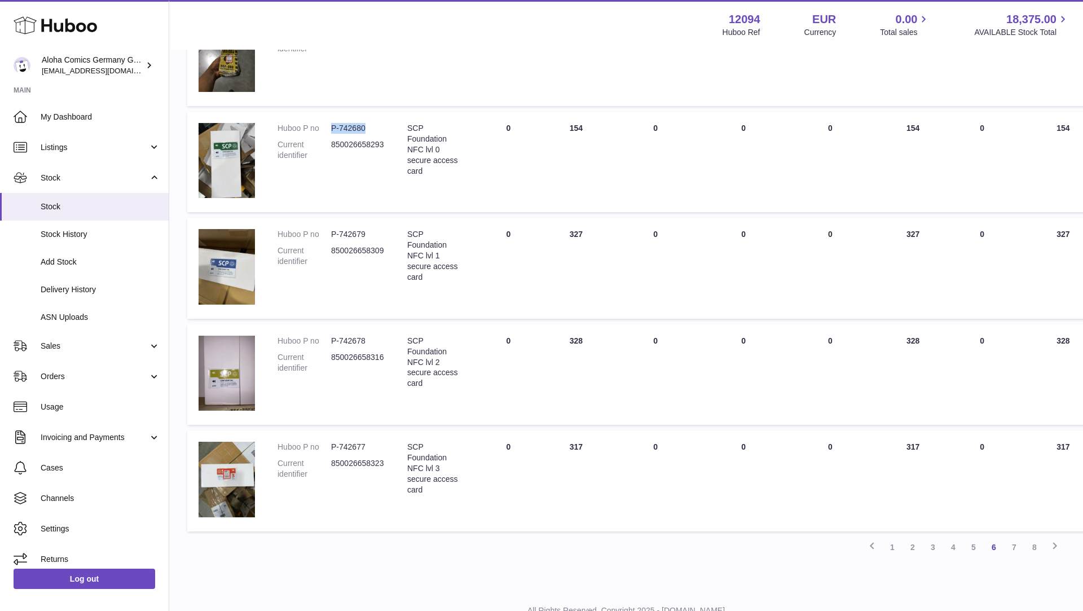
drag, startPoint x: 365, startPoint y: 127, endPoint x: 330, endPoint y: 126, distance: 35.0
click at [331, 127] on dd "P-742680" at bounding box center [358, 128] width 54 height 11
drag, startPoint x: 326, startPoint y: 237, endPoint x: 364, endPoint y: 236, distance: 38.4
click at [365, 236] on dl "Huboo P no P-742679 Current identifier 850026658309" at bounding box center [330, 250] width 107 height 43
drag, startPoint x: 328, startPoint y: 337, endPoint x: 363, endPoint y: 337, distance: 35.0
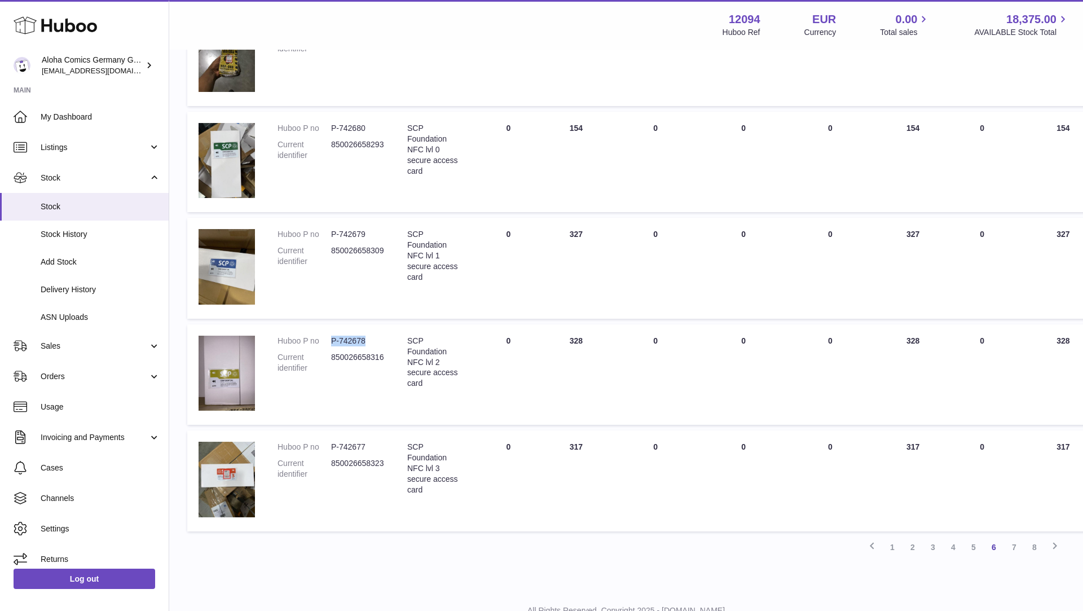
click at [364, 337] on dl "Huboo P no P-742678 Current identifier 850026658316" at bounding box center [330, 357] width 107 height 43
drag, startPoint x: 331, startPoint y: 447, endPoint x: 366, endPoint y: 448, distance: 35.0
click at [366, 448] on dd "P-742677" at bounding box center [358, 447] width 54 height 11
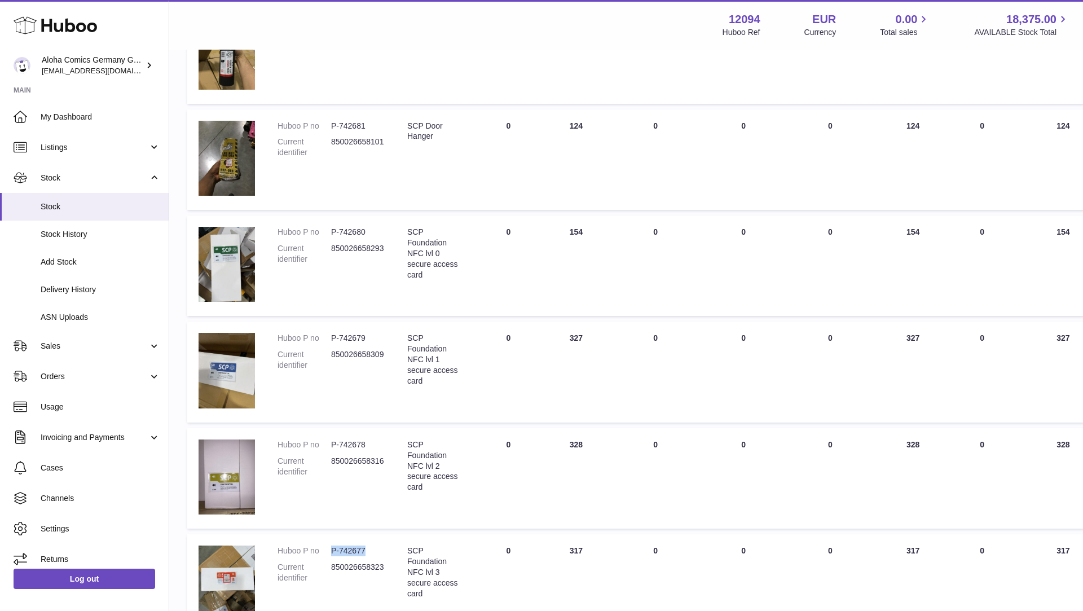
scroll to position [787, 0]
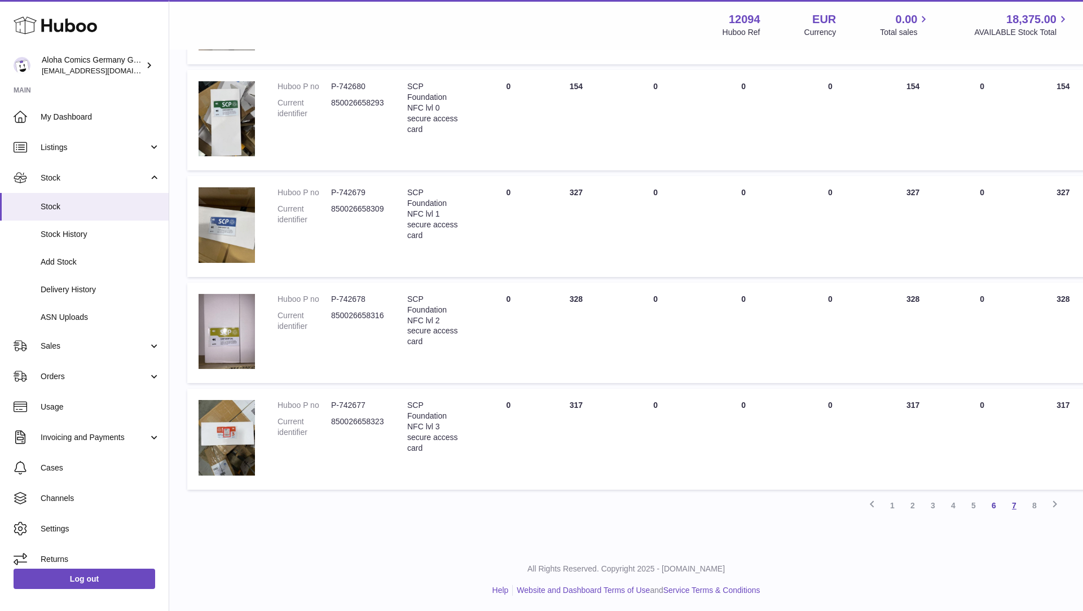
click at [1011, 505] on link "7" at bounding box center [1014, 505] width 20 height 20
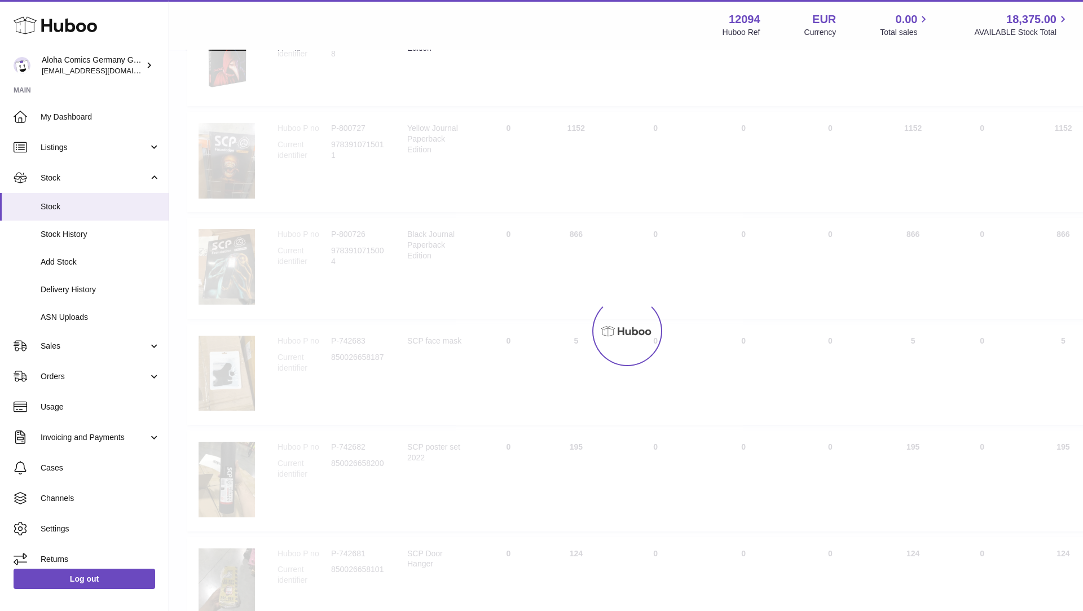
scroll to position [51, 0]
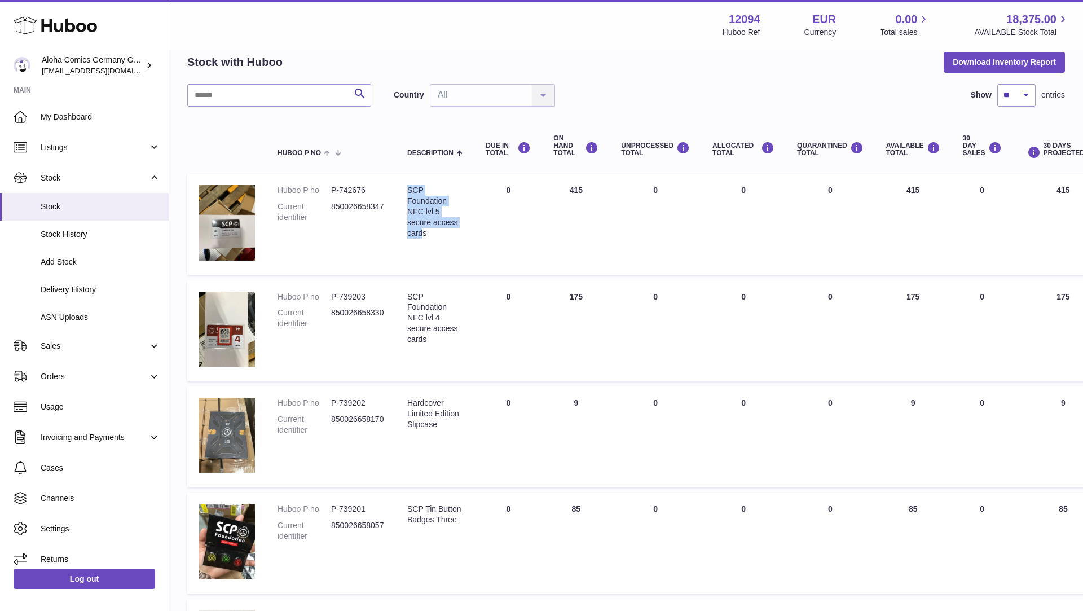
drag, startPoint x: 424, startPoint y: 236, endPoint x: 405, endPoint y: 195, distance: 45.9
click at [405, 195] on td "Description SCP Foundation NFC lvl 5 secure access cards" at bounding box center [435, 224] width 78 height 100
drag, startPoint x: 438, startPoint y: 345, endPoint x: 408, endPoint y: 302, distance: 52.7
click at [408, 302] on td "Description SCP Foundation NFC lvl 4 secure access cards" at bounding box center [435, 330] width 78 height 100
click at [372, 315] on dd "850026658330" at bounding box center [358, 317] width 54 height 21
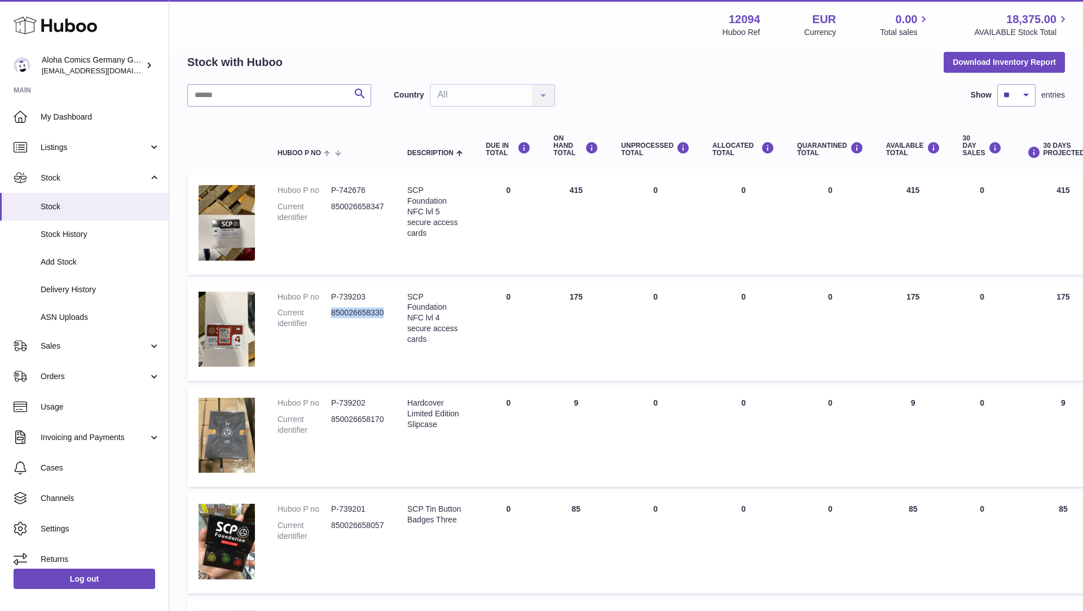
click at [372, 315] on dd "850026658330" at bounding box center [358, 317] width 54 height 21
drag, startPoint x: 365, startPoint y: 297, endPoint x: 331, endPoint y: 297, distance: 34.4
click at [331, 297] on dd "P-739203" at bounding box center [358, 297] width 54 height 11
drag, startPoint x: 431, startPoint y: 233, endPoint x: 402, endPoint y: 189, distance: 53.0
click at [402, 189] on td "Description SCP Foundation NFC lvl 5 secure access cards" at bounding box center [435, 224] width 78 height 100
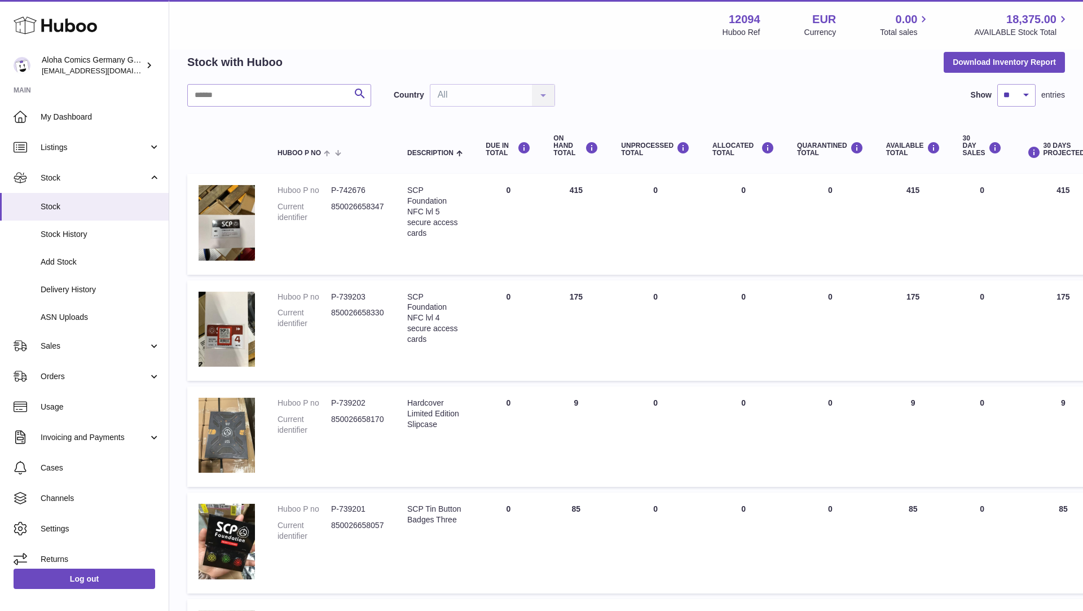
click at [358, 206] on dd "850026658347" at bounding box center [358, 211] width 54 height 21
drag, startPoint x: 367, startPoint y: 192, endPoint x: 329, endPoint y: 191, distance: 37.8
click at [329, 191] on dl "Huboo P no P-742676 Current identifier 850026658347" at bounding box center [330, 206] width 107 height 43
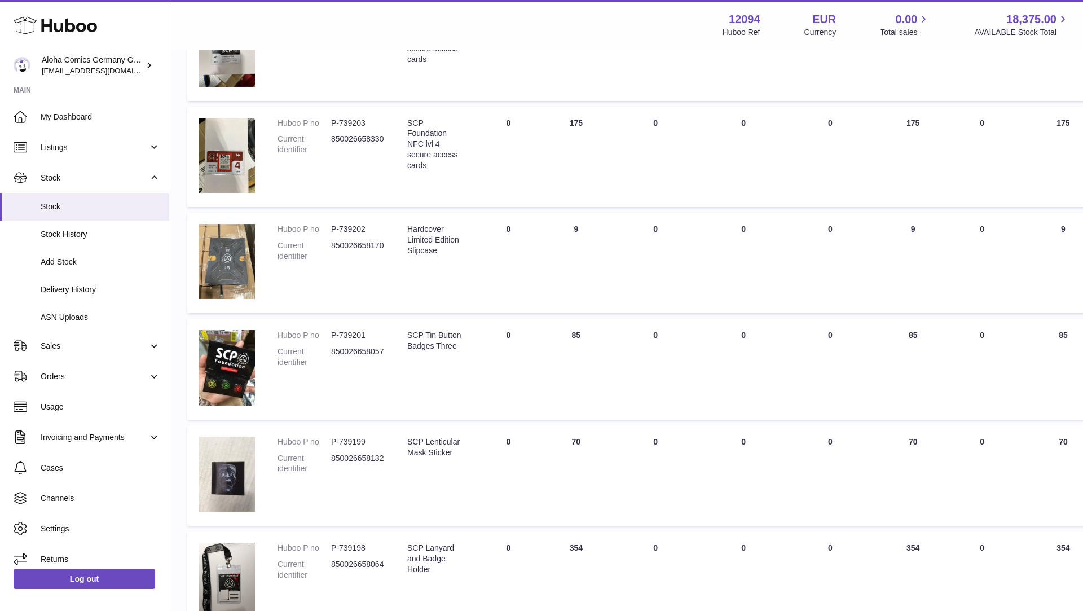
scroll to position [226, 0]
drag, startPoint x: 463, startPoint y: 345, endPoint x: 406, endPoint y: 334, distance: 58.0
click at [406, 334] on td "Description SCP Tin Button Badges Three" at bounding box center [435, 368] width 78 height 100
click at [367, 346] on dd "850026658057" at bounding box center [358, 355] width 54 height 21
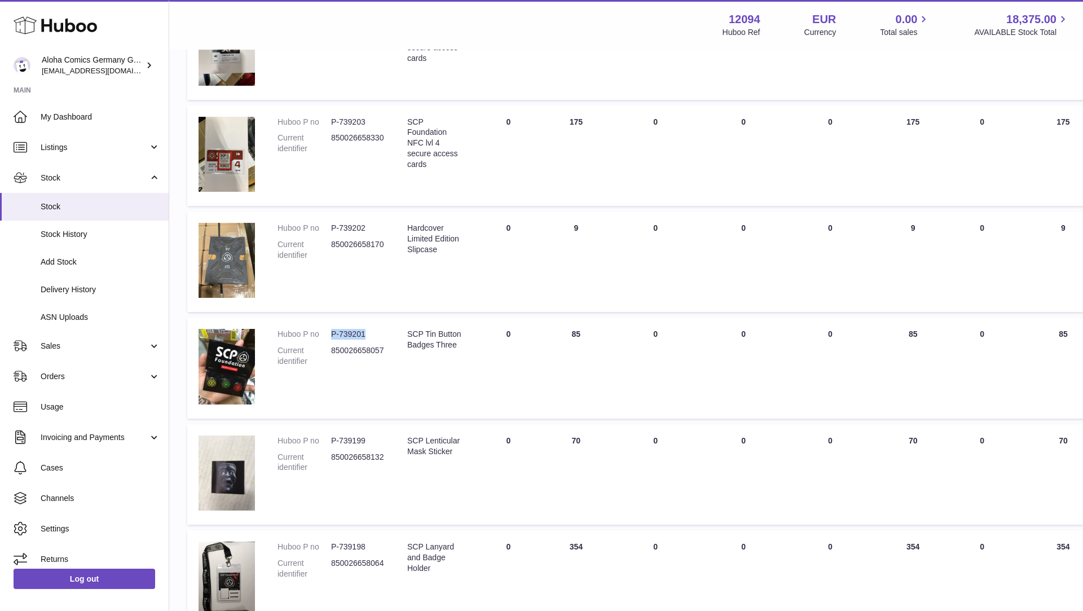
drag, startPoint x: 365, startPoint y: 331, endPoint x: 332, endPoint y: 332, distance: 33.3
click at [332, 332] on dd "P-739201" at bounding box center [358, 334] width 54 height 11
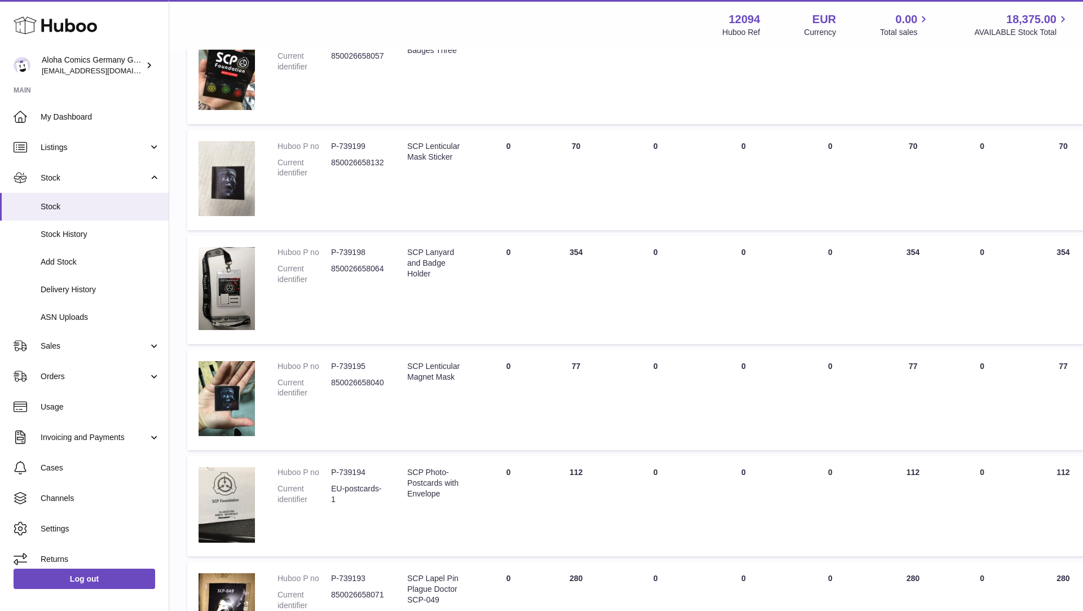
scroll to position [475, 0]
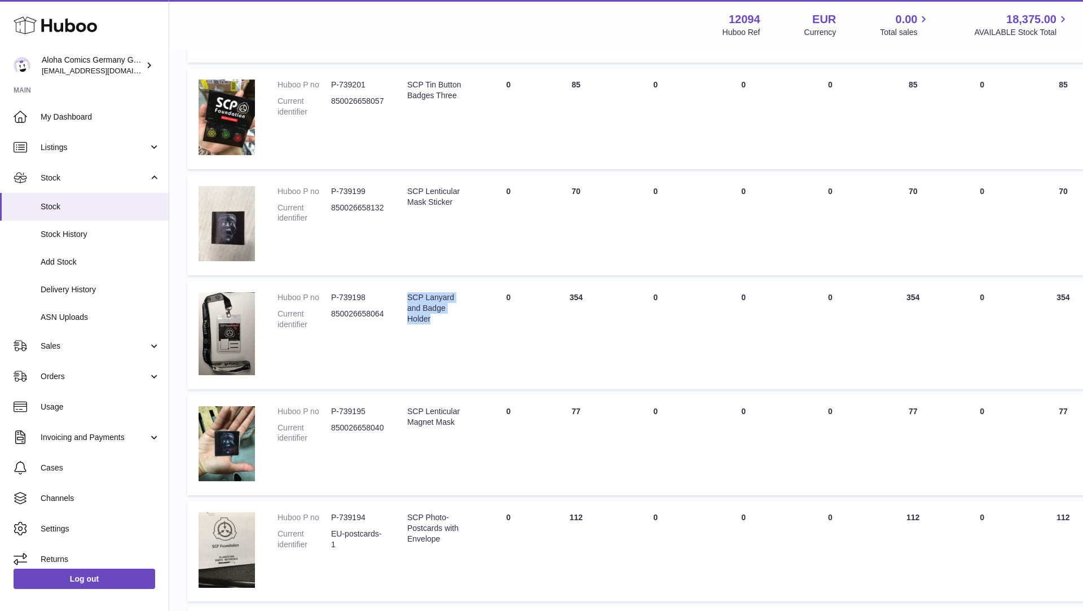
drag, startPoint x: 439, startPoint y: 316, endPoint x: 408, endPoint y: 297, distance: 36.2
click at [408, 298] on div "SCP Lanyard and Badge Holder" at bounding box center [435, 308] width 56 height 32
click at [373, 311] on dd "850026658064" at bounding box center [358, 318] width 54 height 21
drag, startPoint x: 365, startPoint y: 298, endPoint x: 329, endPoint y: 298, distance: 36.1
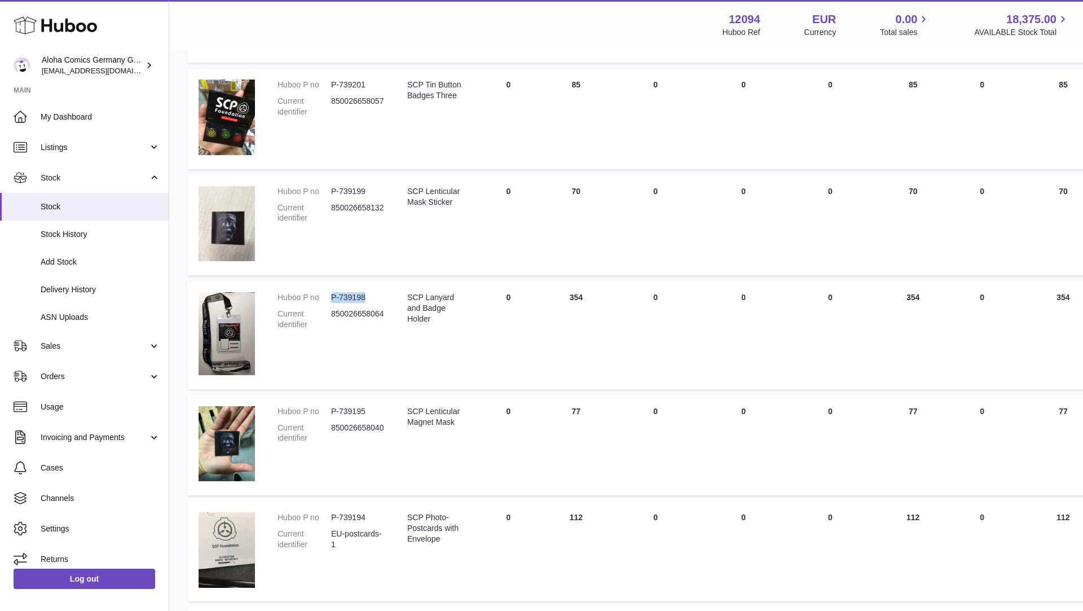
click at [329, 298] on dl "Huboo P no P-739198 Current identifier 850026658064" at bounding box center [330, 313] width 107 height 43
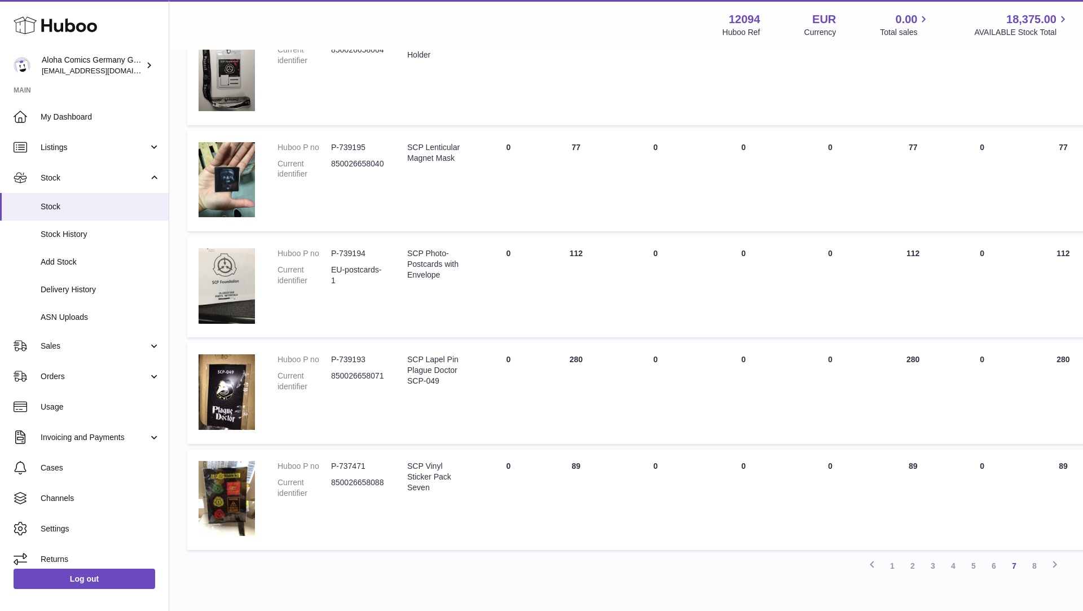
scroll to position [779, 0]
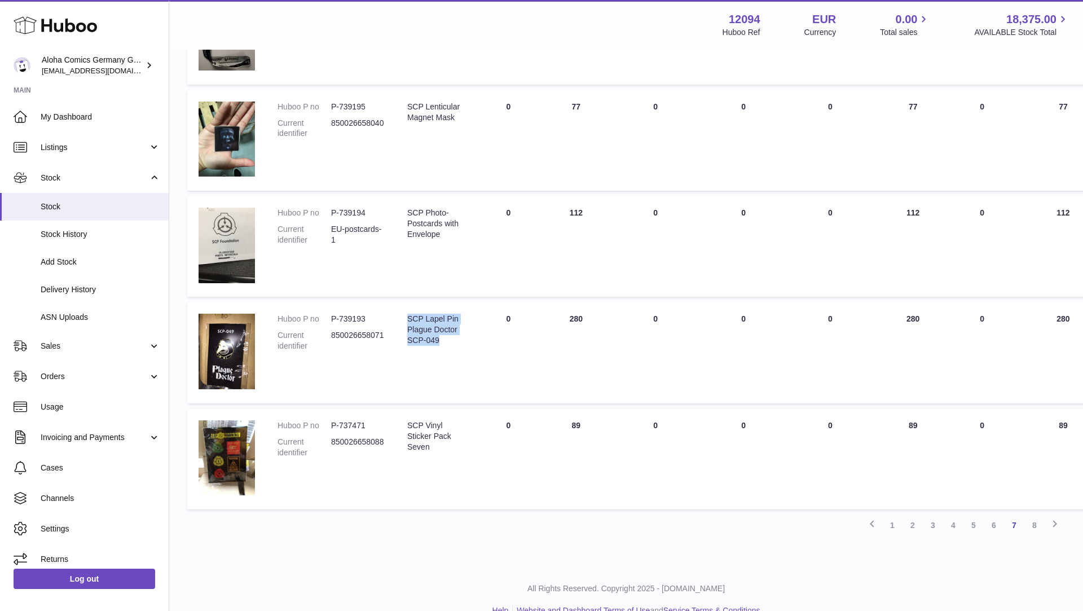
drag, startPoint x: 445, startPoint y: 345, endPoint x: 407, endPoint y: 321, distance: 44.9
click at [407, 321] on div "SCP Lapel Pin Plague Doctor SCP-049" at bounding box center [435, 330] width 56 height 32
click at [364, 336] on dd "850026658071" at bounding box center [358, 340] width 54 height 21
drag, startPoint x: 369, startPoint y: 320, endPoint x: 331, endPoint y: 318, distance: 38.4
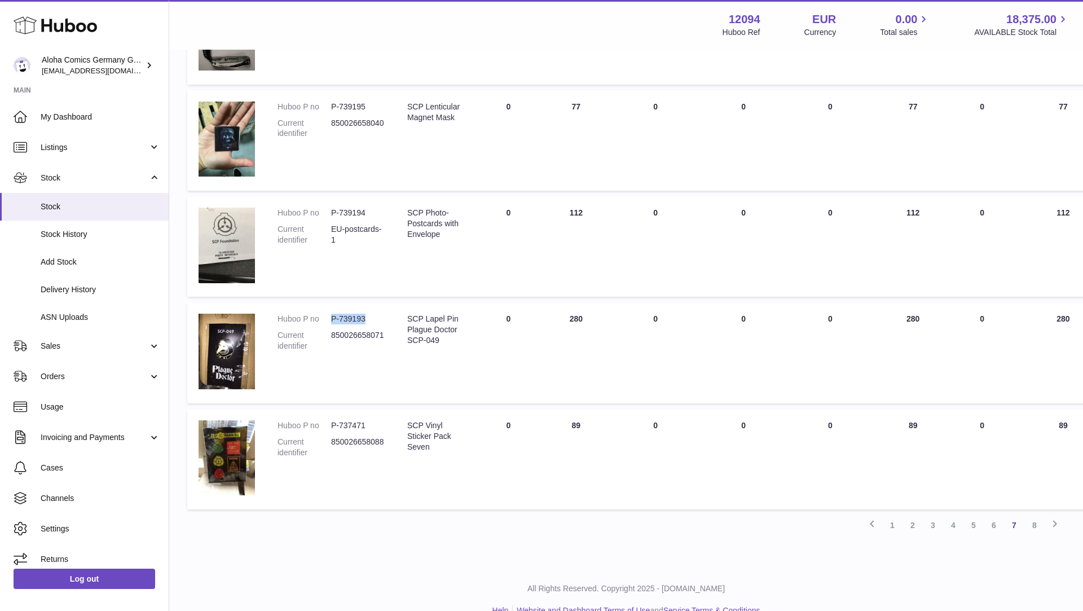
click at [331, 318] on dd "P-739193" at bounding box center [358, 319] width 54 height 11
click at [1032, 527] on link "8" at bounding box center [1034, 525] width 20 height 20
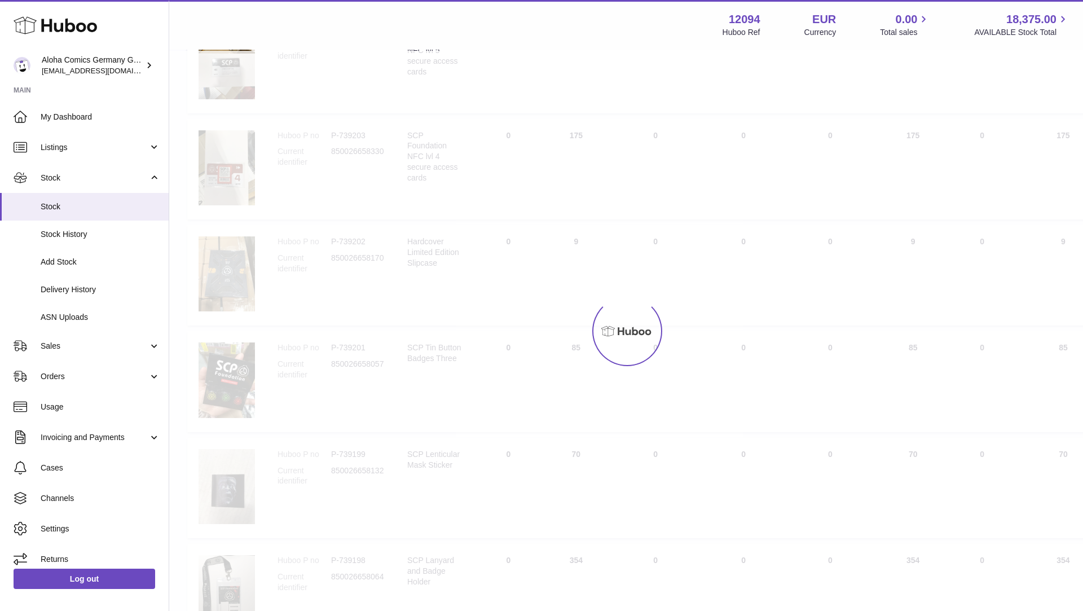
scroll to position [51, 0]
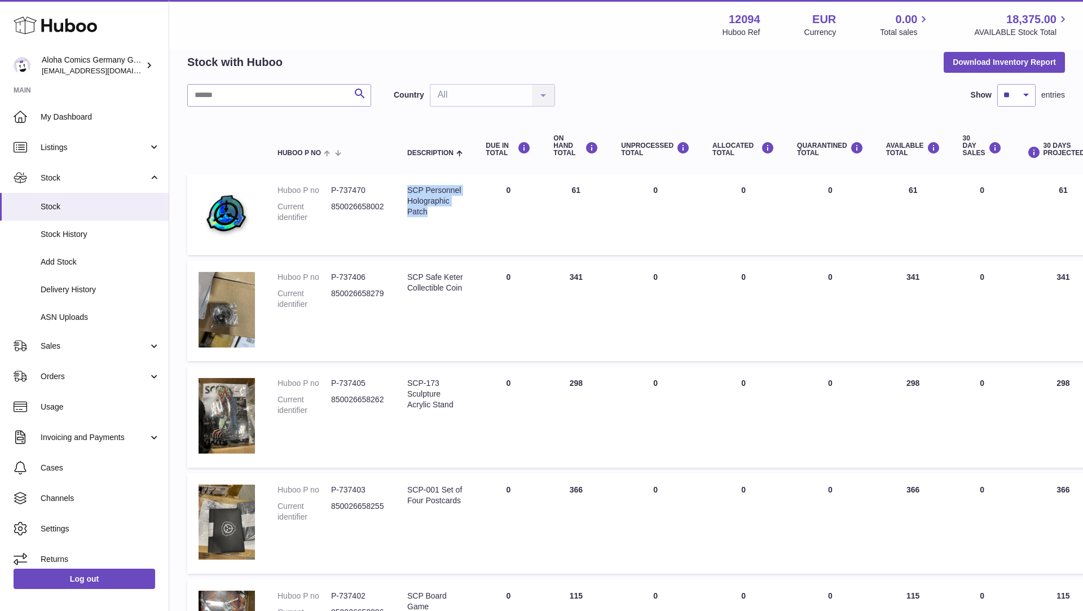
drag, startPoint x: 434, startPoint y: 217, endPoint x: 407, endPoint y: 192, distance: 36.7
click at [407, 192] on td "Description SCP Personnel Holographic Patch" at bounding box center [435, 214] width 78 height 81
click at [356, 204] on dd "850026658002" at bounding box center [358, 211] width 54 height 21
drag, startPoint x: 372, startPoint y: 191, endPoint x: 325, endPoint y: 190, distance: 46.8
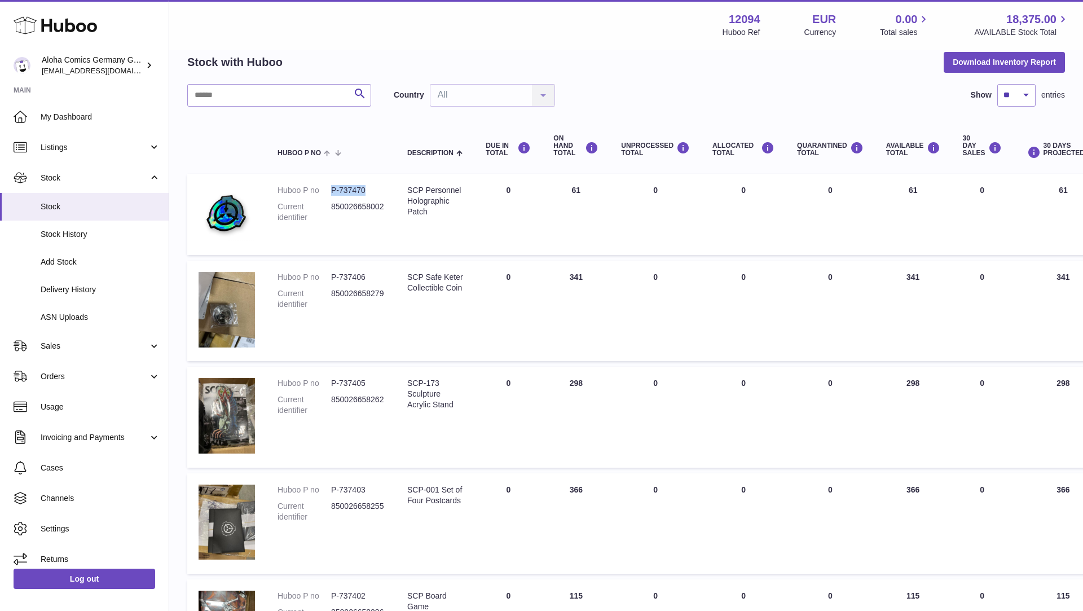
click at [325, 190] on dl "Huboo P no P-737470 Current identifier 850026658002" at bounding box center [330, 206] width 107 height 43
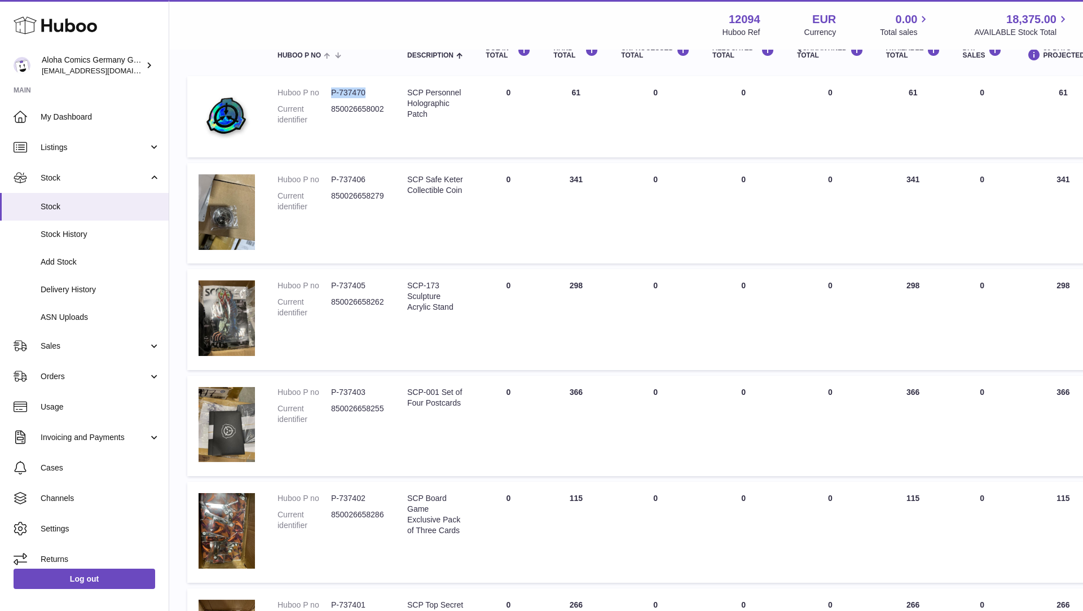
scroll to position [150, 0]
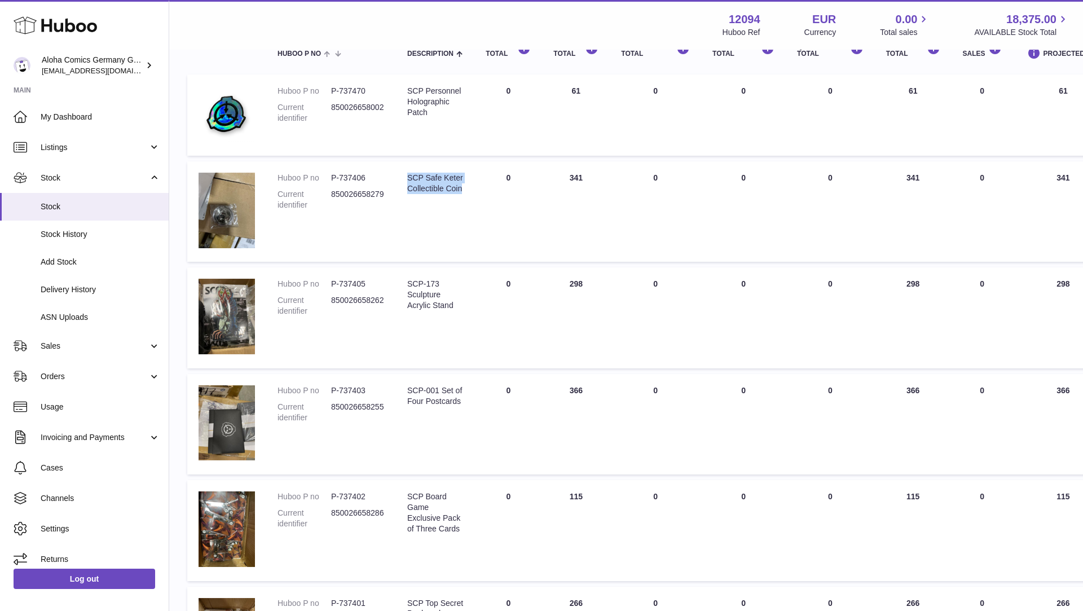
drag, startPoint x: 473, startPoint y: 187, endPoint x: 406, endPoint y: 176, distance: 68.0
click at [406, 176] on td "Description SCP Safe Keter Collectible Coin" at bounding box center [435, 211] width 78 height 100
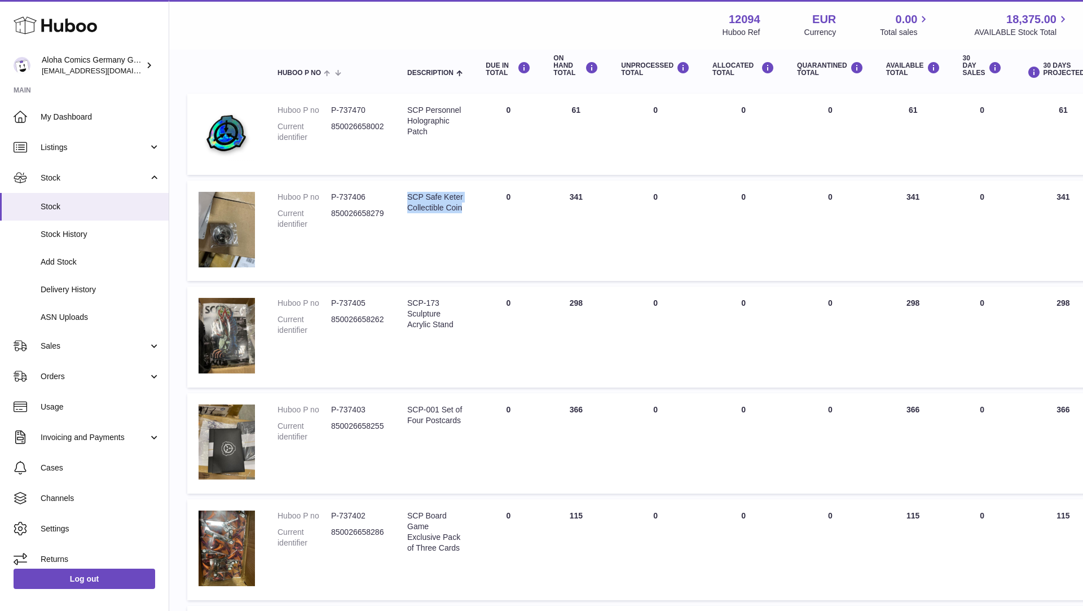
scroll to position [119, 0]
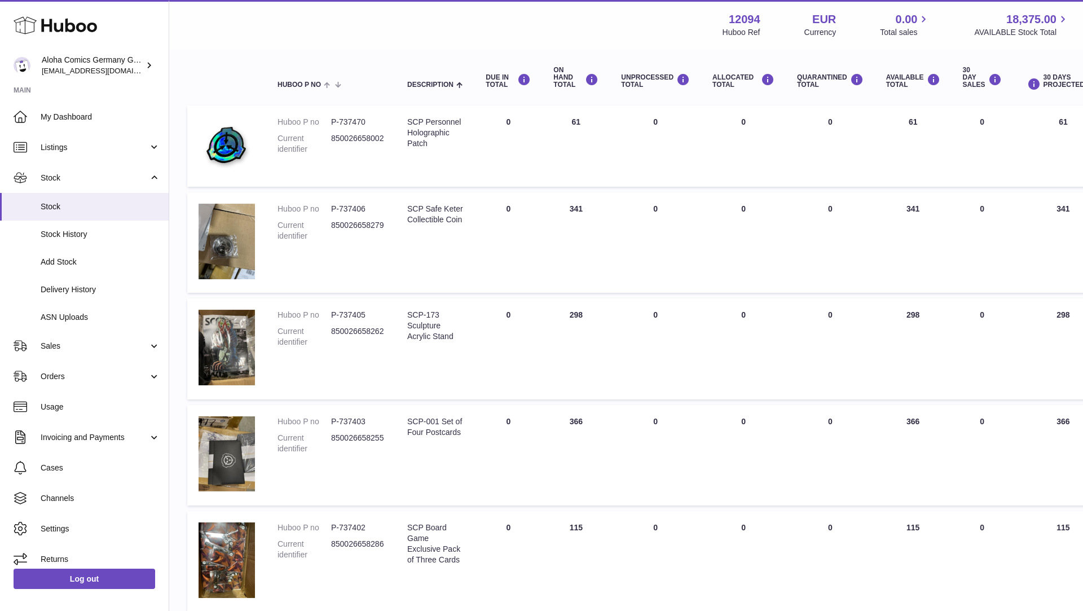
click at [349, 224] on dd "850026658279" at bounding box center [358, 230] width 54 height 21
drag, startPoint x: 369, startPoint y: 208, endPoint x: 335, endPoint y: 208, distance: 34.4
click at [335, 208] on dd "P-737406" at bounding box center [358, 209] width 54 height 11
drag, startPoint x: 329, startPoint y: 207, endPoint x: 365, endPoint y: 209, distance: 35.6
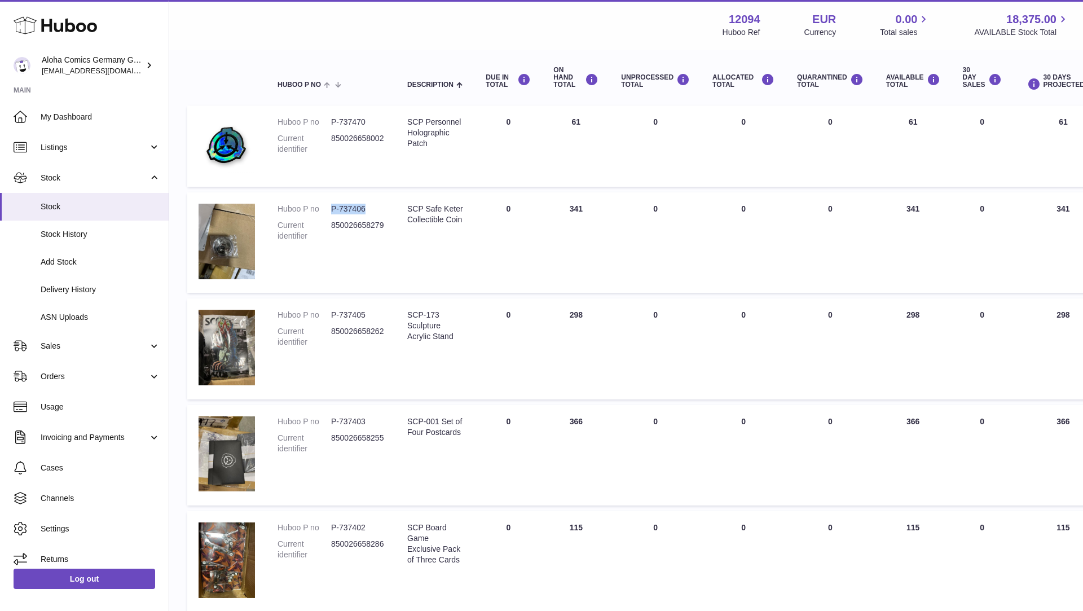
click at [365, 209] on dl "Huboo P no P-737406 Current identifier 850026658279" at bounding box center [330, 225] width 107 height 43
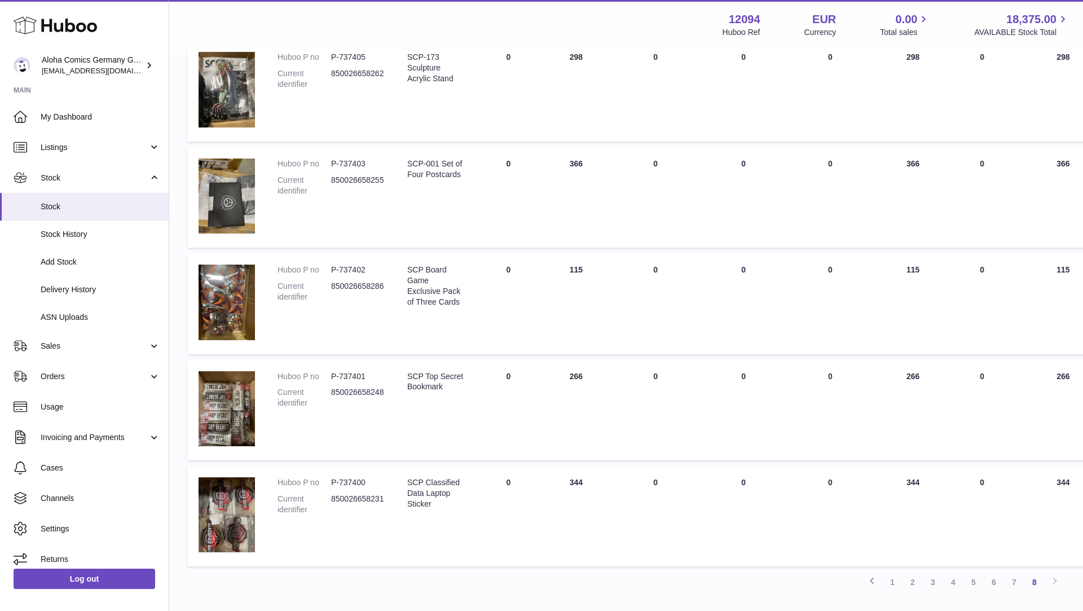
scroll to position [456, 0]
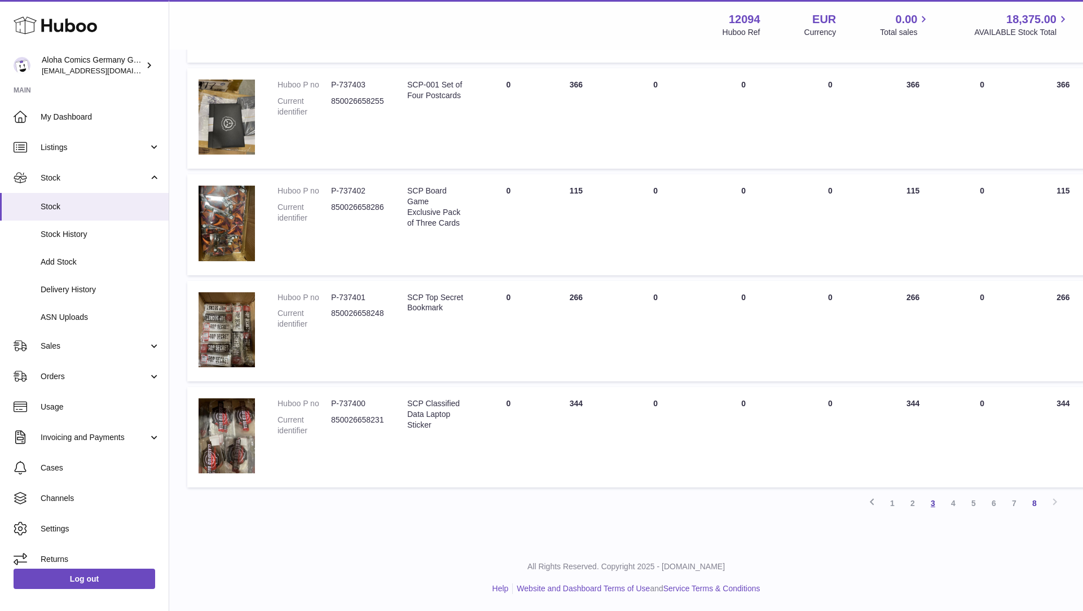
click at [933, 504] on link "3" at bounding box center [933, 503] width 20 height 20
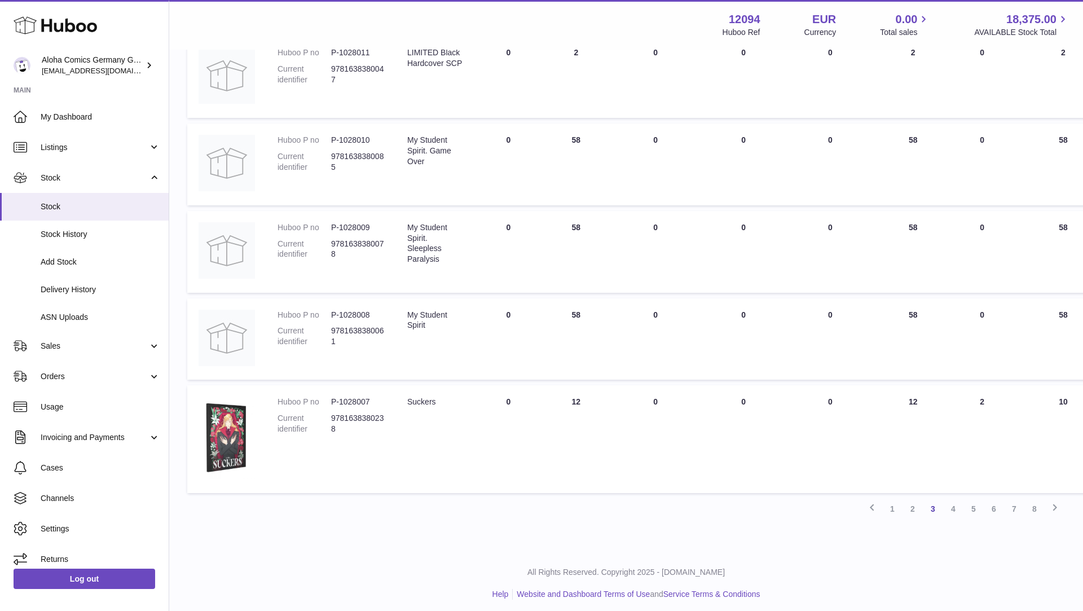
scroll to position [682, 0]
click at [907, 508] on link "2" at bounding box center [912, 505] width 20 height 20
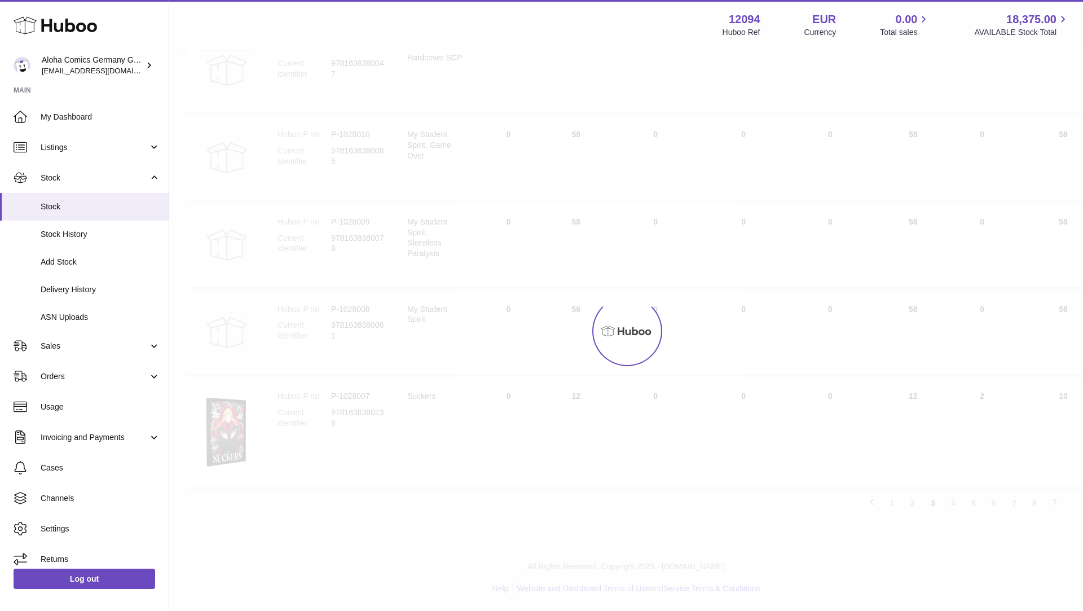
scroll to position [660, 0]
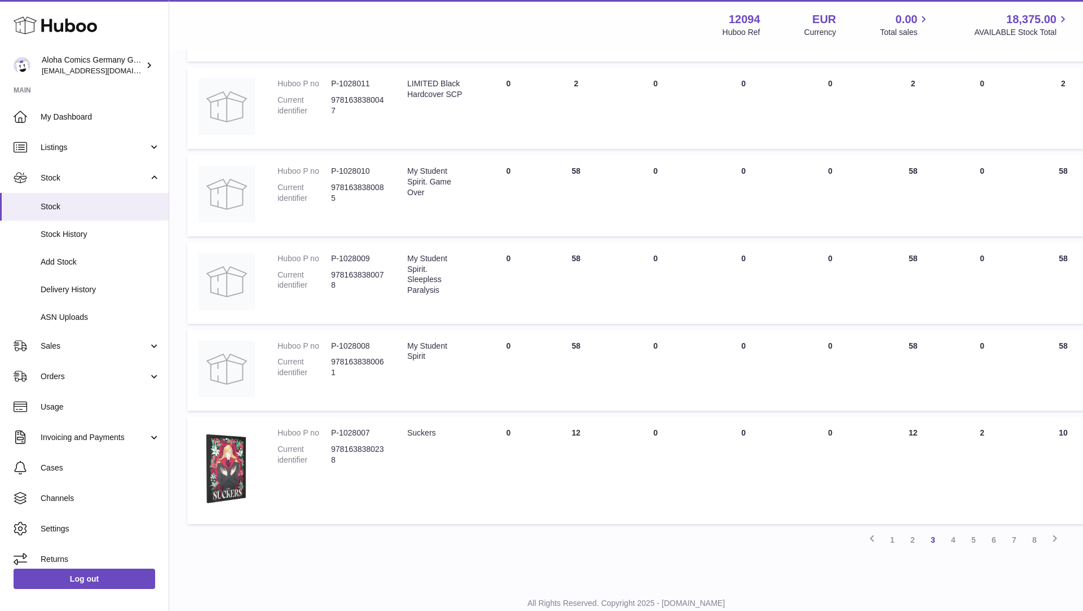
scroll to position [684, 0]
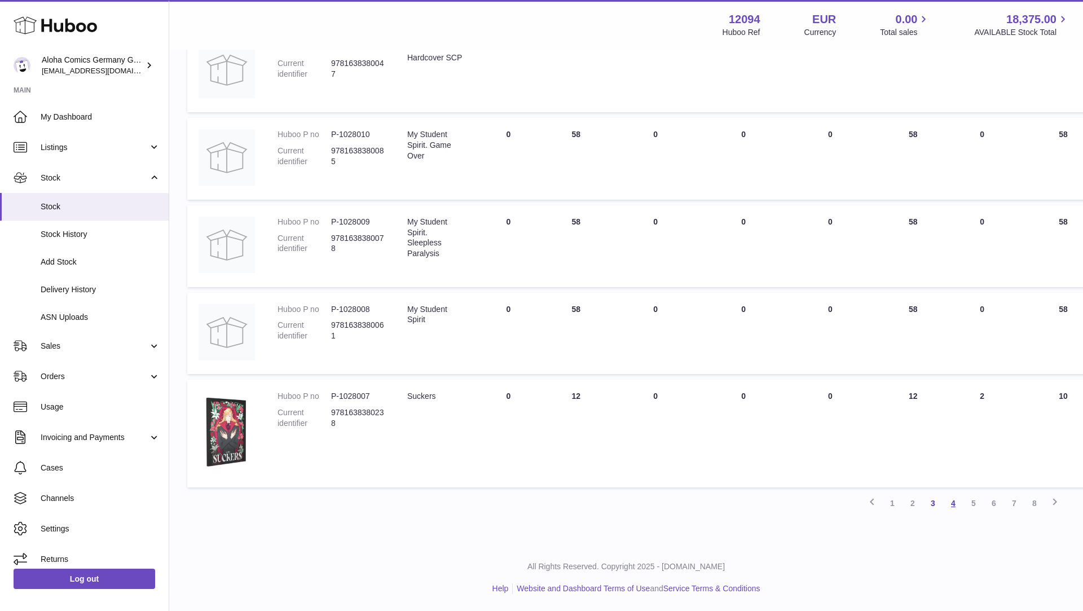
click at [952, 501] on link "4" at bounding box center [953, 503] width 20 height 20
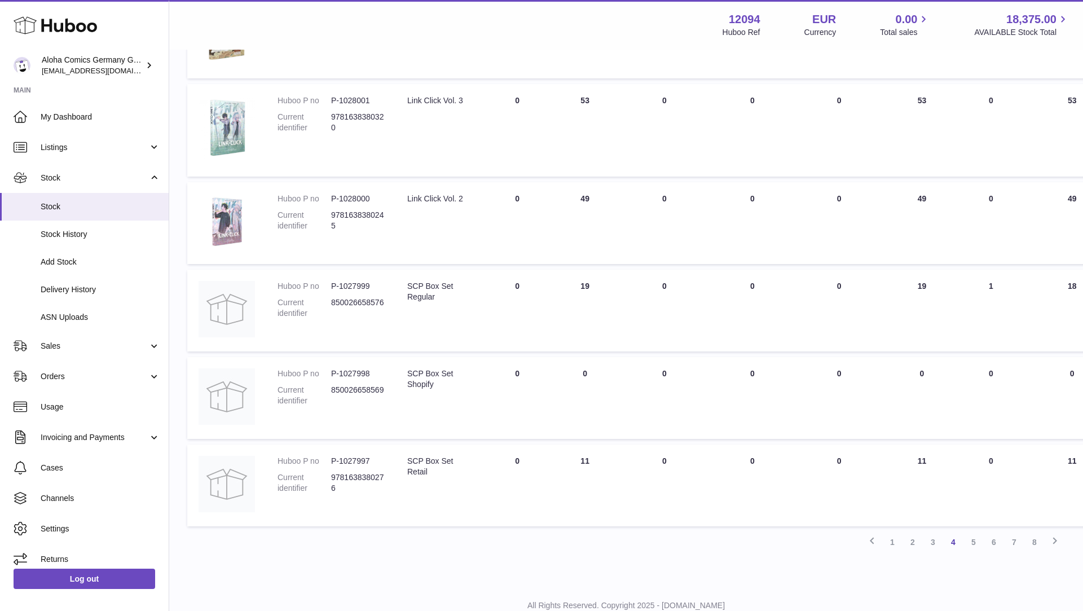
scroll to position [673, 0]
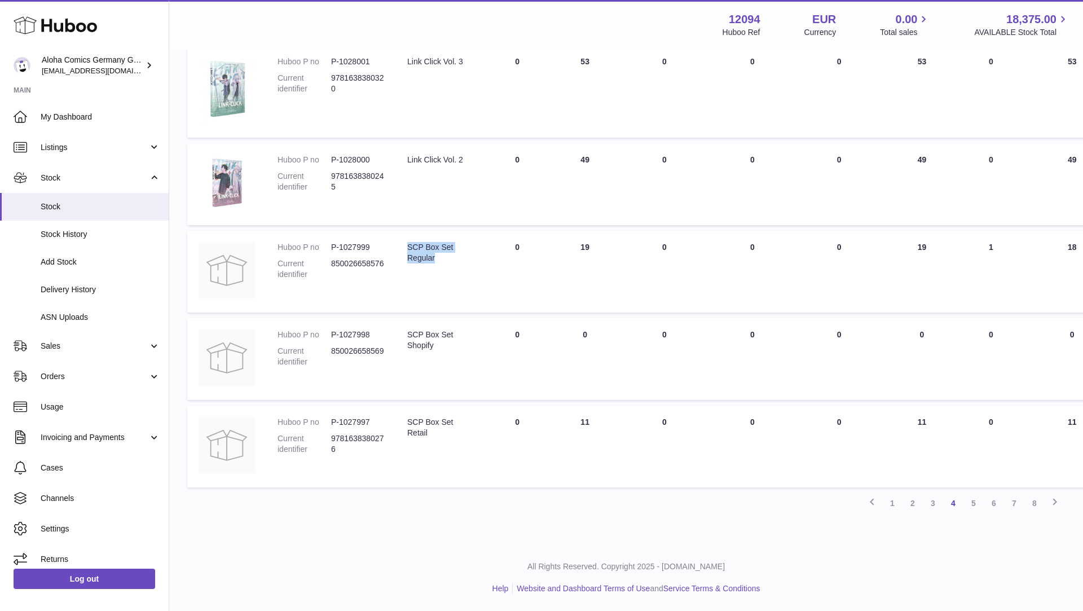
drag, startPoint x: 440, startPoint y: 265, endPoint x: 405, endPoint y: 251, distance: 37.0
click at [405, 251] on td "Description SCP Box Set Regular" at bounding box center [439, 272] width 87 height 82
click at [370, 264] on dd "850026658576" at bounding box center [358, 268] width 54 height 21
drag, startPoint x: 376, startPoint y: 246, endPoint x: 332, endPoint y: 246, distance: 44.6
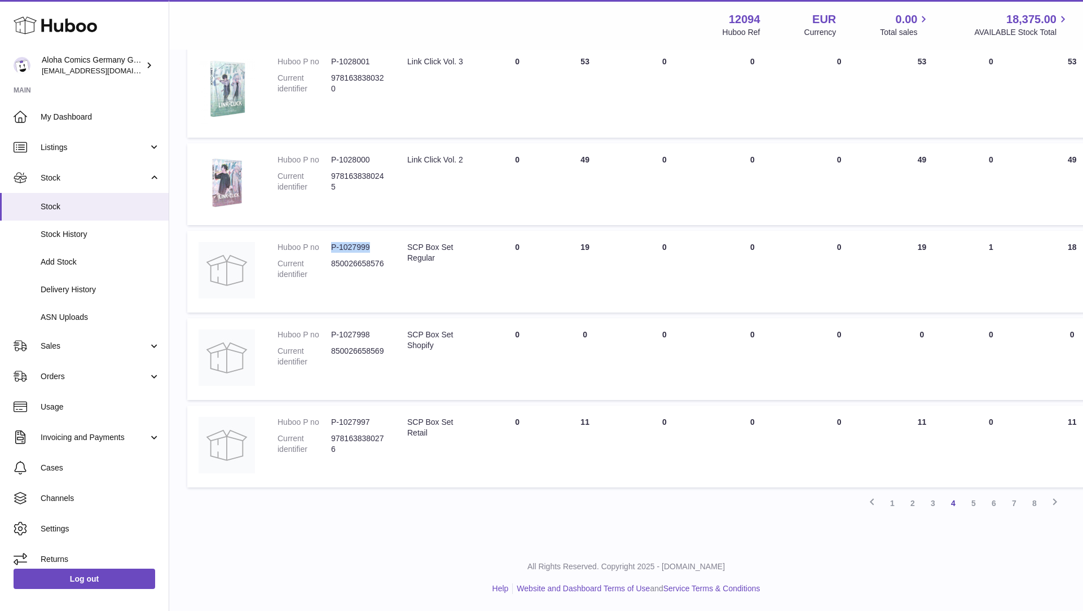
click at [332, 246] on dd "P-1027999" at bounding box center [358, 247] width 54 height 11
click at [969, 509] on link "5" at bounding box center [973, 503] width 20 height 20
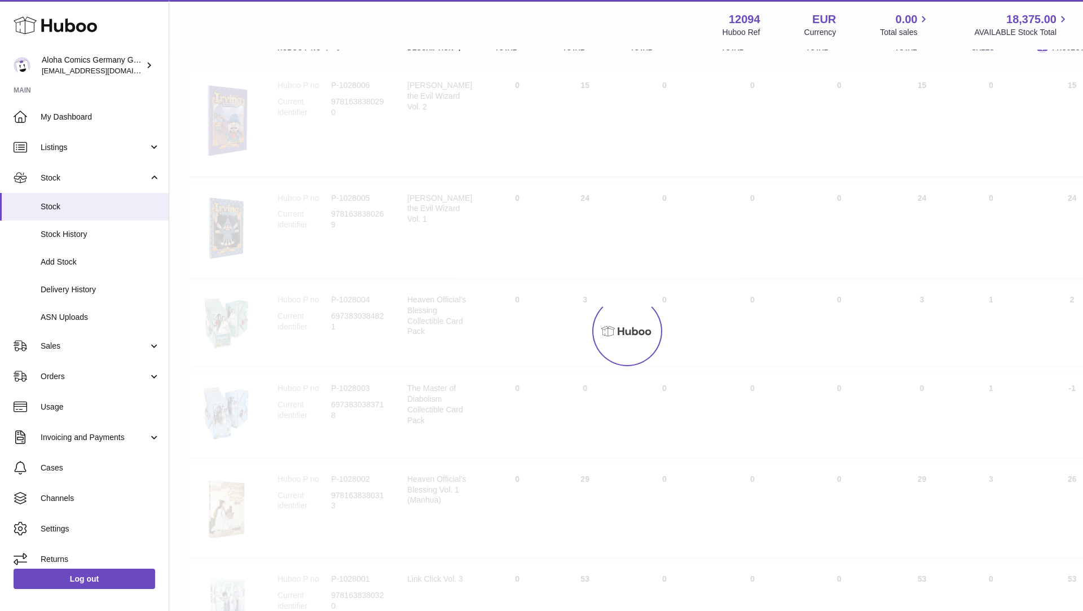
scroll to position [51, 0]
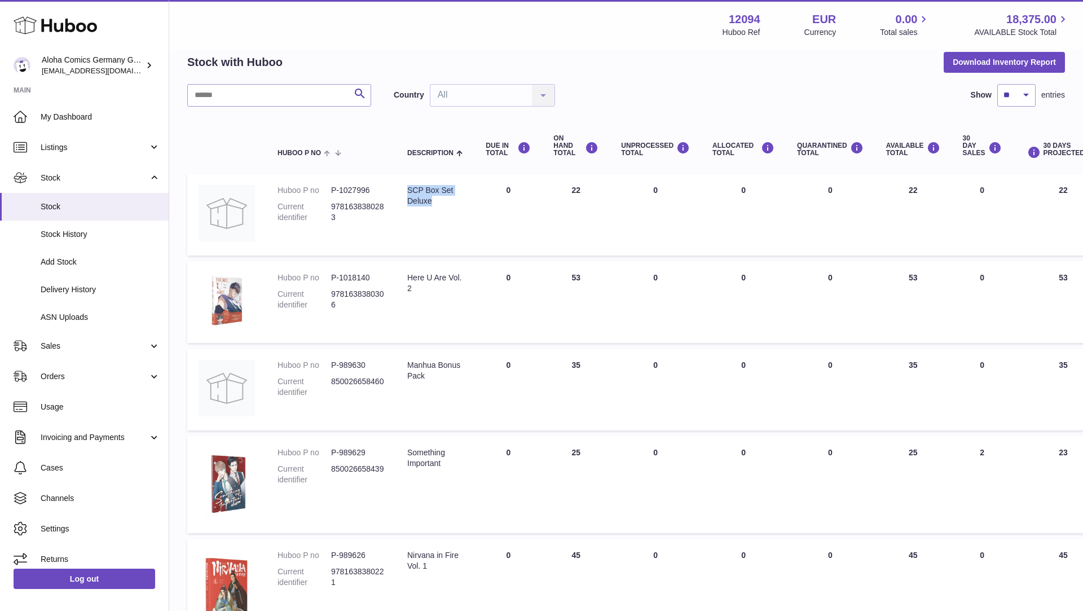
drag, startPoint x: 431, startPoint y: 204, endPoint x: 405, endPoint y: 190, distance: 30.0
click at [405, 190] on td "Description SCP Box Set Deluxe" at bounding box center [435, 215] width 78 height 82
drag, startPoint x: 344, startPoint y: 220, endPoint x: 331, endPoint y: 209, distance: 17.2
click at [331, 209] on dd "9781638380283" at bounding box center [358, 211] width 54 height 21
drag, startPoint x: 368, startPoint y: 191, endPoint x: 354, endPoint y: 191, distance: 14.1
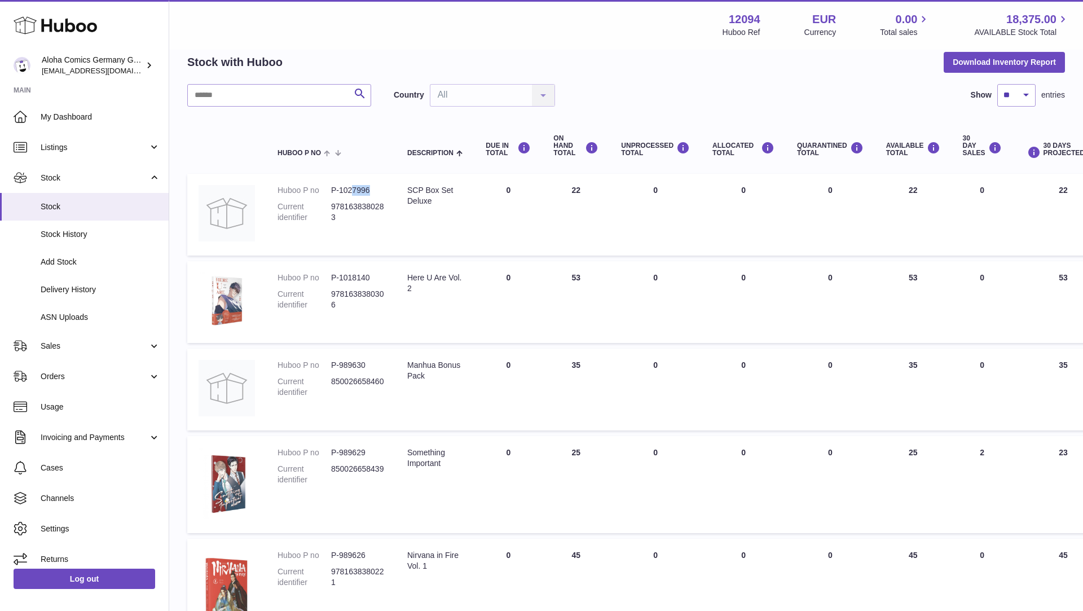
click at [354, 191] on dd "P-1027996" at bounding box center [358, 190] width 54 height 11
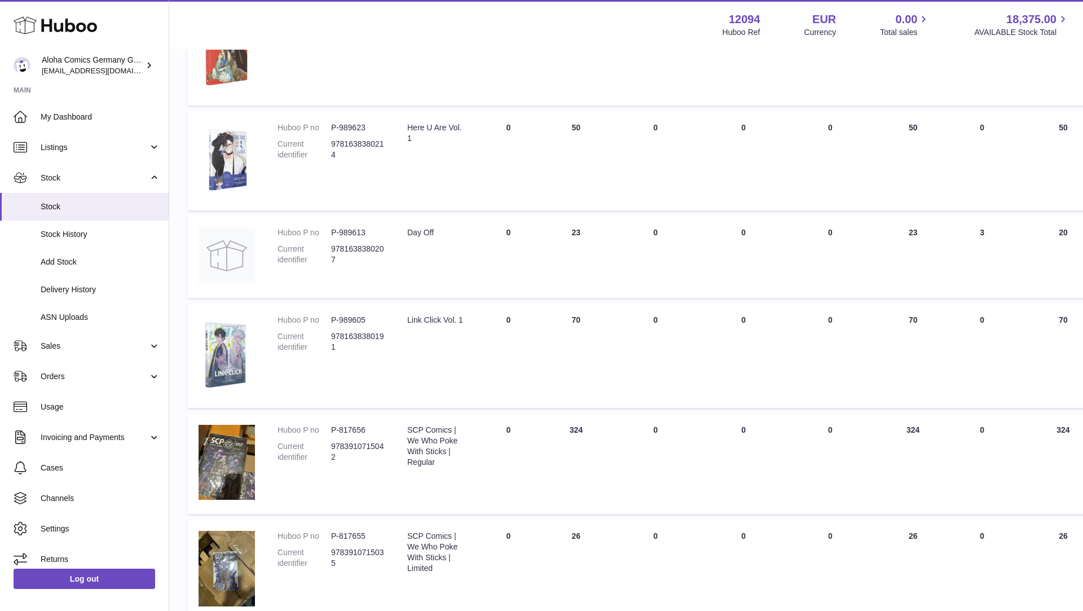
scroll to position [723, 0]
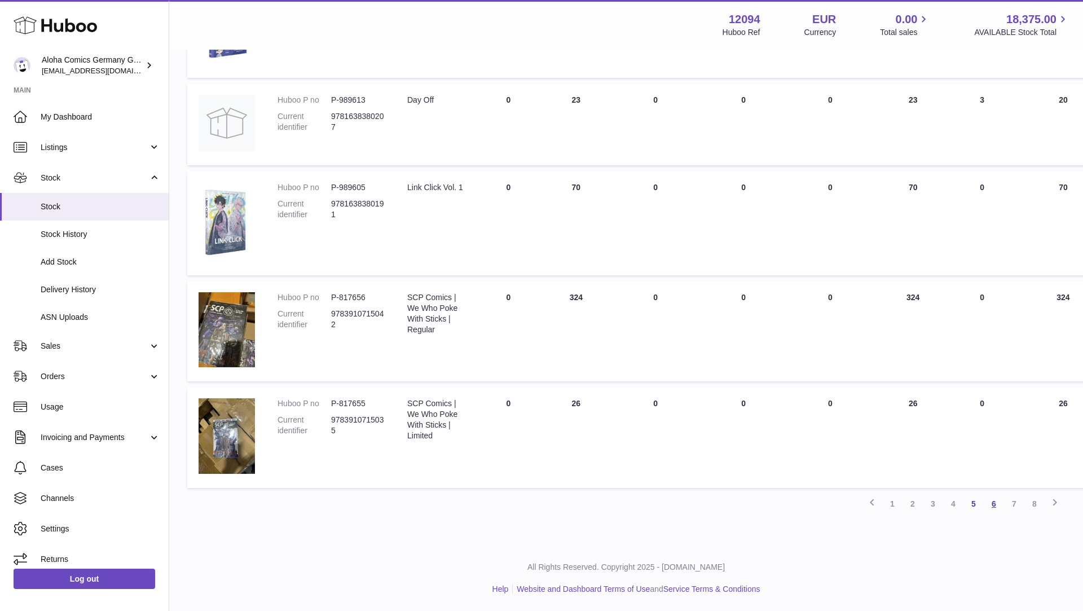
click at [997, 500] on link "6" at bounding box center [994, 503] width 20 height 20
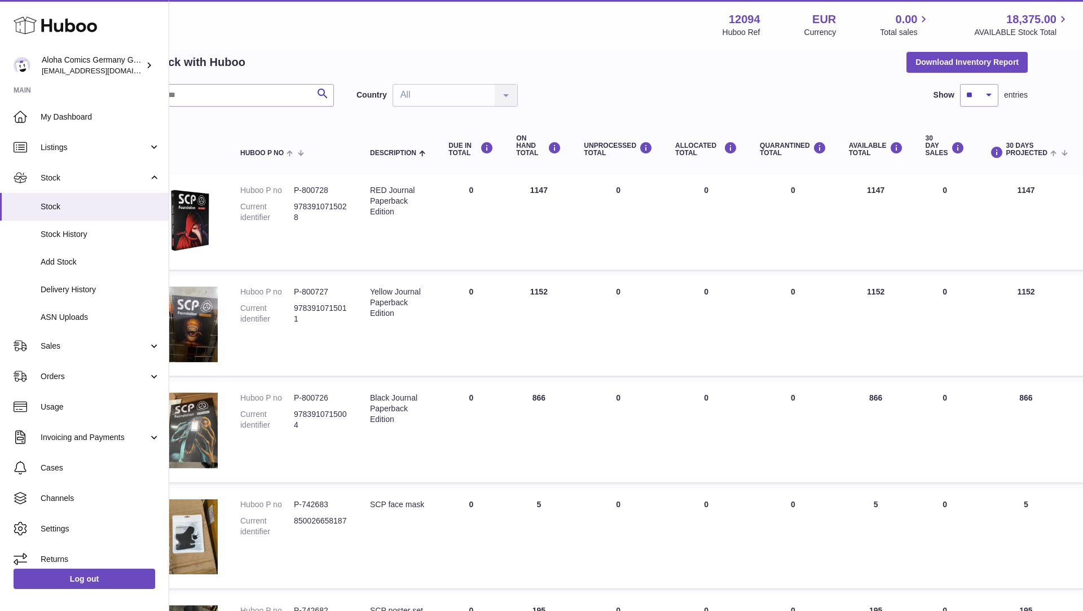
scroll to position [51, 0]
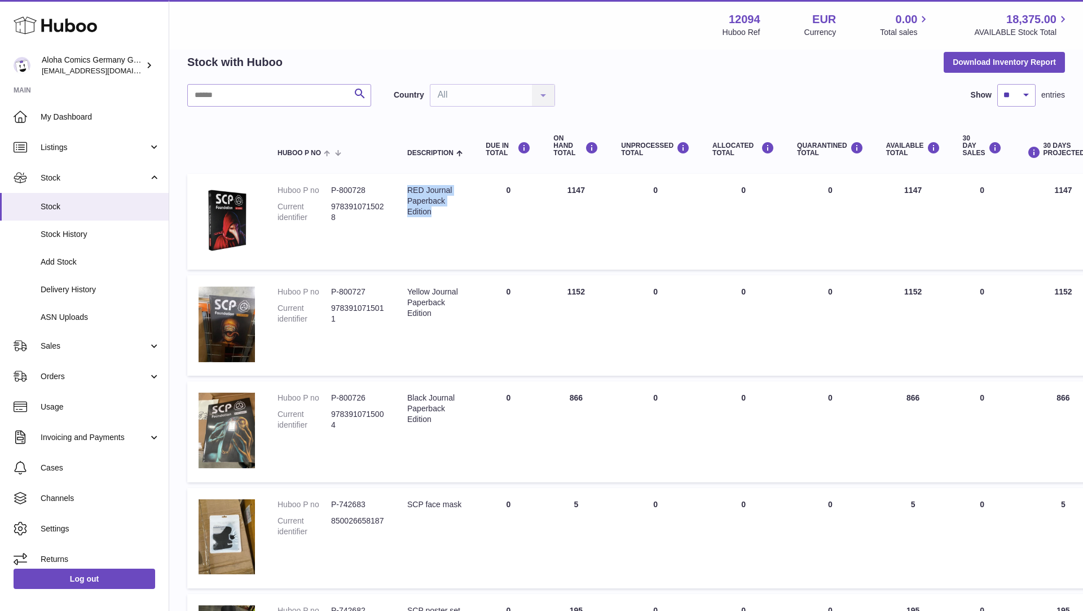
drag, startPoint x: 430, startPoint y: 215, endPoint x: 405, endPoint y: 195, distance: 32.1
click at [405, 195] on td "Description RED Journal Paperback Edition" at bounding box center [435, 222] width 78 height 96
click at [332, 203] on dd "9783910715028" at bounding box center [358, 211] width 54 height 21
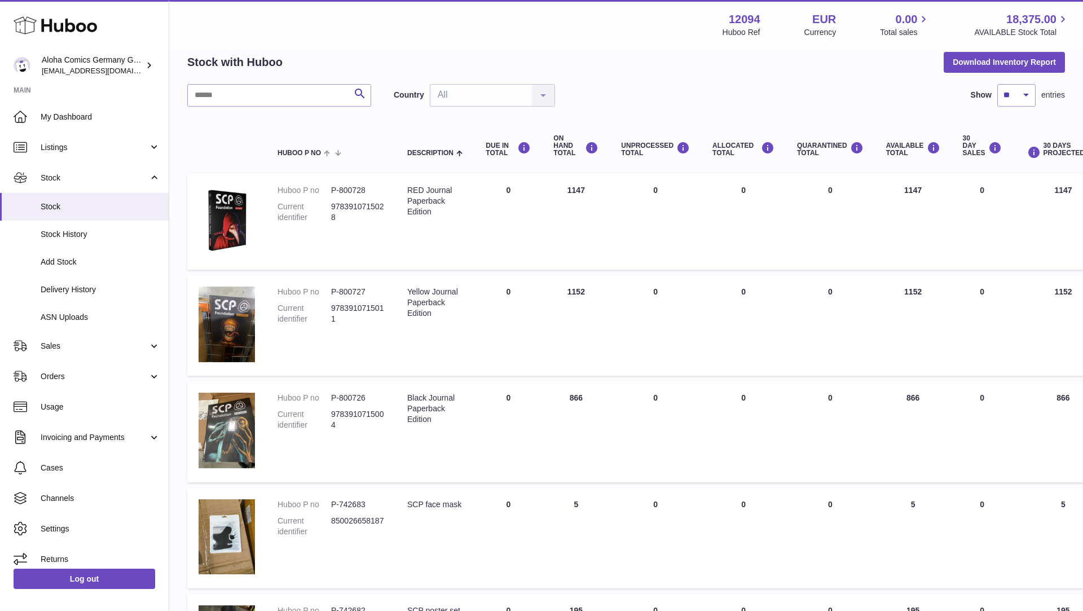
click at [355, 216] on dd "9783910715028" at bounding box center [358, 211] width 54 height 21
drag, startPoint x: 341, startPoint y: 216, endPoint x: 329, endPoint y: 210, distance: 13.4
click at [329, 210] on dl "Huboo P no P-800728 Current identifier 9783910715028" at bounding box center [330, 206] width 107 height 43
click at [332, 205] on dd "9783910715028" at bounding box center [358, 211] width 54 height 21
drag, startPoint x: 336, startPoint y: 214, endPoint x: 330, endPoint y: 210, distance: 6.4
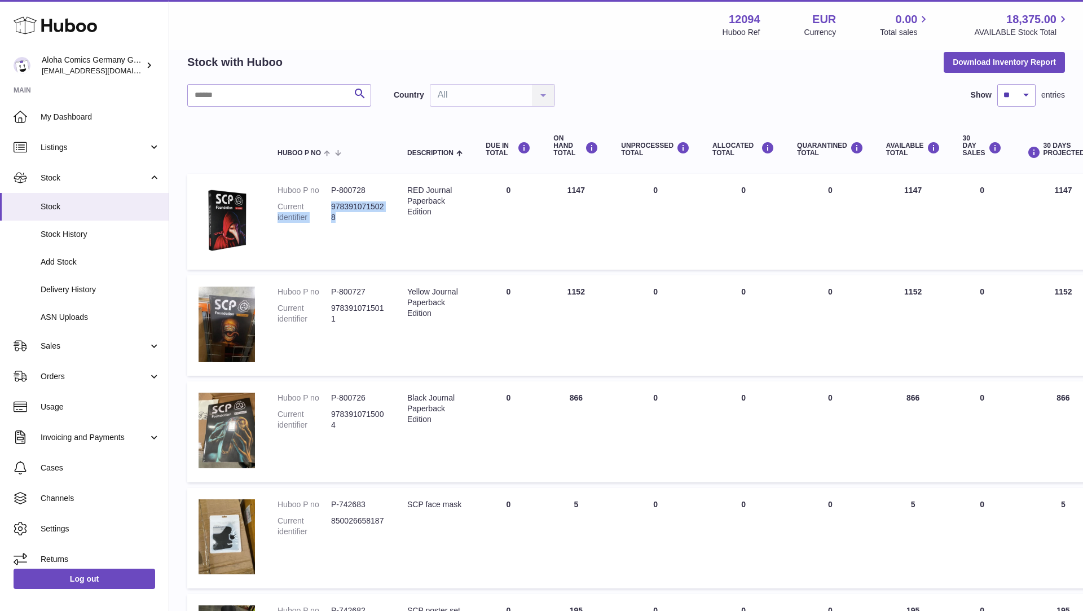
click at [330, 210] on dl "Huboo P no P-800728 Current identifier 9783910715028" at bounding box center [330, 206] width 107 height 43
click at [330, 210] on dt "Current identifier" at bounding box center [304, 211] width 54 height 21
drag, startPoint x: 341, startPoint y: 216, endPoint x: 332, endPoint y: 210, distance: 10.6
click at [332, 210] on dd "9783910715028" at bounding box center [358, 211] width 54 height 21
click at [356, 188] on dd "P-800728" at bounding box center [358, 190] width 54 height 11
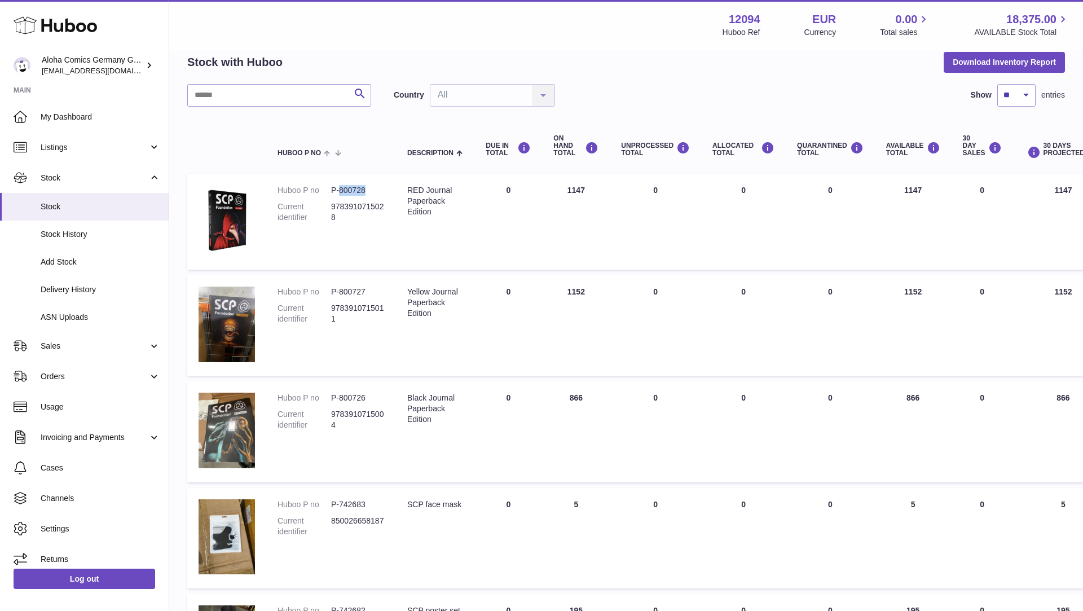
click at [356, 188] on dd "P-800728" at bounding box center [358, 190] width 54 height 11
drag, startPoint x: 437, startPoint y: 314, endPoint x: 409, endPoint y: 294, distance: 34.4
click at [409, 294] on div "Yellow Journal Paperback Edition" at bounding box center [435, 303] width 56 height 32
drag, startPoint x: 338, startPoint y: 316, endPoint x: 333, endPoint y: 310, distance: 8.0
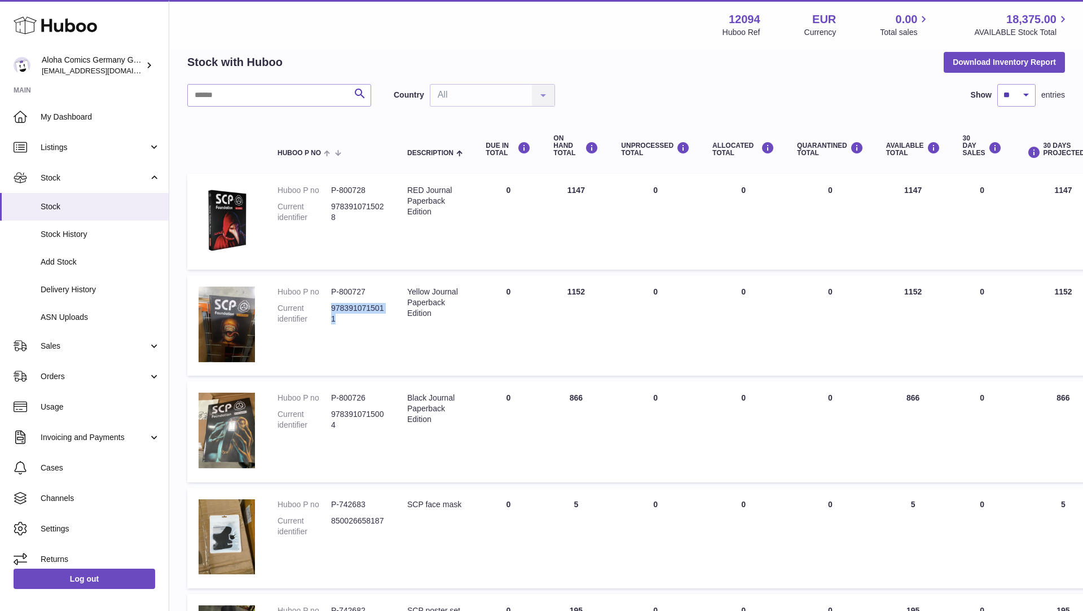
click at [333, 310] on dd "9783910715011" at bounding box center [358, 313] width 54 height 21
drag, startPoint x: 366, startPoint y: 293, endPoint x: 332, endPoint y: 292, distance: 33.9
click at [332, 292] on dd "P-800727" at bounding box center [358, 292] width 54 height 11
click at [359, 396] on dd "P-800726" at bounding box center [358, 398] width 54 height 11
drag, startPoint x: 370, startPoint y: 400, endPoint x: 329, endPoint y: 399, distance: 40.6
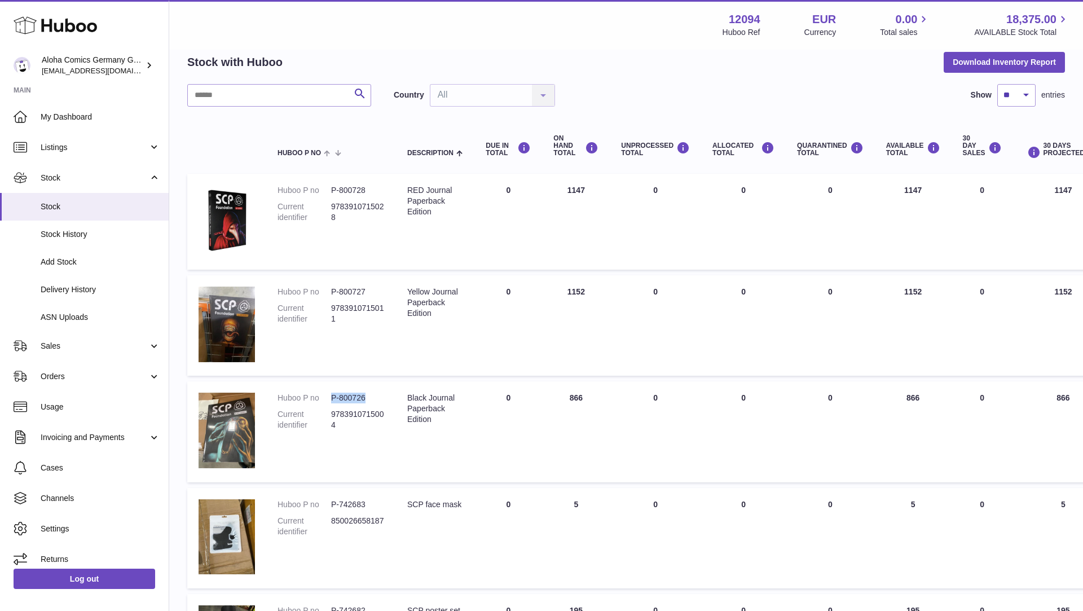
click at [329, 399] on dl "Huboo P no P-800726 Current identifier 9783910715004" at bounding box center [330, 414] width 107 height 43
drag, startPoint x: 442, startPoint y: 421, endPoint x: 408, endPoint y: 399, distance: 40.4
click at [408, 399] on div "Black Journal Paperback Edition" at bounding box center [435, 409] width 56 height 32
drag, startPoint x: 341, startPoint y: 424, endPoint x: 330, endPoint y: 416, distance: 13.0
click at [330, 416] on dl "Huboo P no P-800726 Current identifier 9783910715004" at bounding box center [330, 414] width 107 height 43
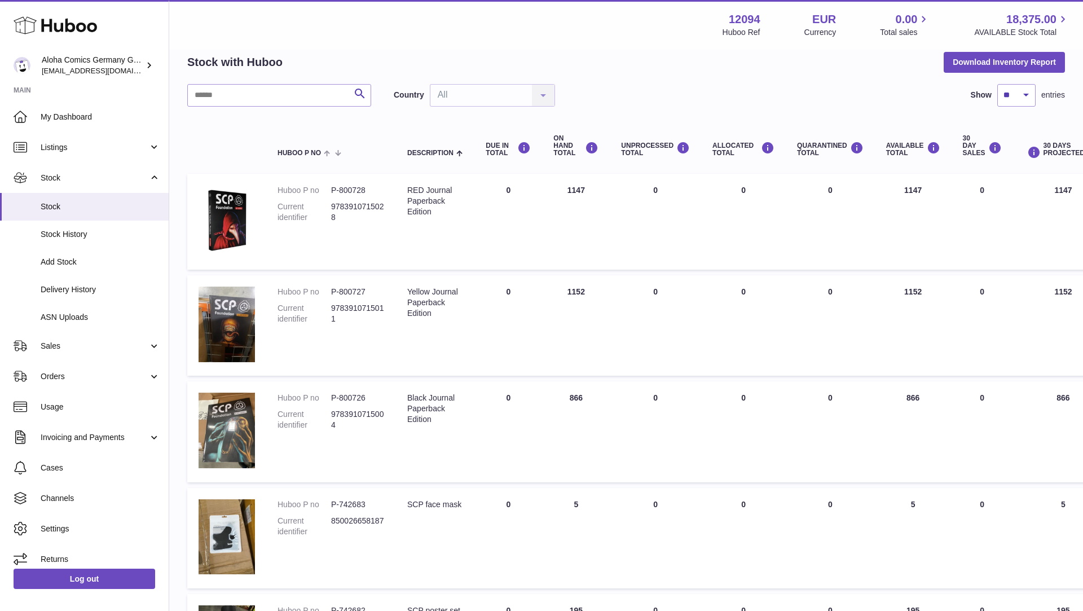
click at [337, 421] on dd "9783910715004" at bounding box center [358, 419] width 54 height 21
drag, startPoint x: 342, startPoint y: 422, endPoint x: 332, endPoint y: 416, distance: 12.1
click at [332, 417] on dd "9783910715004" at bounding box center [358, 419] width 54 height 21
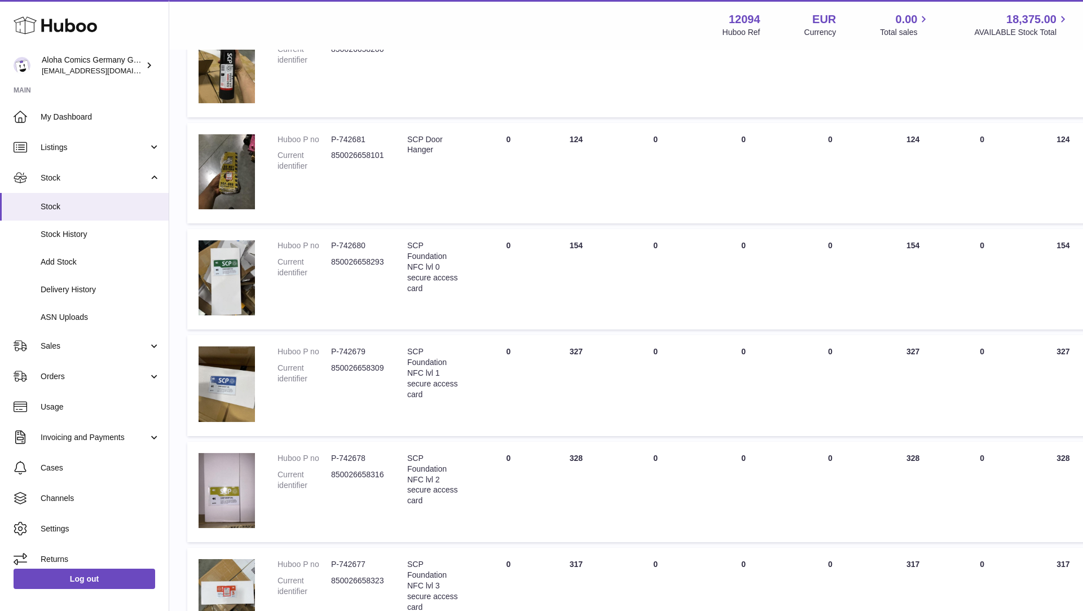
scroll to position [790, 0]
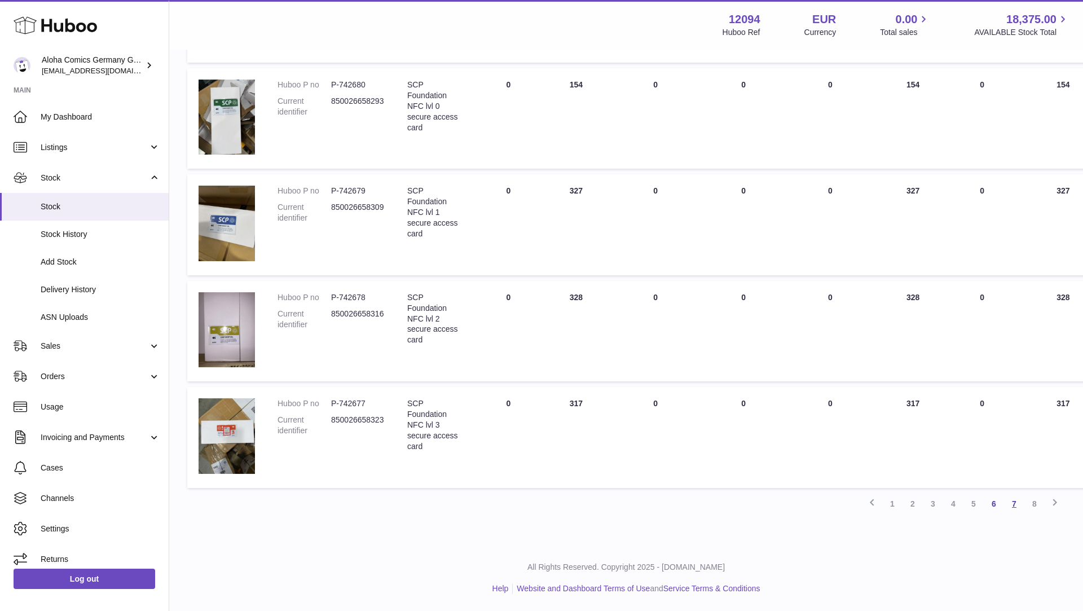
click at [1015, 502] on link "7" at bounding box center [1014, 503] width 20 height 20
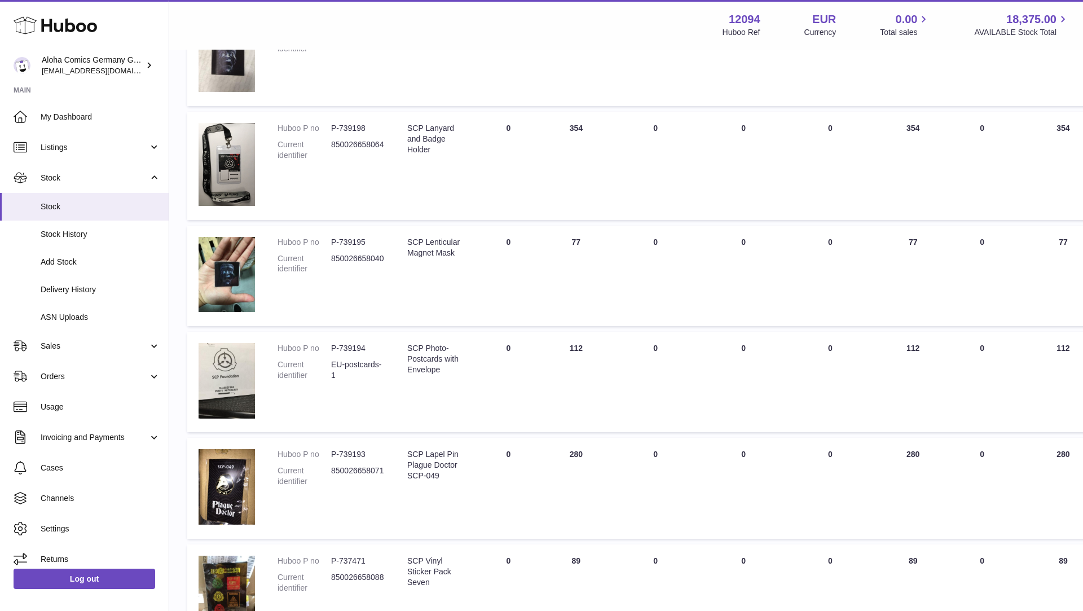
scroll to position [801, 0]
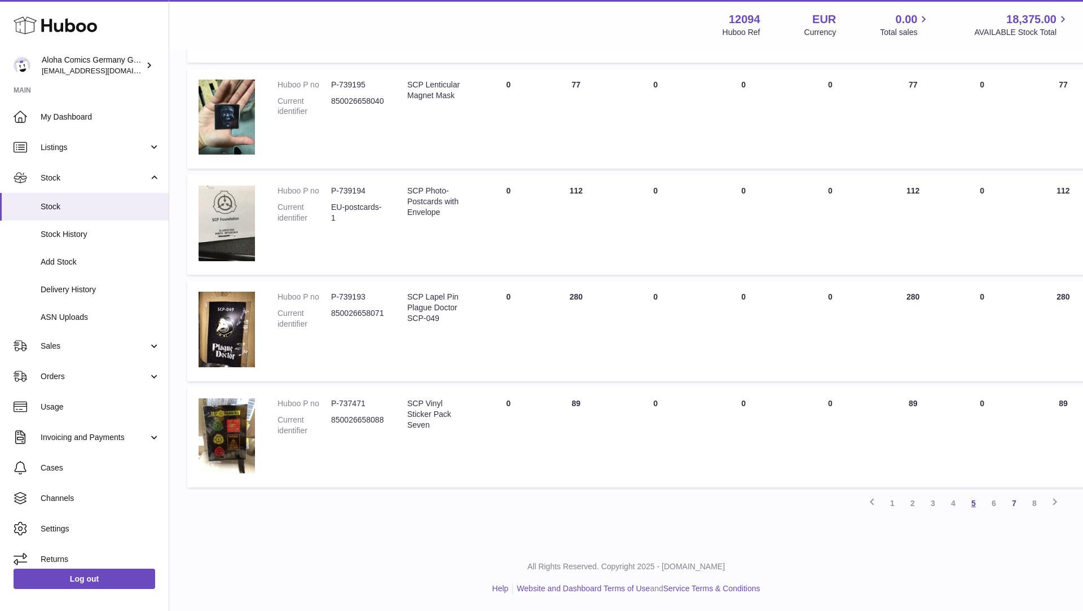
click at [975, 503] on link "5" at bounding box center [973, 503] width 20 height 20
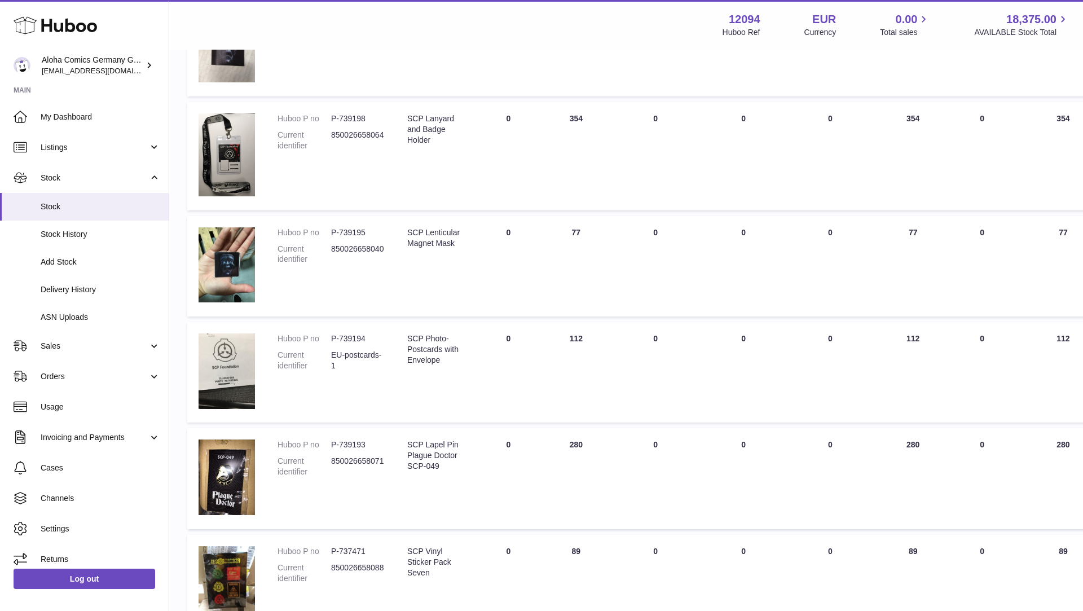
scroll to position [801, 0]
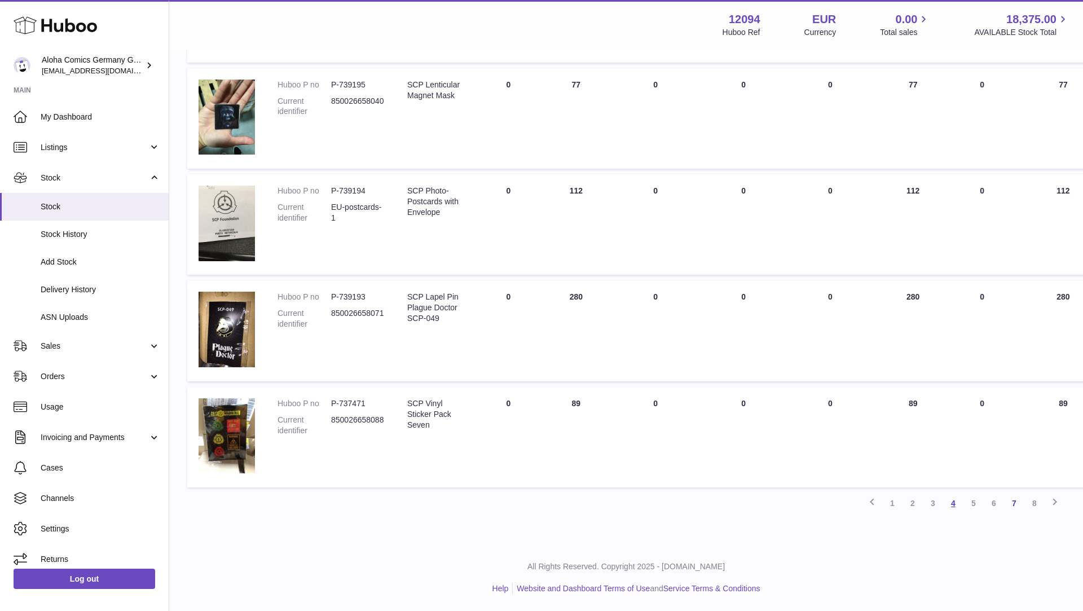
click at [947, 501] on link "4" at bounding box center [953, 503] width 20 height 20
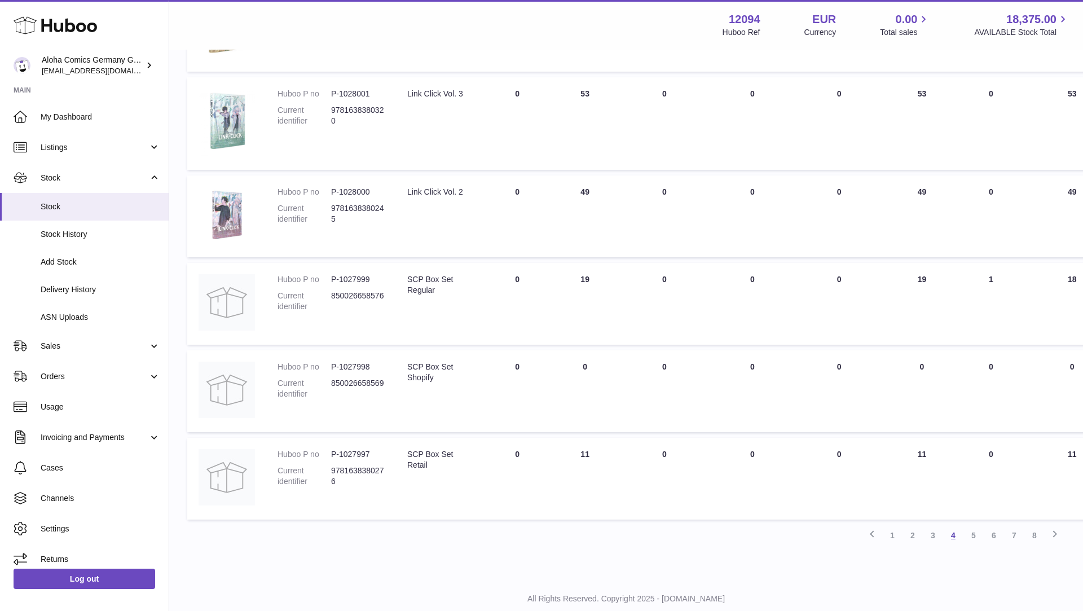
scroll to position [642, 0]
click at [935, 536] on link "3" at bounding box center [933, 533] width 20 height 20
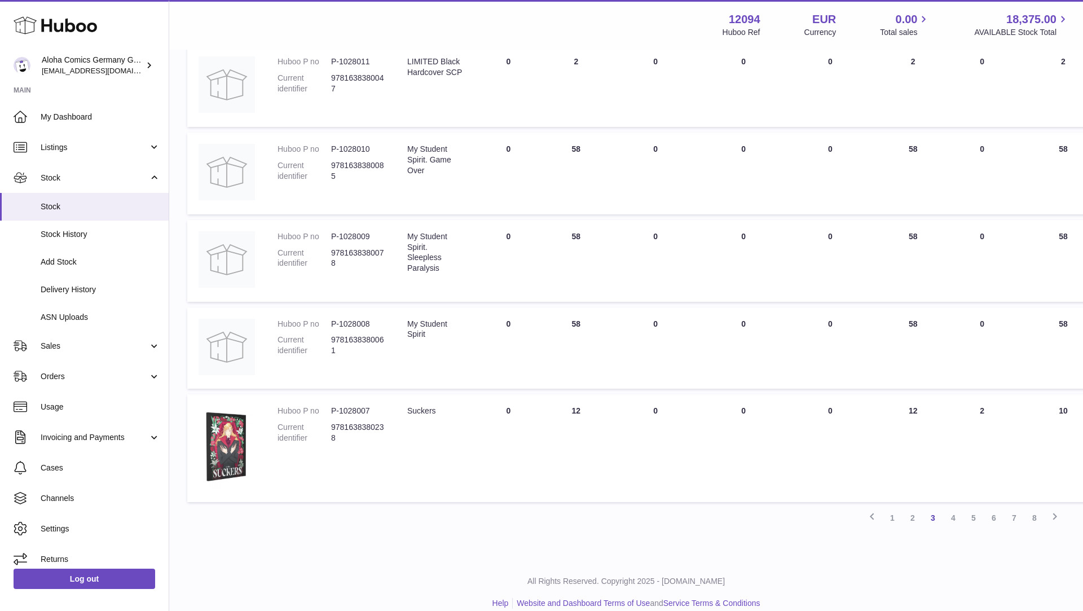
scroll to position [684, 0]
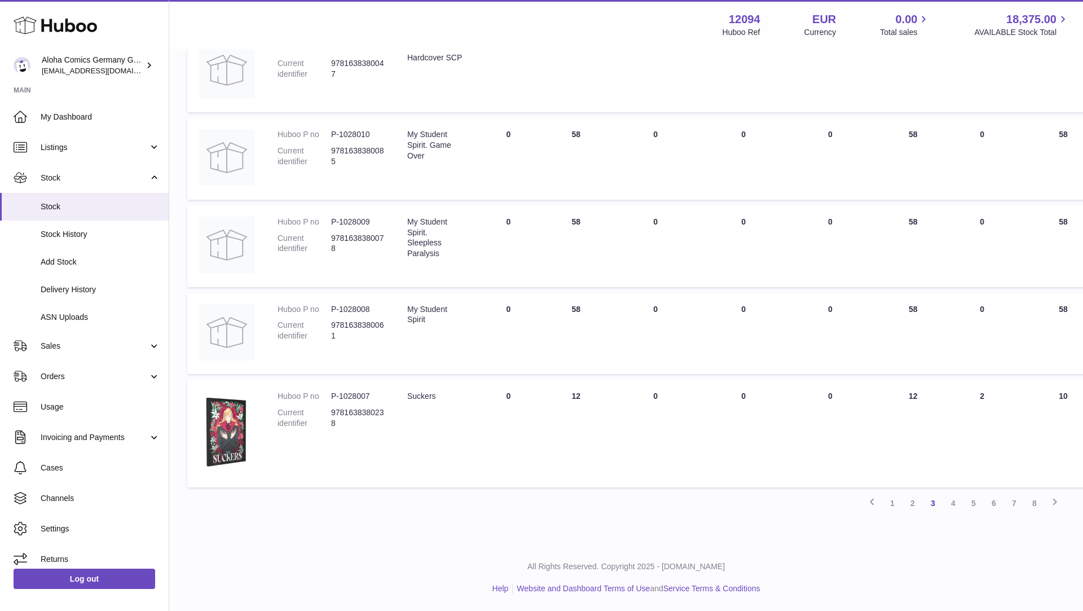
click at [751, 19] on strong "12094" at bounding box center [745, 19] width 32 height 15
